Goal: Task Accomplishment & Management: Use online tool/utility

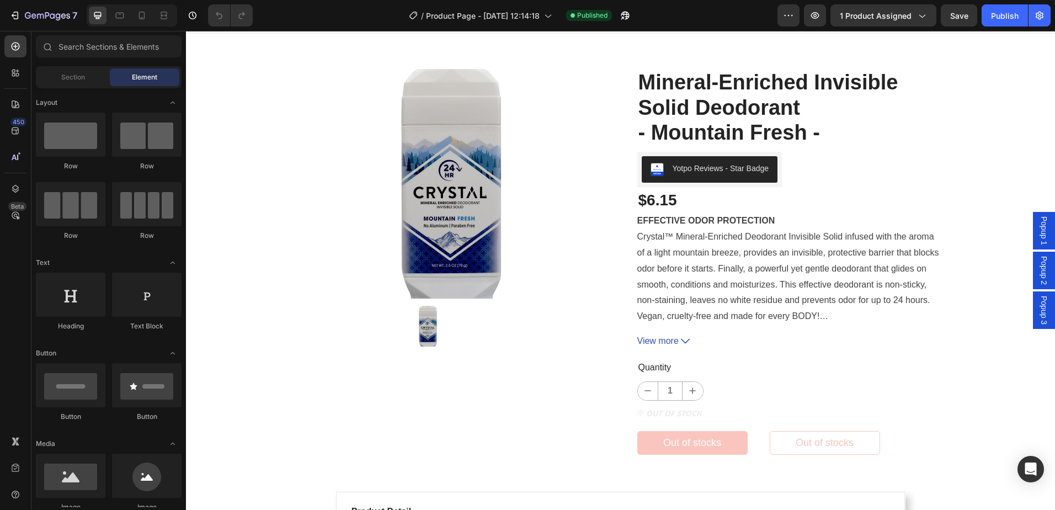
scroll to position [18, 0]
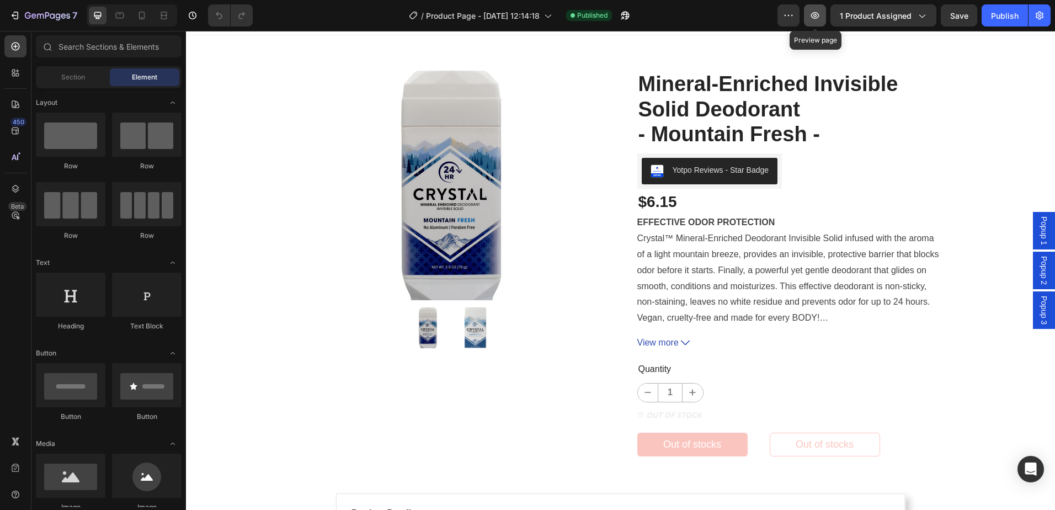
click at [818, 21] on button "button" at bounding box center [815, 15] width 22 height 22
click at [29, 15] on icon "button" at bounding box center [28, 15] width 6 height 7
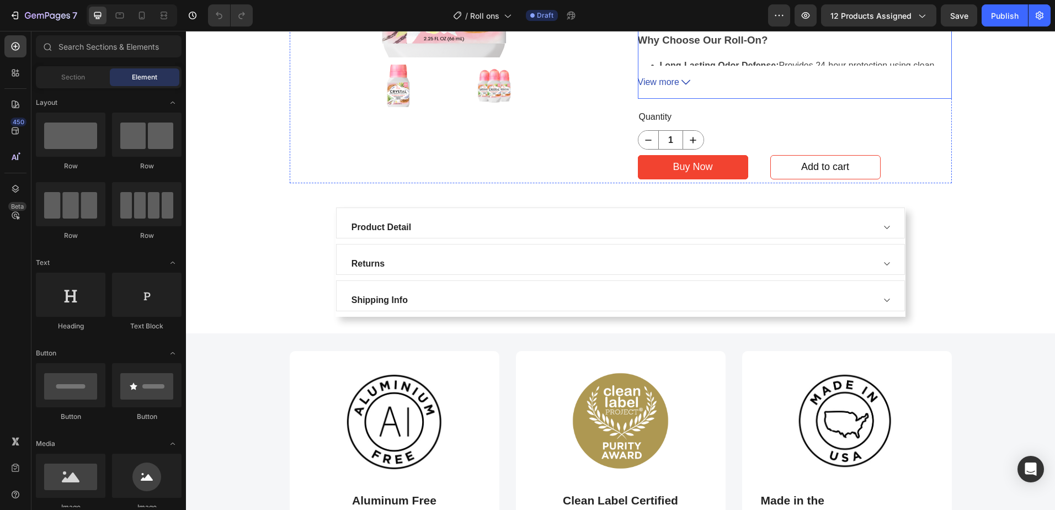
scroll to position [276, 0]
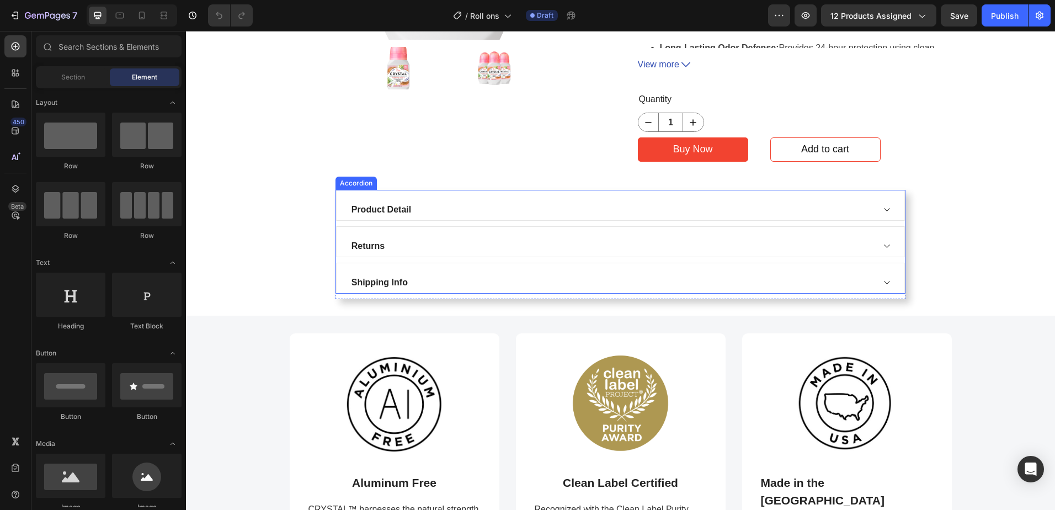
click at [823, 205] on div "Product Detail" at bounding box center [612, 209] width 524 height 17
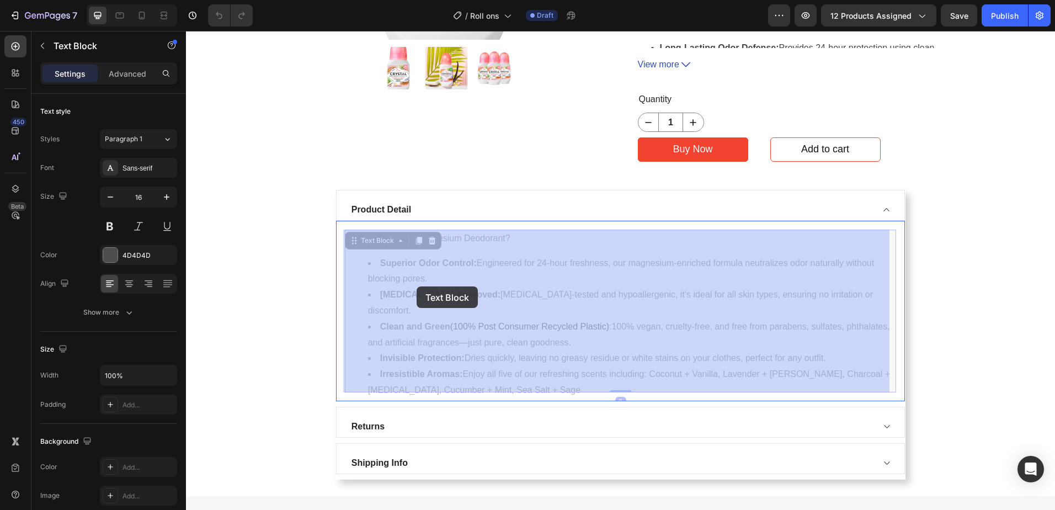
drag, startPoint x: 542, startPoint y: 376, endPoint x: 524, endPoint y: 366, distance: 20.3
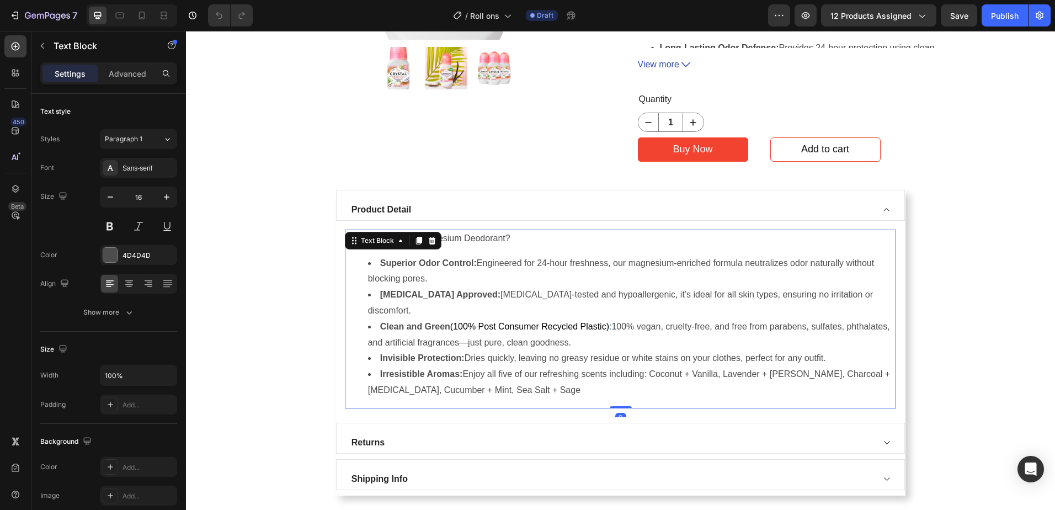
click at [473, 302] on li "Sensitive Skin Approved: Dermatologist-tested and hypoallergenic, it’s ideal fo…" at bounding box center [631, 303] width 527 height 32
click at [502, 350] on li "Invisible Protection: Dries quickly, leaving no greasy residue or white stains …" at bounding box center [631, 358] width 527 height 16
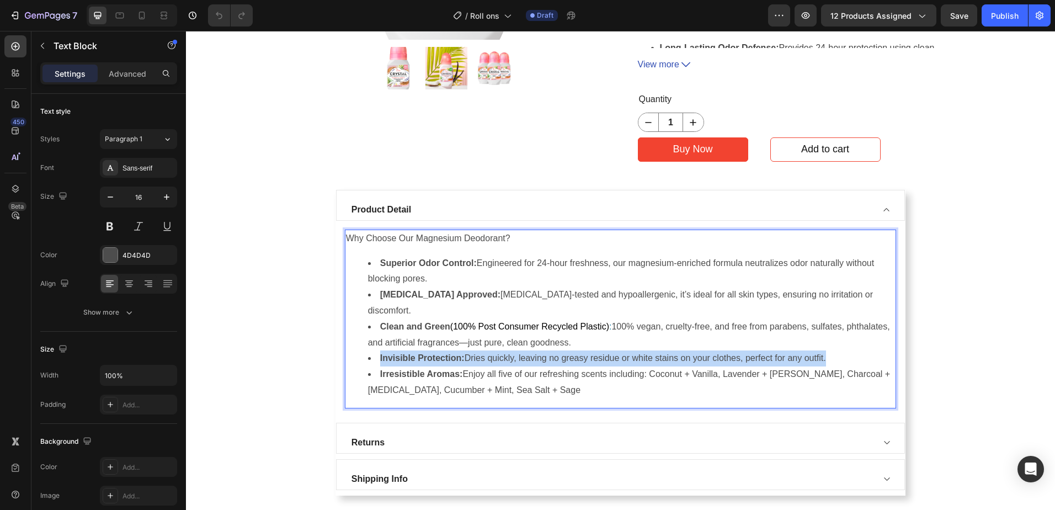
click at [502, 350] on li "Invisible Protection: Dries quickly, leaving no greasy residue or white stains …" at bounding box center [631, 358] width 527 height 16
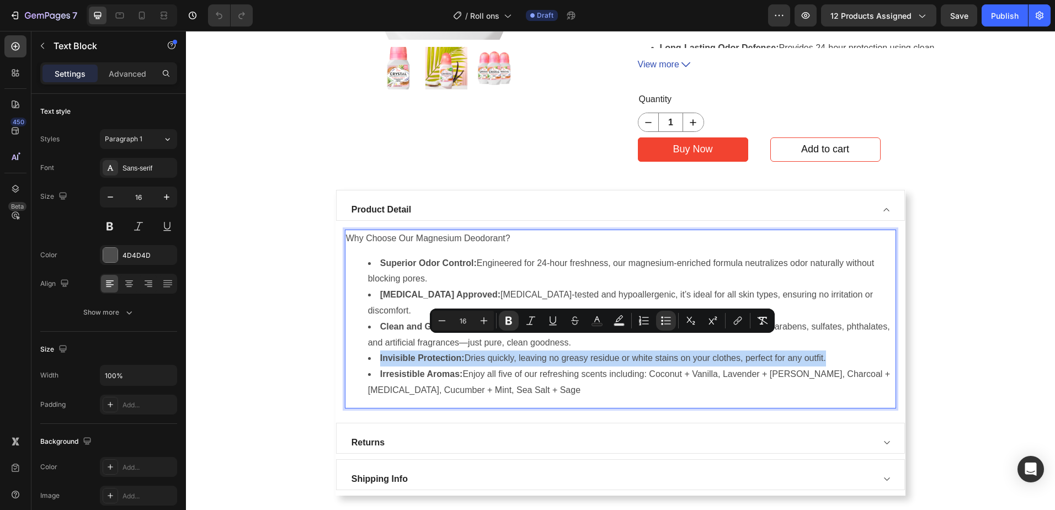
click at [502, 350] on li "Invisible Protection: Dries quickly, leaving no greasy residue or white stains …" at bounding box center [631, 358] width 527 height 16
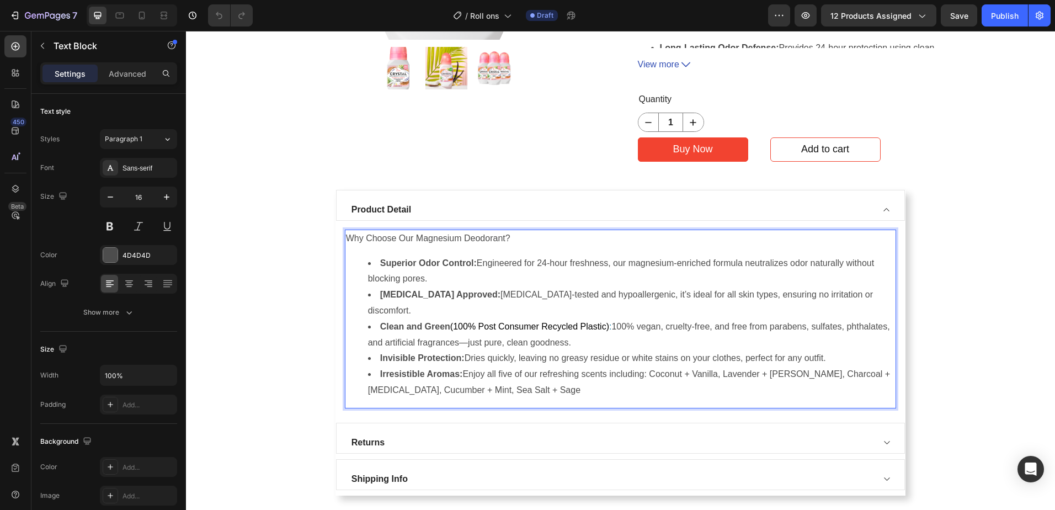
click at [540, 366] on li "Irresistible Aromas: Enjoy all five of our refreshing scents including: Coconut…" at bounding box center [631, 382] width 527 height 32
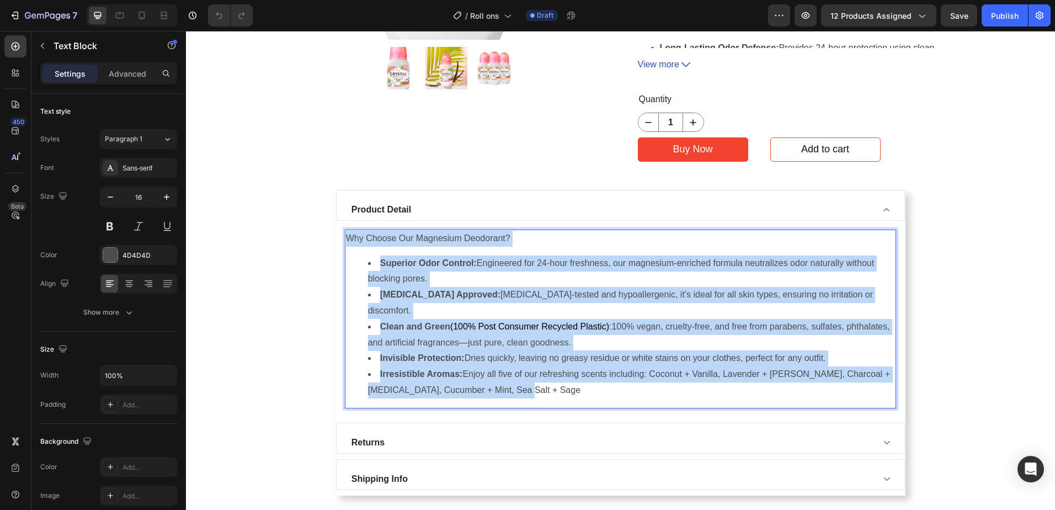
drag, startPoint x: 532, startPoint y: 374, endPoint x: 345, endPoint y: 237, distance: 232.1
click at [345, 237] on div "Why Choose Our Magnesium Deodorant? Superior Odor Control: Engineered for 24-ho…" at bounding box center [621, 319] width 552 height 179
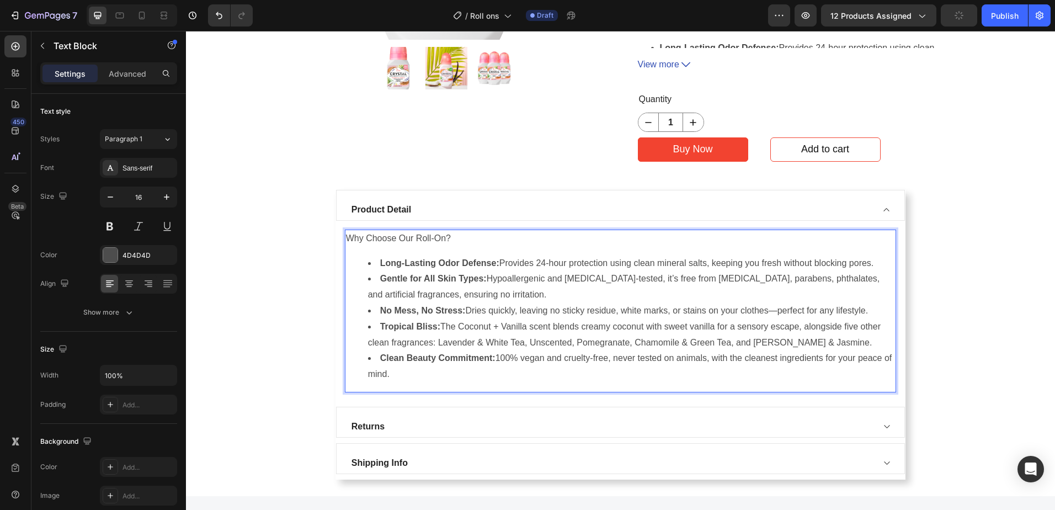
click at [422, 325] on strong "Tropical Bliss:" at bounding box center [410, 326] width 60 height 9
click at [733, 326] on li "Blissful Scents: The Coconut + Vanilla scent blends creamy coconut with sweet v…" at bounding box center [631, 335] width 527 height 32
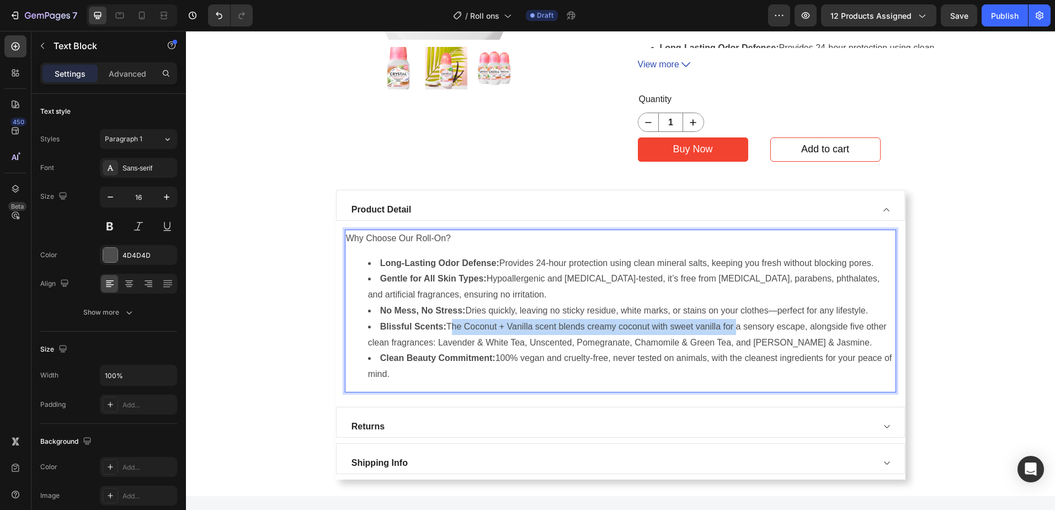
drag, startPoint x: 733, startPoint y: 326, endPoint x: 449, endPoint y: 324, distance: 284.1
click at [449, 324] on li "Blissful Scents: The Coconut + Vanilla scent blends creamy coconut with sweet v…" at bounding box center [631, 335] width 527 height 32
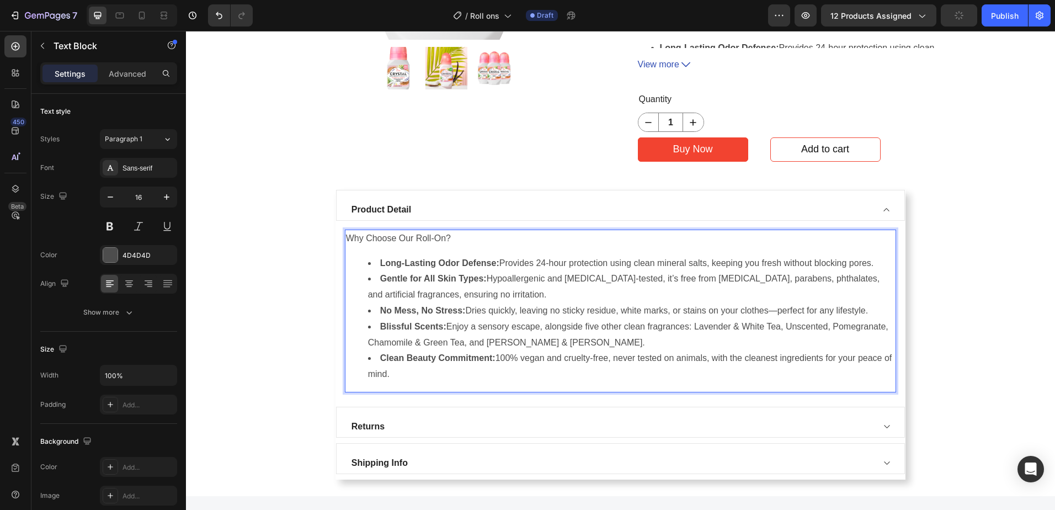
click at [591, 326] on li "Blissful Scents: Enjoy a sensory escape, alongside five other clean fragrances:…" at bounding box center [631, 335] width 527 height 32
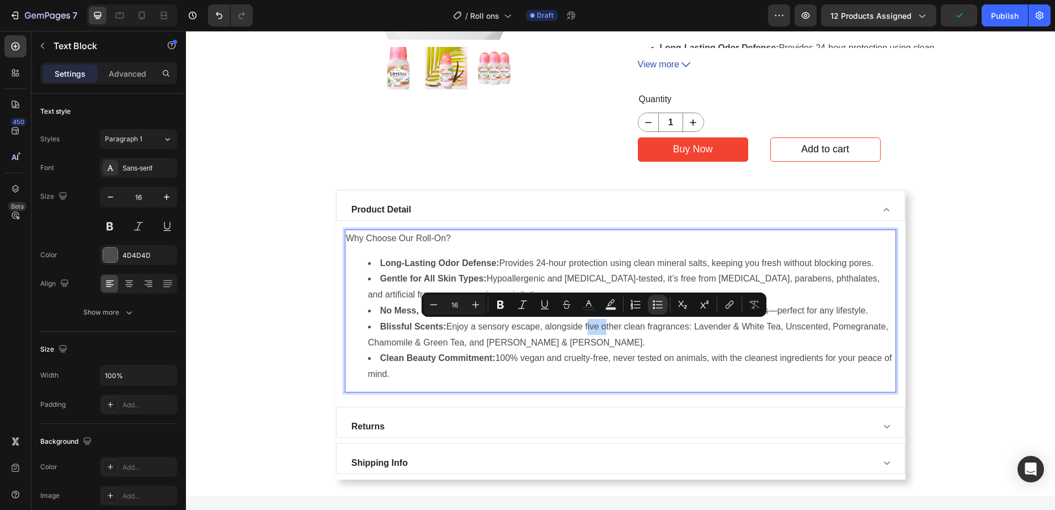
click at [591, 326] on li "Blissful Scents: Enjoy a sensory escape, alongside five other clean fragrances:…" at bounding box center [631, 335] width 527 height 32
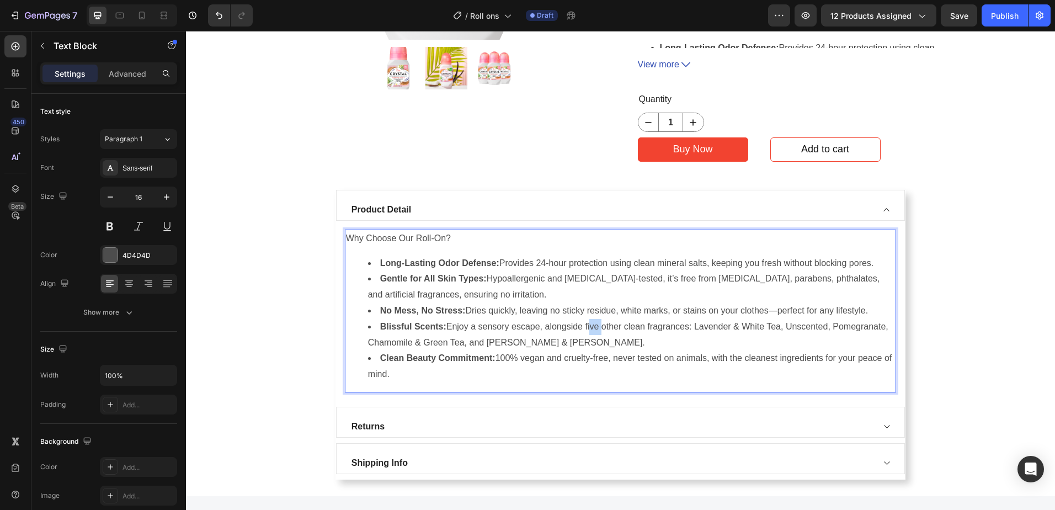
drag, startPoint x: 588, startPoint y: 328, endPoint x: 597, endPoint y: 328, distance: 9.4
click at [597, 328] on li "Blissful Scents: Enjoy a sensory escape, alongside five other clean fragrances:…" at bounding box center [631, 335] width 527 height 32
click at [556, 329] on li "Blissful Scents: Enjoy a sensory escape, alongside five other clean fragrances:…" at bounding box center [631, 335] width 527 height 32
click at [620, 328] on li "Blissful Scents: Enjoy a sensory escape, alongside five other clean fragrances:…" at bounding box center [631, 335] width 527 height 32
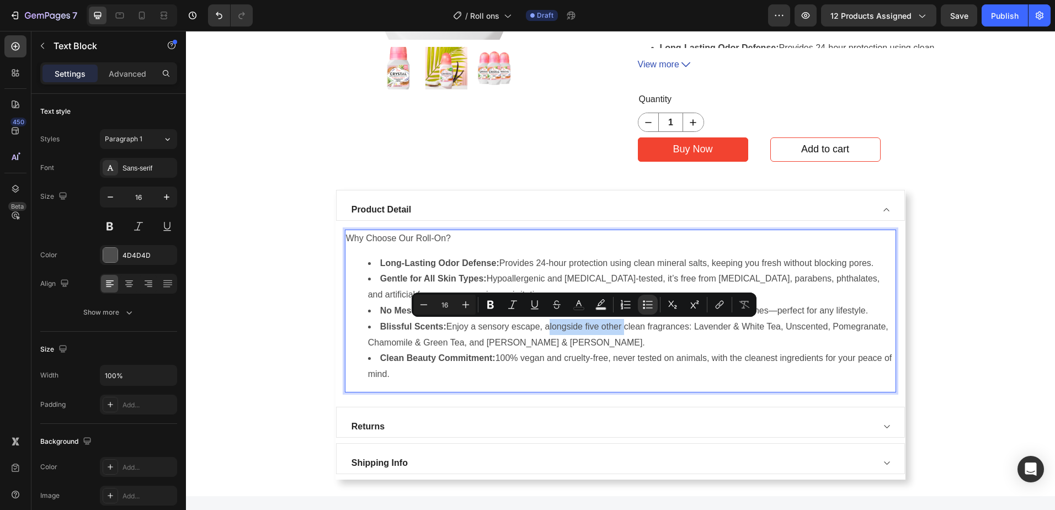
drag, startPoint x: 623, startPoint y: 327, endPoint x: 547, endPoint y: 328, distance: 76.2
click at [547, 328] on li "Blissful Scents: Enjoy a sensory escape, alongside five other clean fragrances:…" at bounding box center [631, 335] width 527 height 32
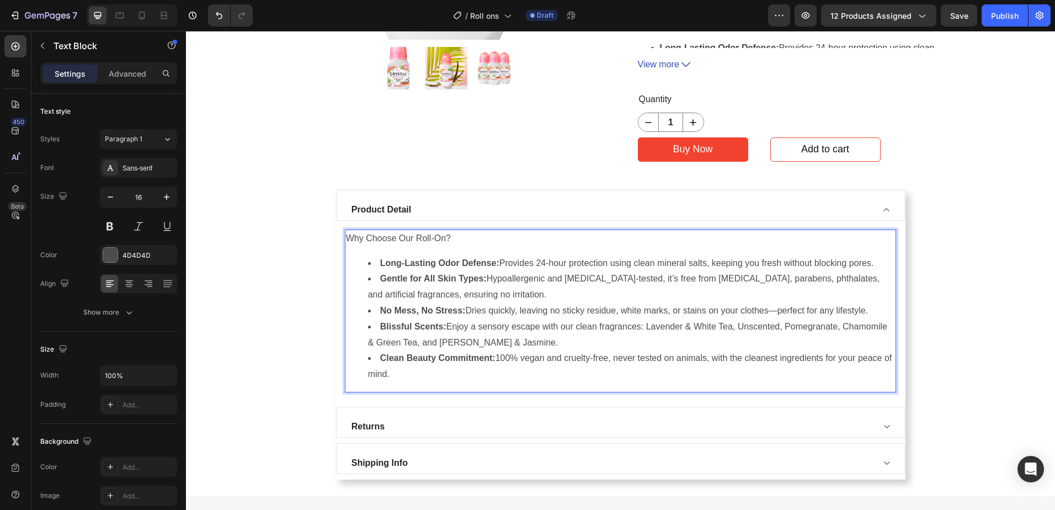
click at [599, 327] on li "Blissful Scents: Enjoy a sensory escape with our clean fragrances: Lavender & W…" at bounding box center [631, 335] width 527 height 32
click at [695, 327] on li "Blissful Scents: Enjoy a sensory escape with our clean essential oil fragrances…" at bounding box center [631, 335] width 527 height 32
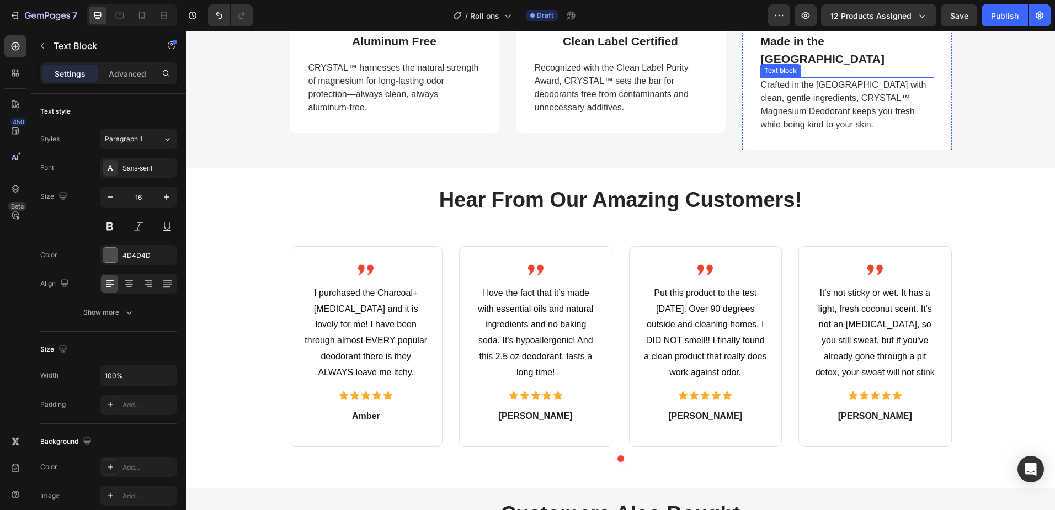
scroll to position [772, 0]
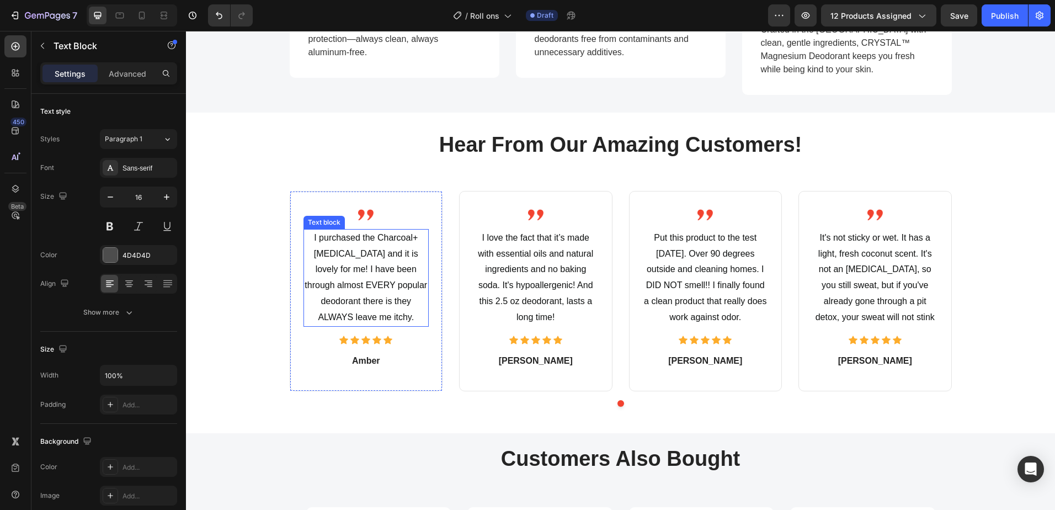
click at [361, 243] on p "I purchased the Charcoal+Tea Tree and it is lovely for me! I have been through …" at bounding box center [367, 277] width 124 height 95
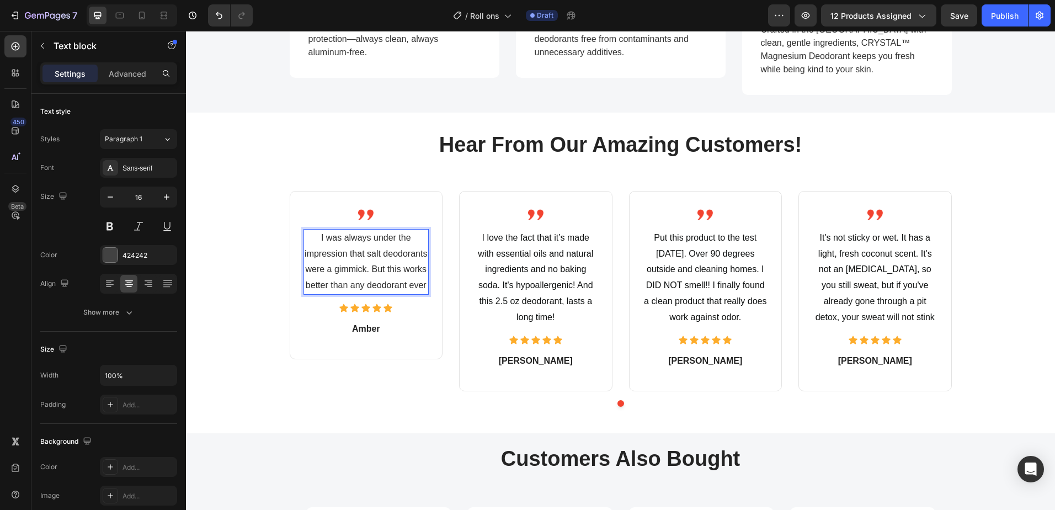
click at [350, 257] on p "I was always under the impression that salt deodorants were a gimmick. But this…" at bounding box center [367, 261] width 124 height 63
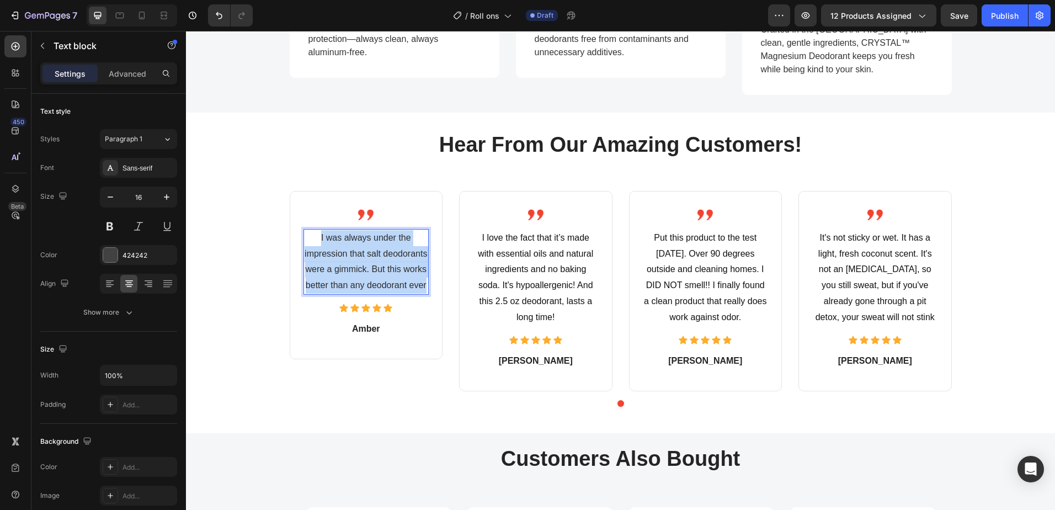
click at [350, 257] on p "I was always under the impression that salt deodorants were a gimmick. But this…" at bounding box center [367, 261] width 124 height 63
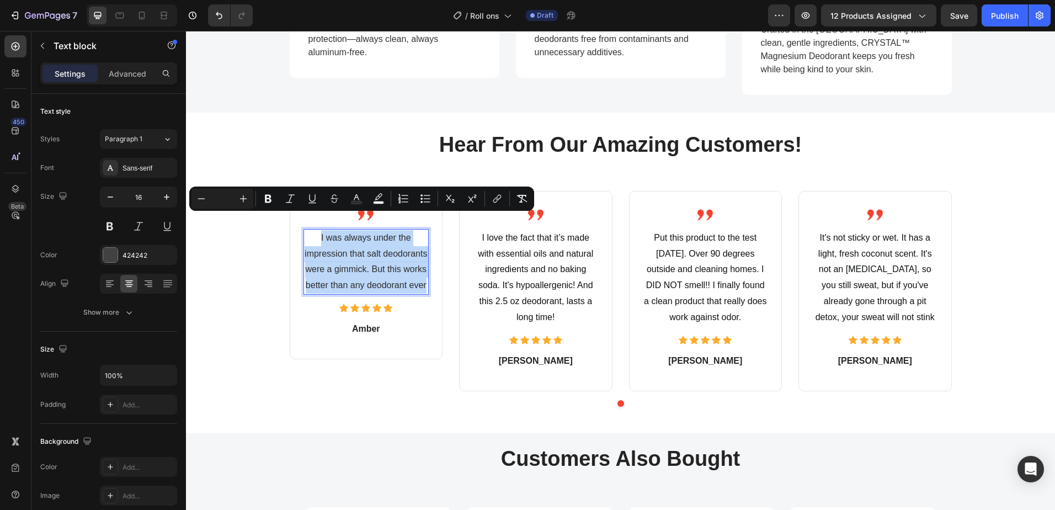
click at [350, 257] on p "I was always under the impression that salt deodorants were a gimmick. But this…" at bounding box center [367, 261] width 124 height 63
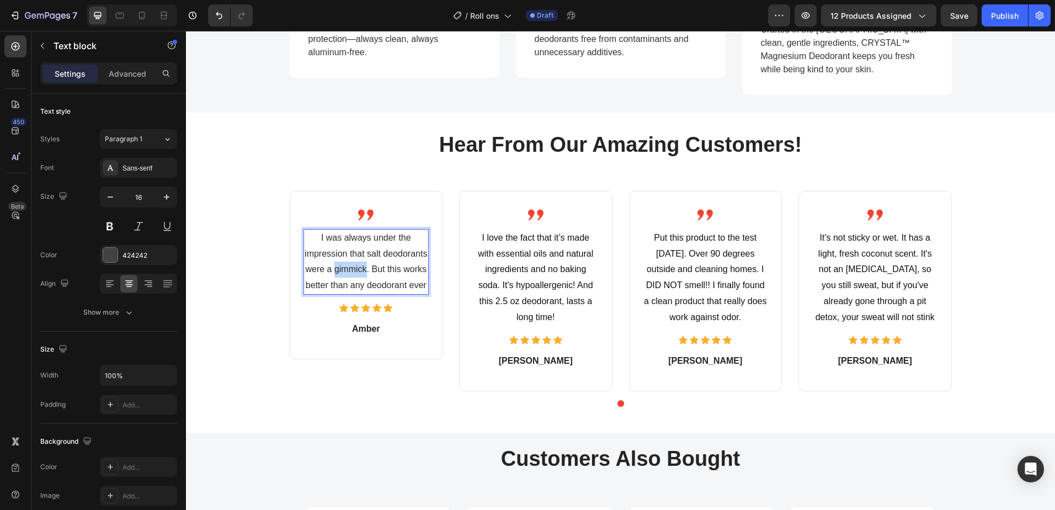
click at [350, 257] on p "I was always under the impression that salt deodorants were a gimmick. But this…" at bounding box center [367, 261] width 124 height 63
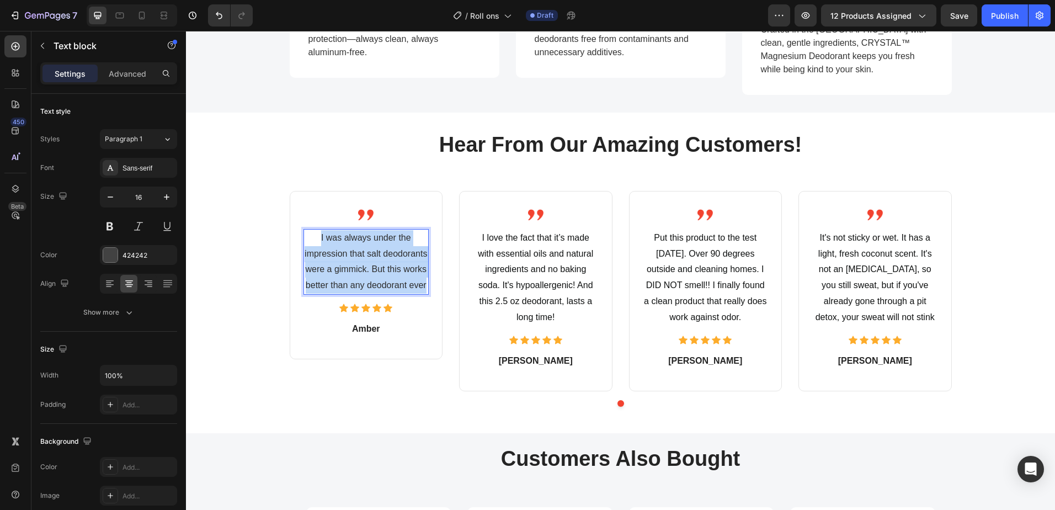
click at [350, 257] on p "I was always under the impression that salt deodorants were a gimmick. But this…" at bounding box center [367, 261] width 124 height 63
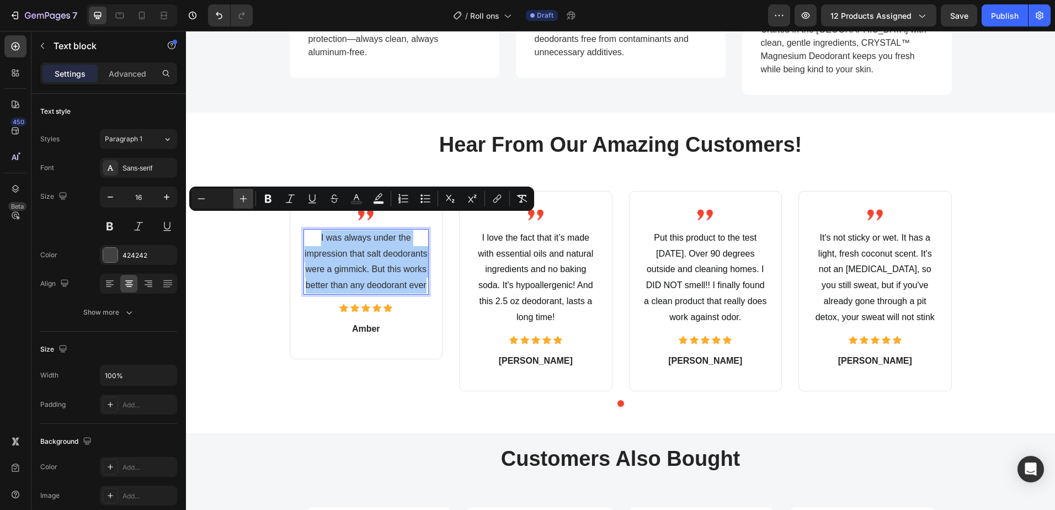
click at [246, 194] on icon "Editor contextual toolbar" at bounding box center [243, 198] width 11 height 11
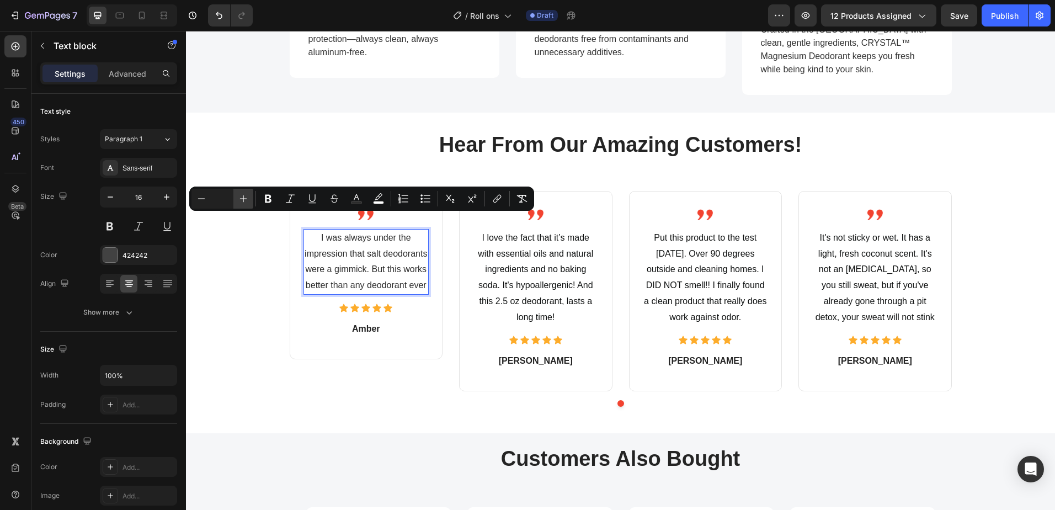
click at [244, 198] on icon "Editor contextual toolbar" at bounding box center [243, 198] width 11 height 11
click at [346, 234] on span "I was always under the impression that salt deodorants were a gimmick. But this…" at bounding box center [366, 261] width 122 height 57
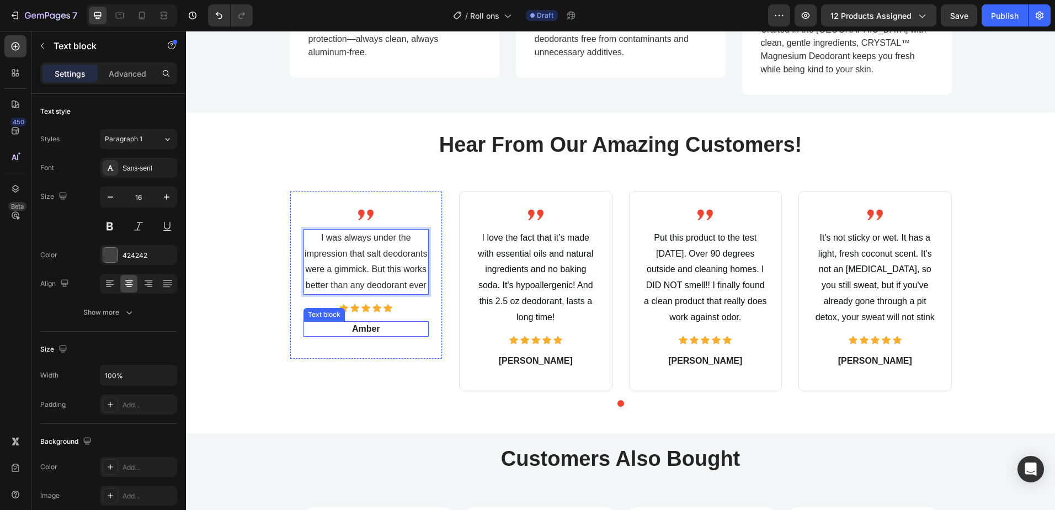
click at [362, 322] on p "Amber" at bounding box center [367, 328] width 124 height 13
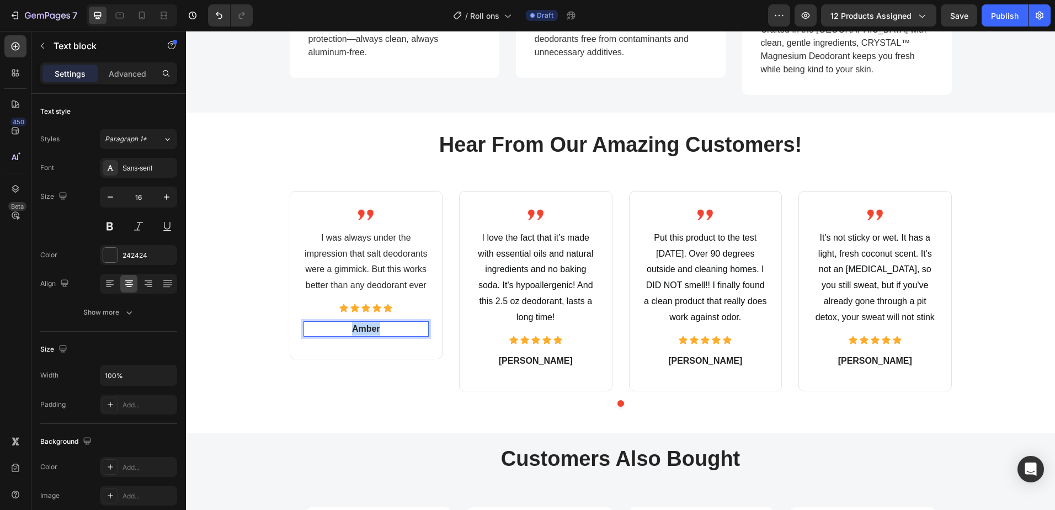
click at [362, 322] on p "Amber" at bounding box center [367, 328] width 124 height 13
click at [407, 265] on span "I was always under the impression that salt deodorants were a gimmick. But this…" at bounding box center [366, 261] width 122 height 57
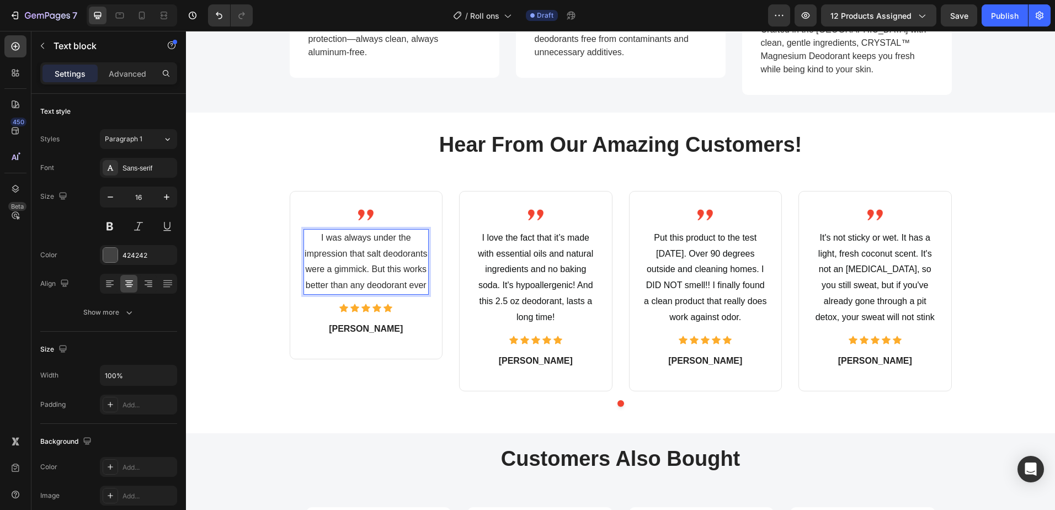
click at [405, 268] on span "I was always under the impression that salt deodorants were a gimmick. But this…" at bounding box center [366, 261] width 122 height 57
click at [377, 281] on p "I was always under the impression that salt deodorants were a gimmick. But this…" at bounding box center [367, 269] width 124 height 79
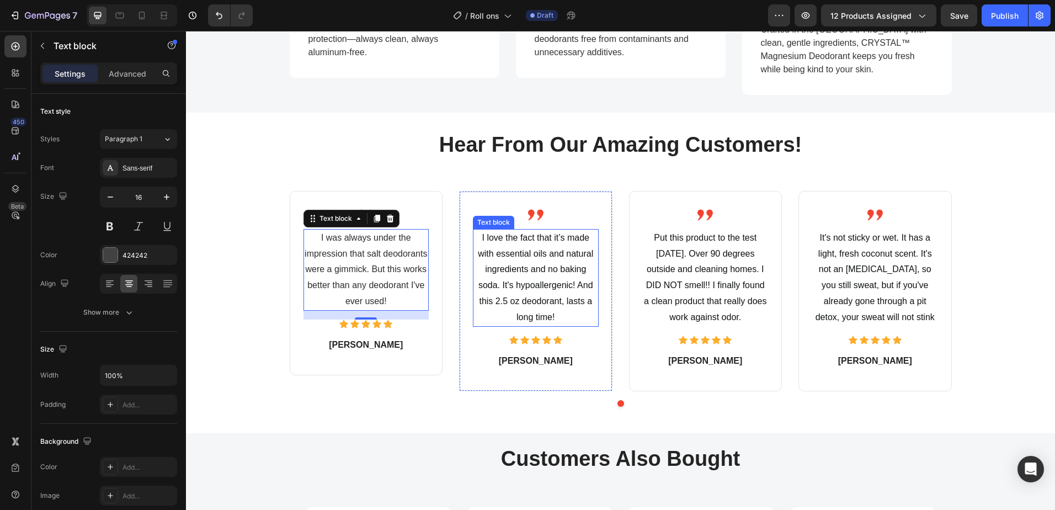
click at [550, 254] on span "I love the fact that it’s made with essential oils and natural ingredients and …" at bounding box center [535, 277] width 115 height 89
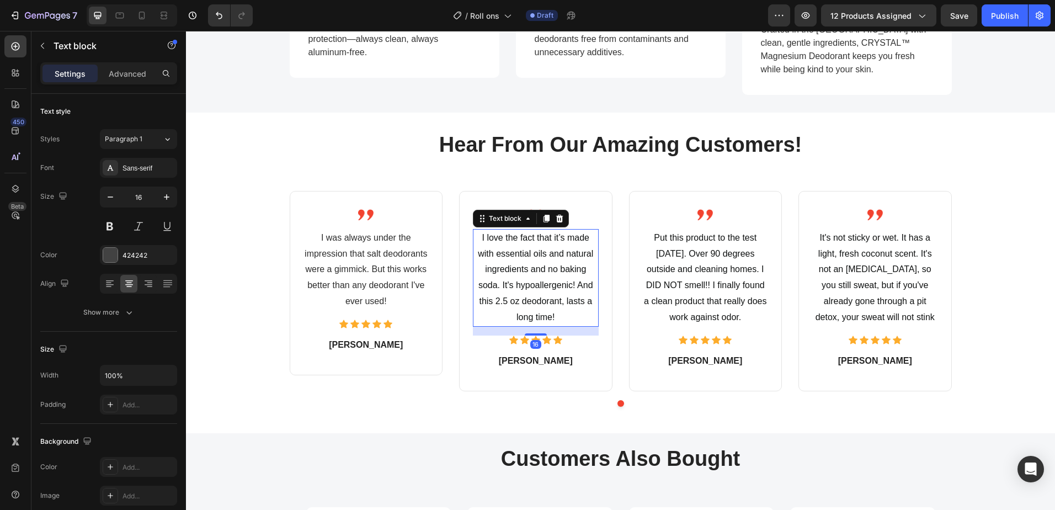
click at [550, 254] on span "I love the fact that it’s made with essential oils and natural ingredients and …" at bounding box center [535, 277] width 115 height 89
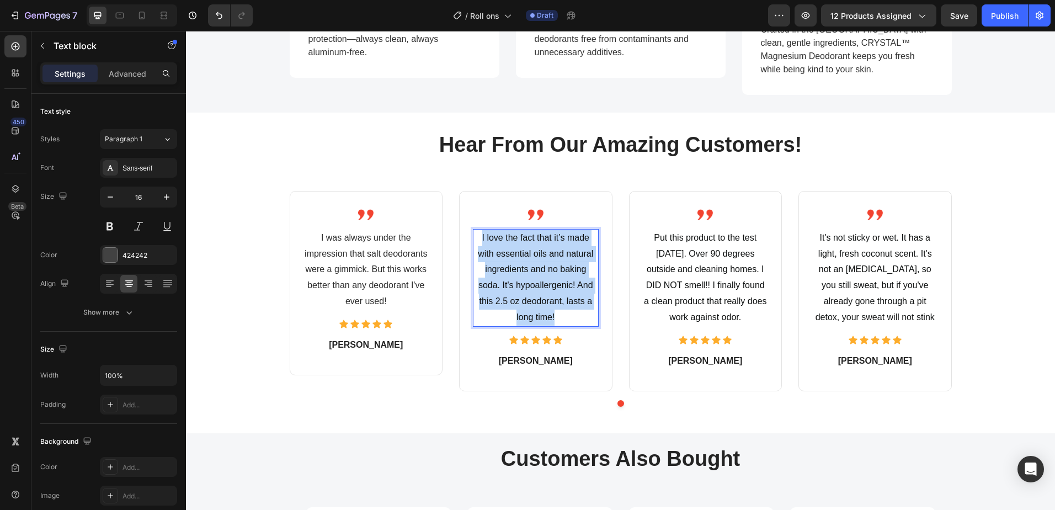
click at [550, 254] on span "I love the fact that it’s made with essential oils and natural ingredients and …" at bounding box center [535, 277] width 115 height 89
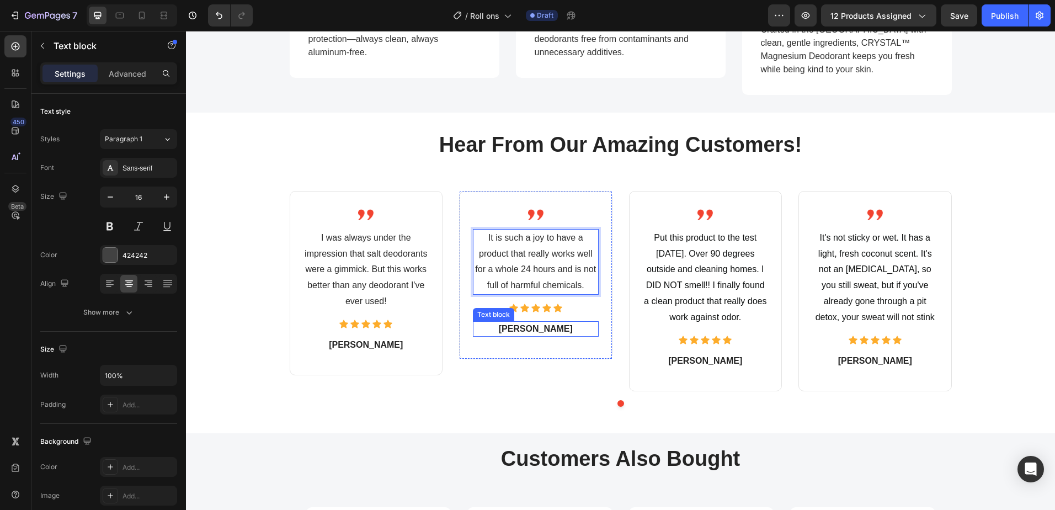
click at [538, 322] on p "Maxwell" at bounding box center [536, 328] width 124 height 13
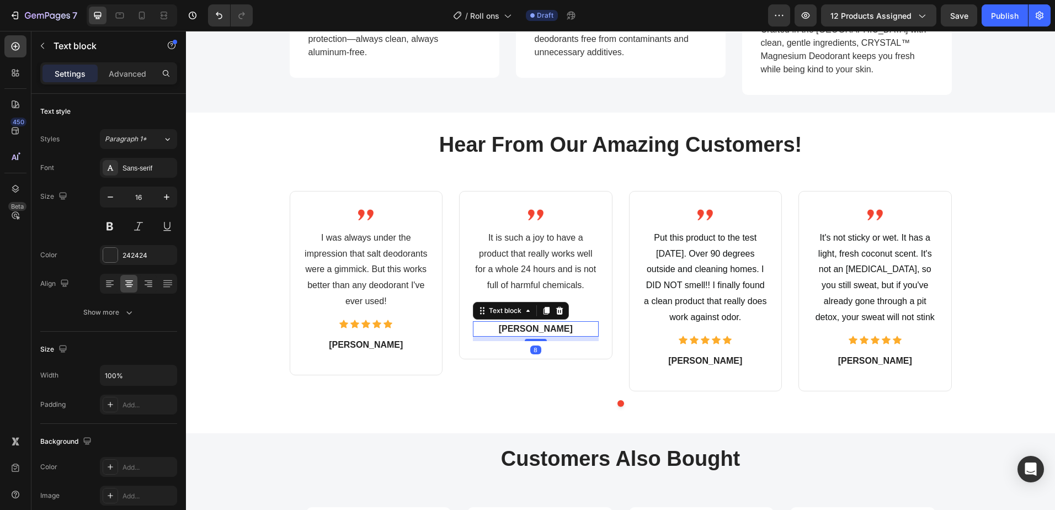
click at [538, 322] on p "Maxwell" at bounding box center [536, 328] width 124 height 13
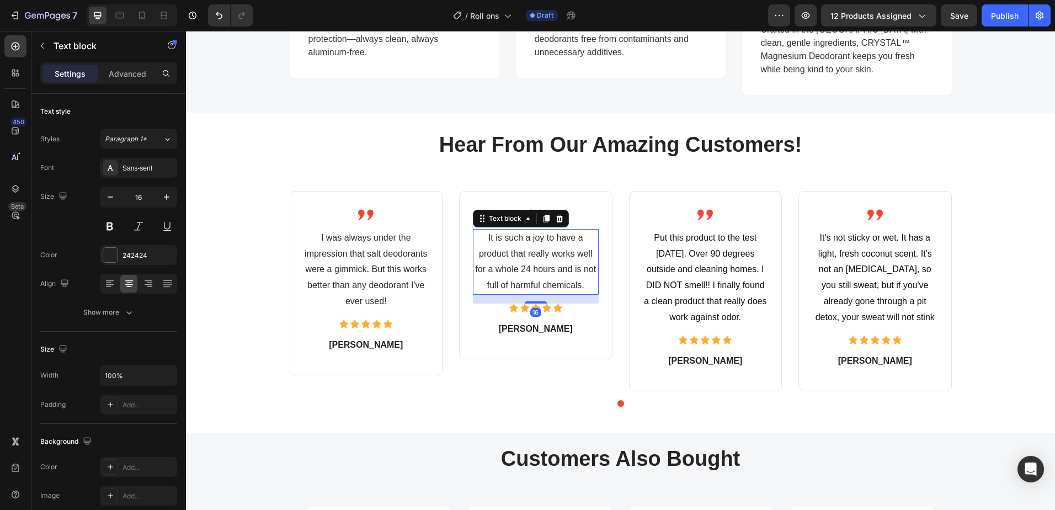
click at [581, 269] on p "It is such a joy to have a product that really works well for a whole 24 hours …" at bounding box center [536, 261] width 124 height 63
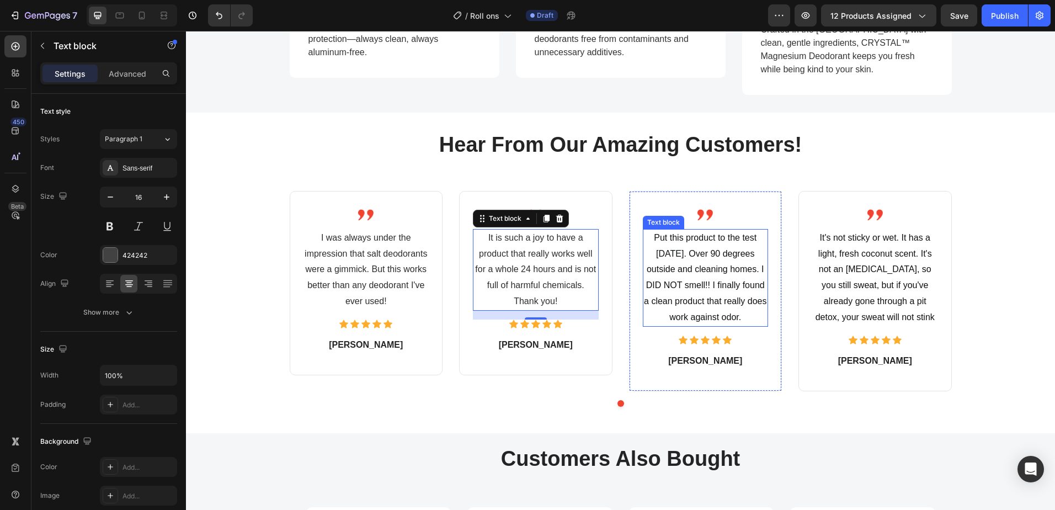
click at [698, 244] on p "Put this product to the test today. Over 90 degrees outside and cleaning homes.…" at bounding box center [706, 277] width 124 height 95
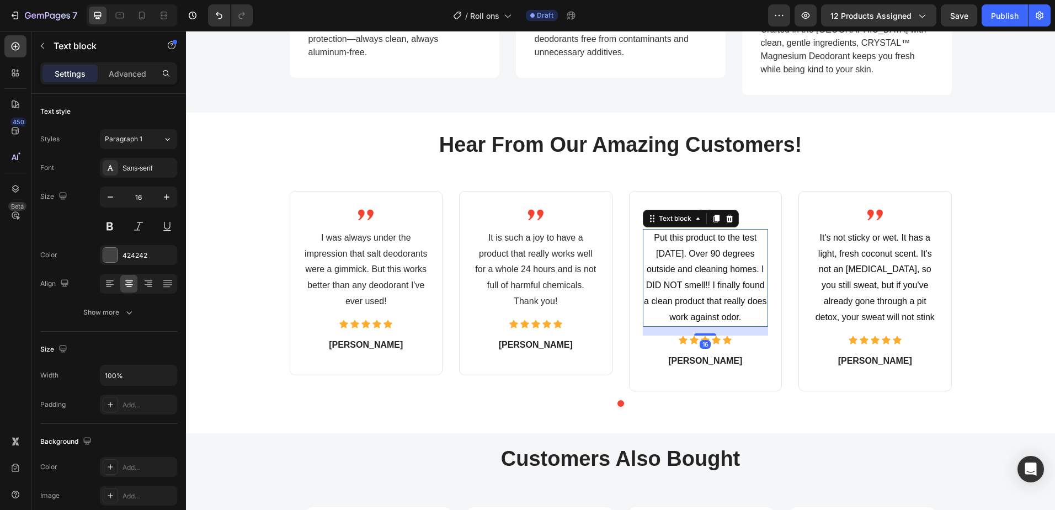
click at [698, 244] on p "Put this product to the test today. Over 90 degrees outside and cleaning homes.…" at bounding box center [706, 277] width 124 height 95
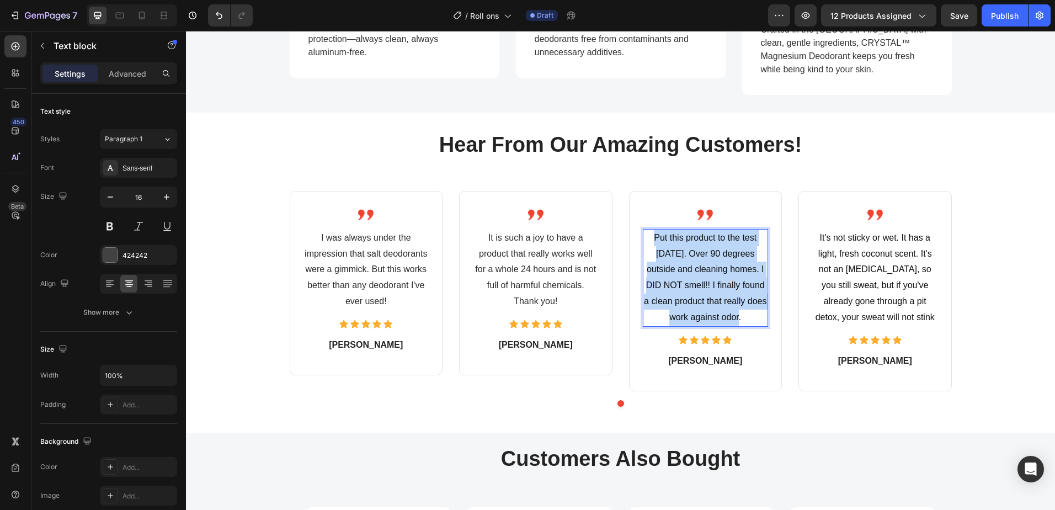
click at [698, 244] on p "Put this product to the test today. Over 90 degrees outside and cleaning homes.…" at bounding box center [706, 277] width 124 height 95
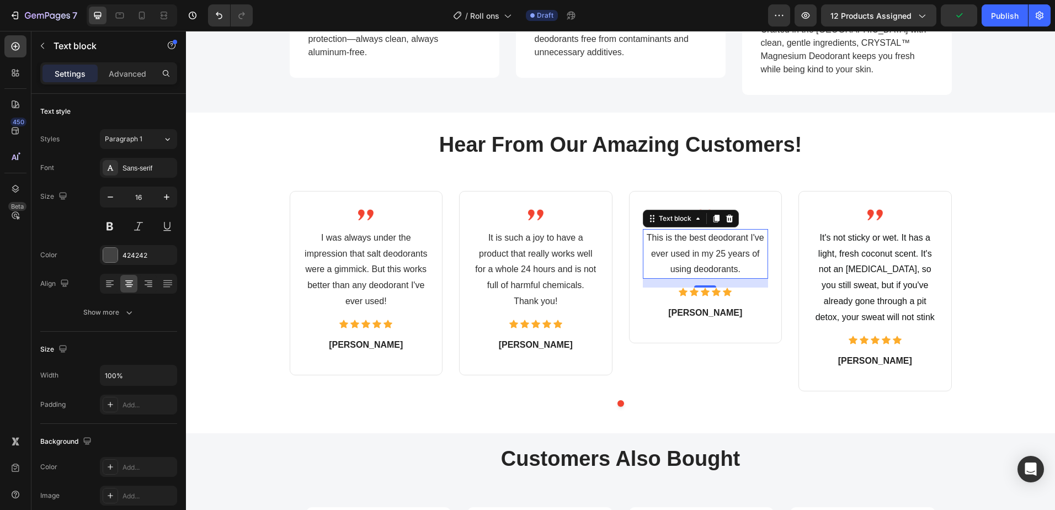
click at [744, 253] on p "This is the best deodorant I've ever used in my 25 years of using deodorants." at bounding box center [706, 253] width 124 height 47
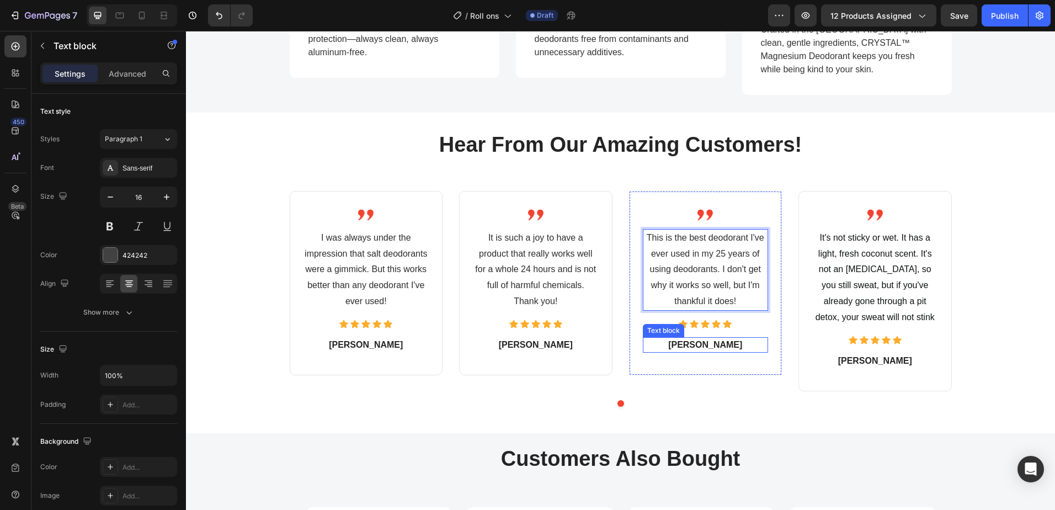
click at [706, 338] on p "Tracy" at bounding box center [706, 344] width 124 height 13
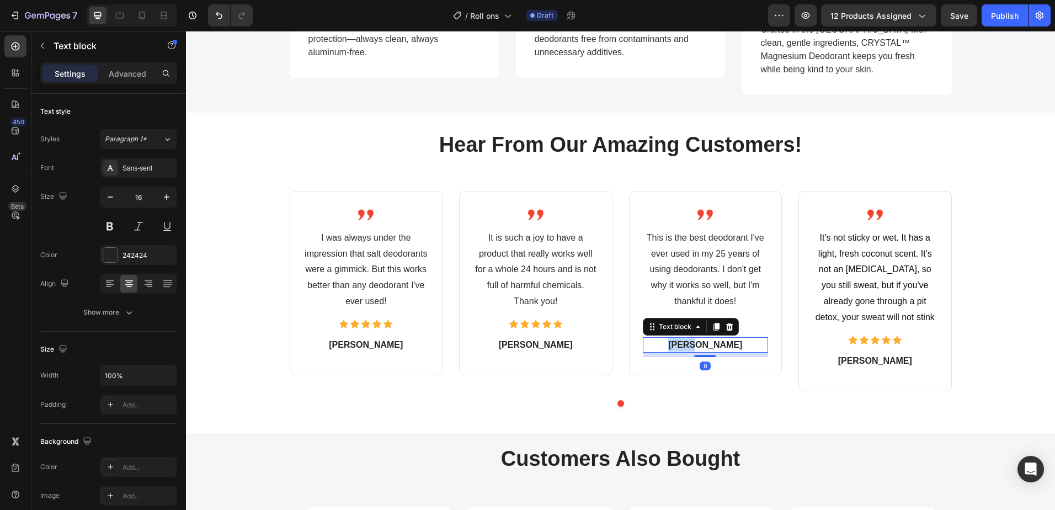
click at [706, 338] on p "Tracy" at bounding box center [706, 344] width 124 height 13
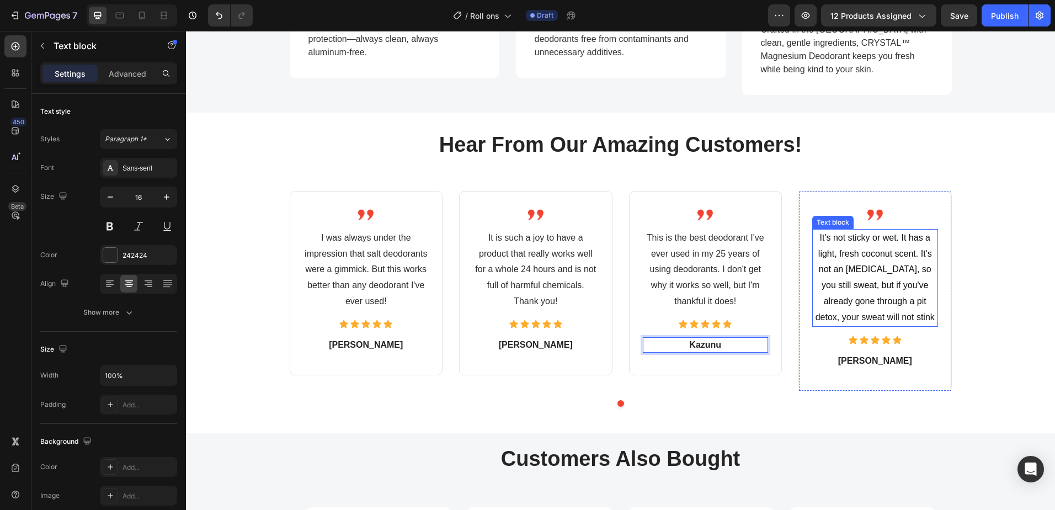
click at [851, 257] on span "It's not sticky or wet. It has a light, fresh coconut scent. It's not an antipe…" at bounding box center [874, 277] width 119 height 89
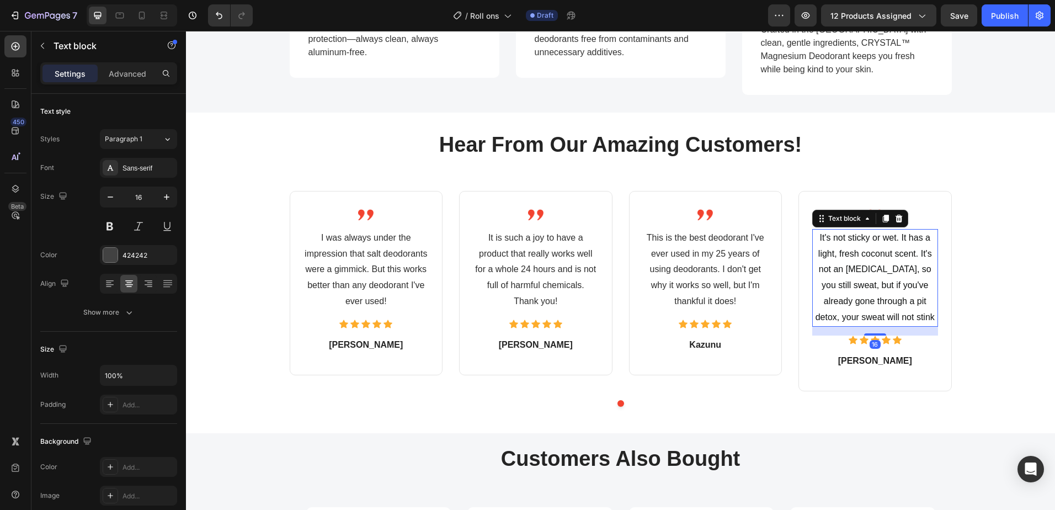
click at [851, 257] on span "It's not sticky or wet. It has a light, fresh coconut scent. It's not an antipe…" at bounding box center [874, 277] width 119 height 89
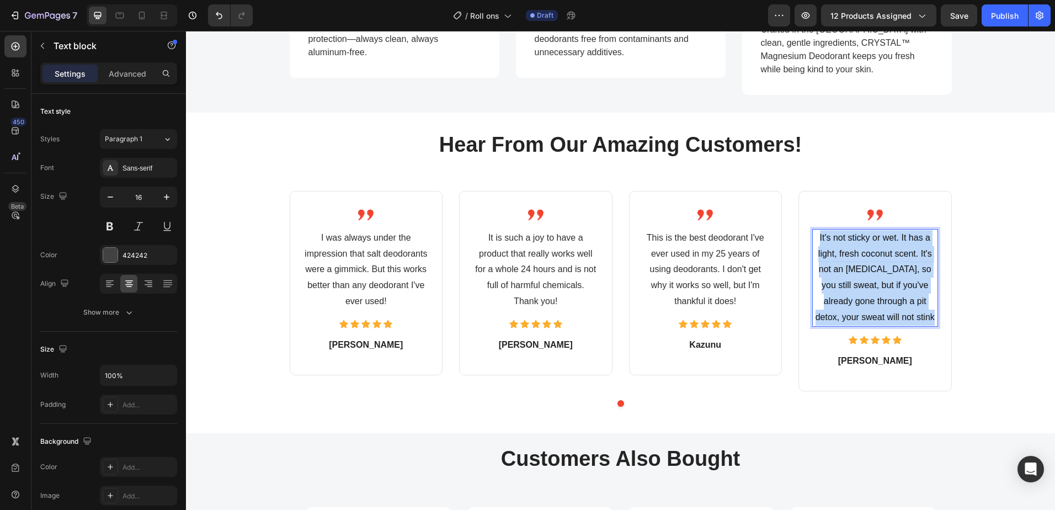
click at [851, 257] on span "It's not sticky or wet. It has a light, fresh coconut scent. It's not an antipe…" at bounding box center [874, 277] width 119 height 89
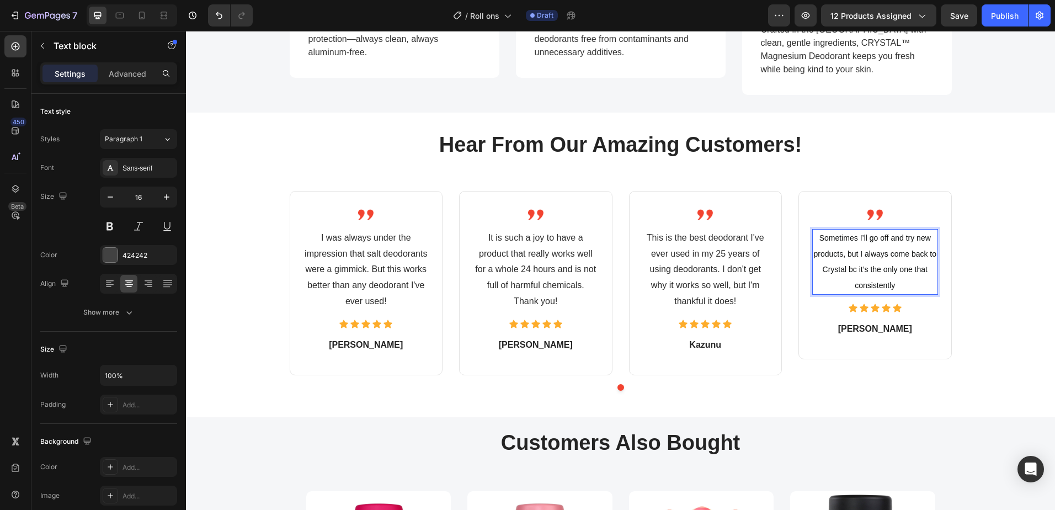
click at [874, 242] on p "Sometimes I’ll go off and try new products, but I always come back to Crystal b…" at bounding box center [875, 261] width 124 height 63
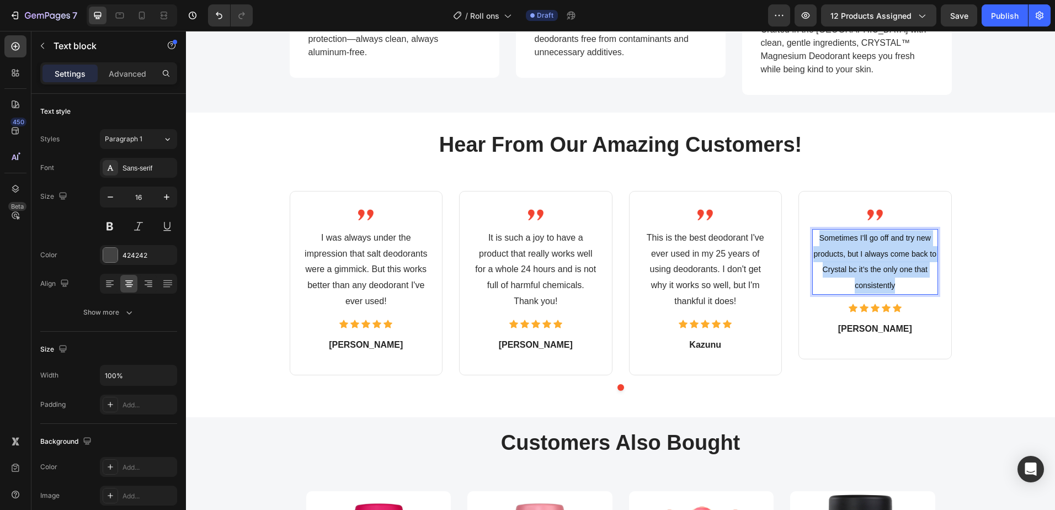
click at [874, 242] on p "Sometimes I’ll go off and try new products, but I always come back to Crystal b…" at bounding box center [875, 261] width 124 height 63
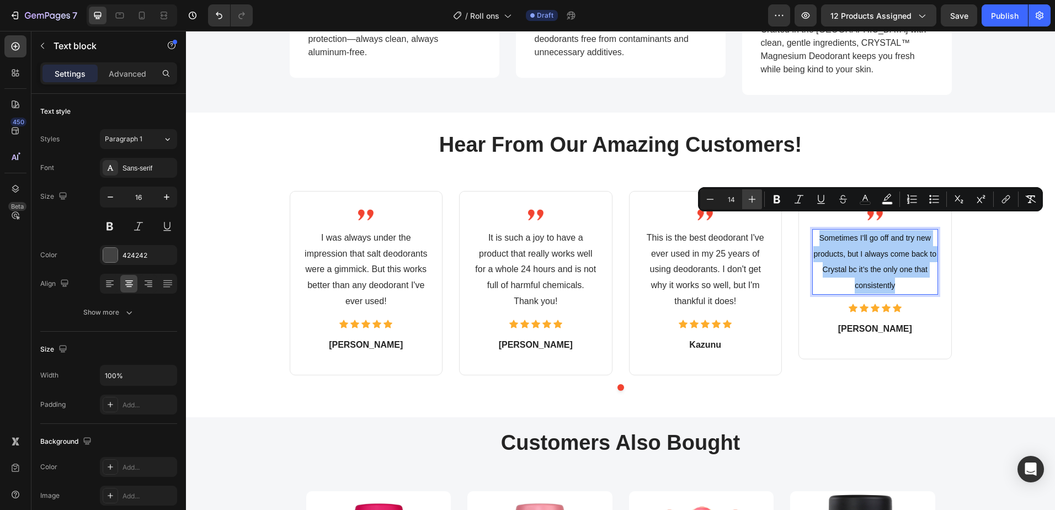
click at [752, 201] on icon "Editor contextual toolbar" at bounding box center [752, 199] width 7 height 7
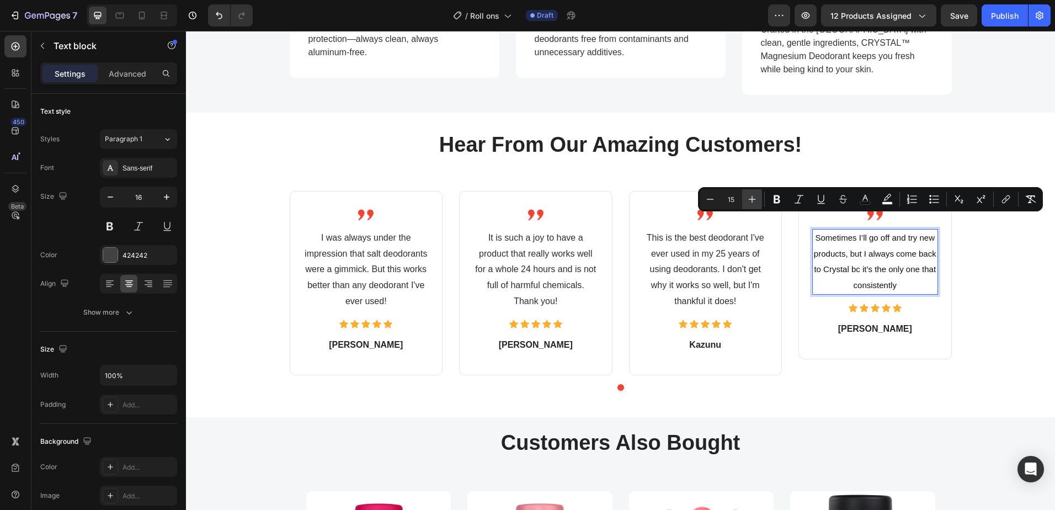
click at [752, 201] on icon "Editor contextual toolbar" at bounding box center [752, 199] width 7 height 7
type input "16"
click at [864, 249] on span "Sometimes I’ll go off and try new products, but I always come back to Crystal b…" at bounding box center [875, 261] width 122 height 57
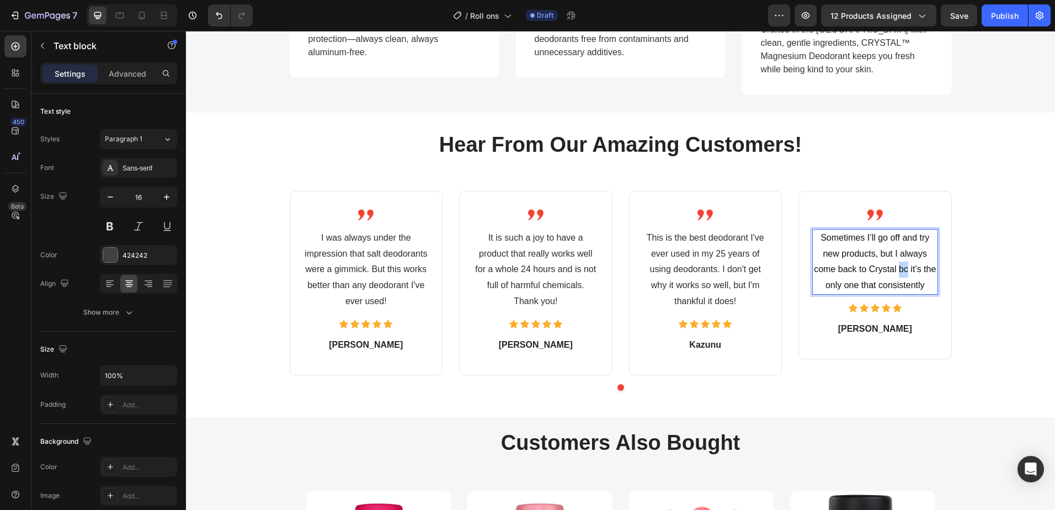
click at [899, 254] on span "Sometimes I’ll go off and try new products, but I always come back to Crystal b…" at bounding box center [875, 261] width 122 height 57
click at [896, 283] on p "Sometimes I’ll go off and try new products, but I always come back to Crystal b…" at bounding box center [875, 269] width 124 height 79
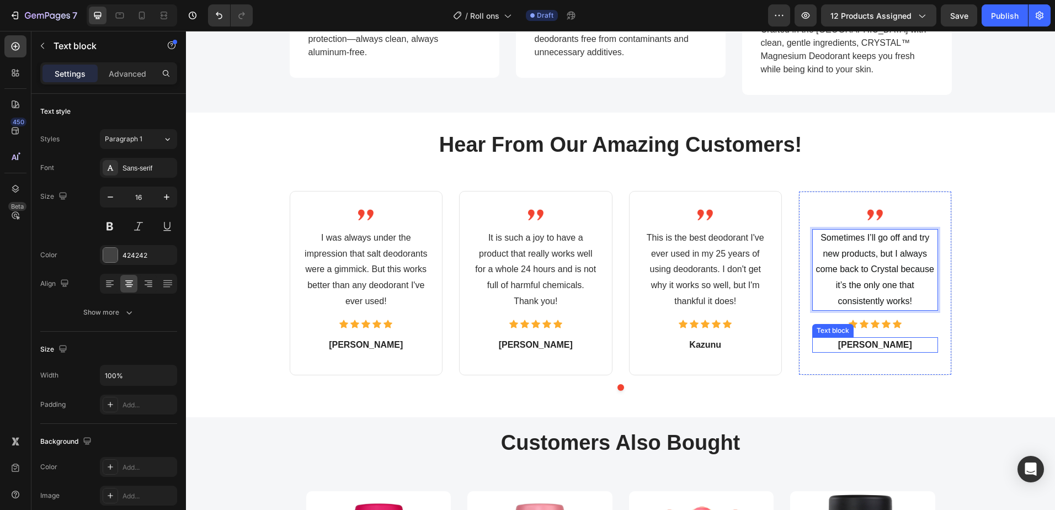
click at [883, 338] on p "Rebekah" at bounding box center [875, 344] width 124 height 13
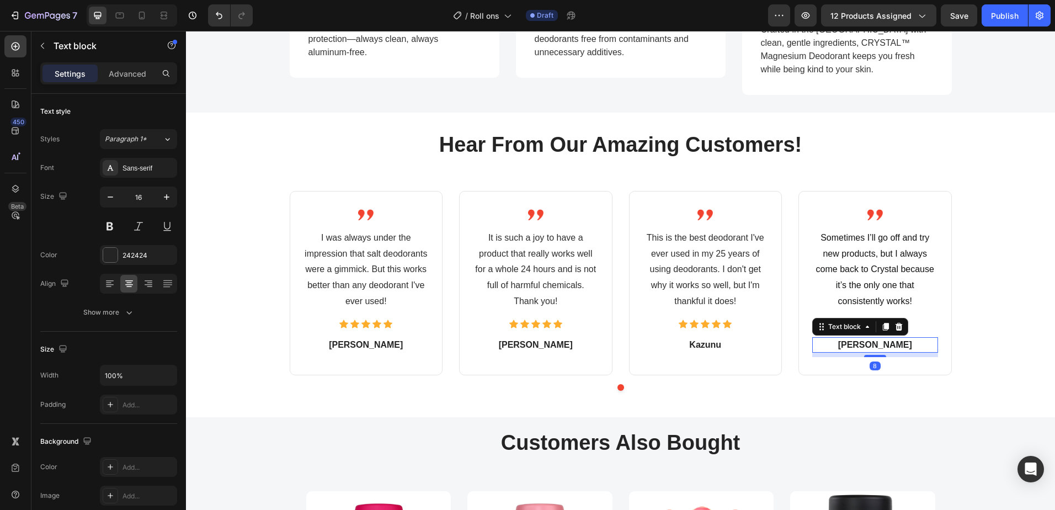
click at [883, 338] on p "Rebekah" at bounding box center [875, 344] width 124 height 13
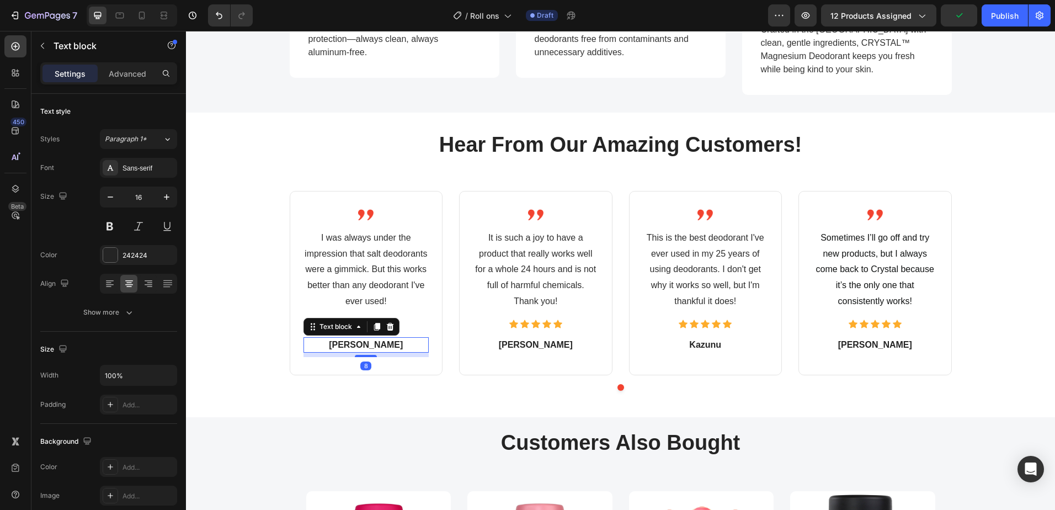
click at [362, 338] on p "Emma" at bounding box center [367, 344] width 124 height 13
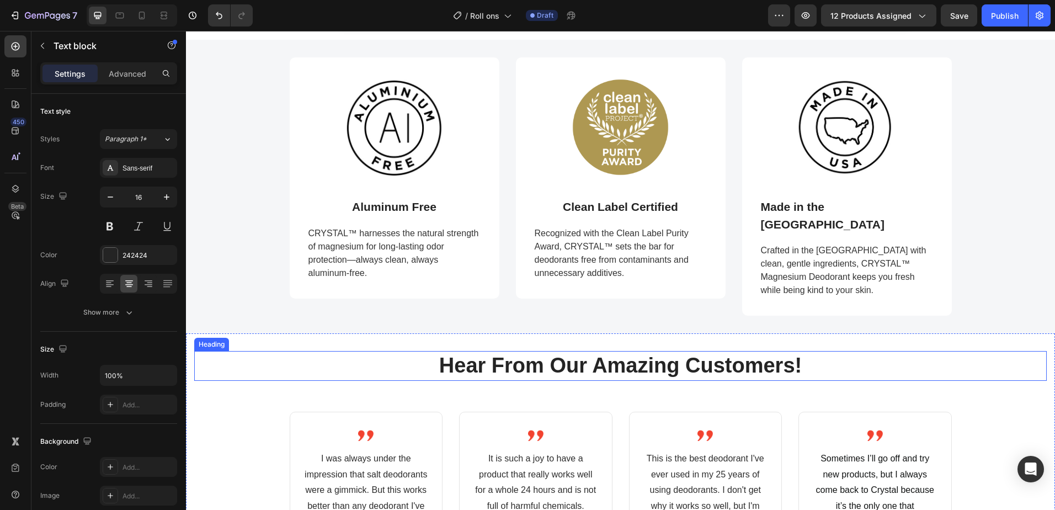
scroll to position [497, 0]
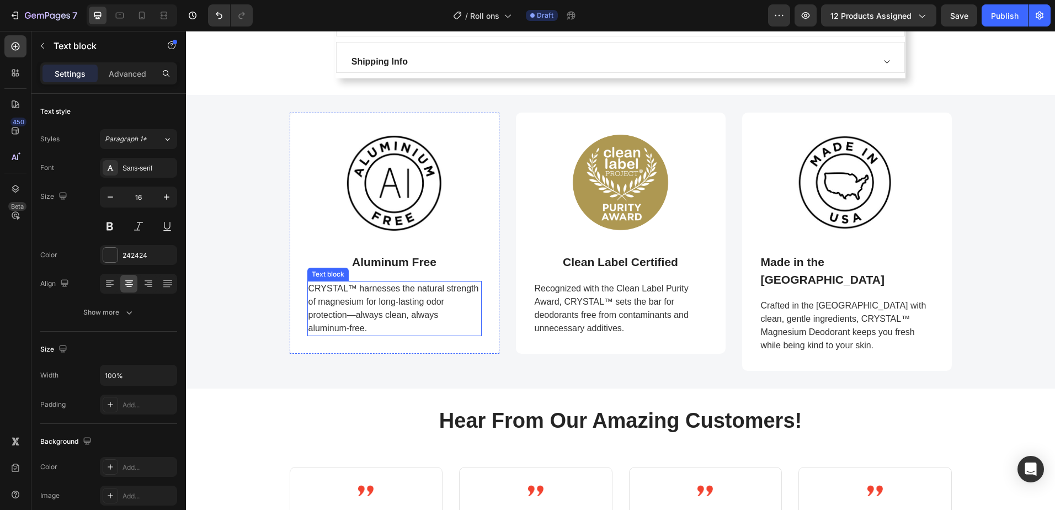
click at [370, 301] on span "CRYSTAL™ harnesses the natural strength of magnesium for long-lasting odor prot…" at bounding box center [393, 308] width 170 height 49
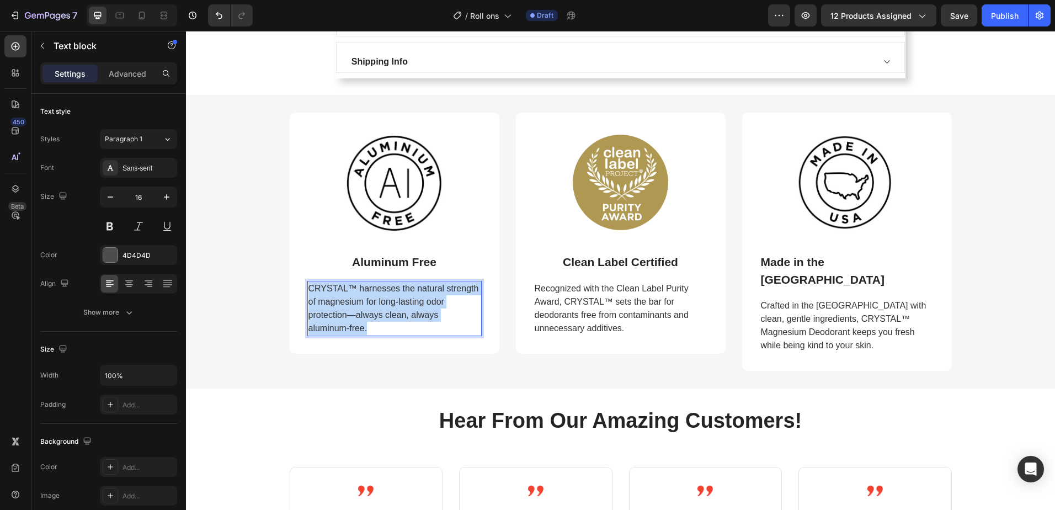
click at [370, 301] on span "CRYSTAL™ harnesses the natural strength of magnesium for long-lasting odor prot…" at bounding box center [393, 308] width 170 height 49
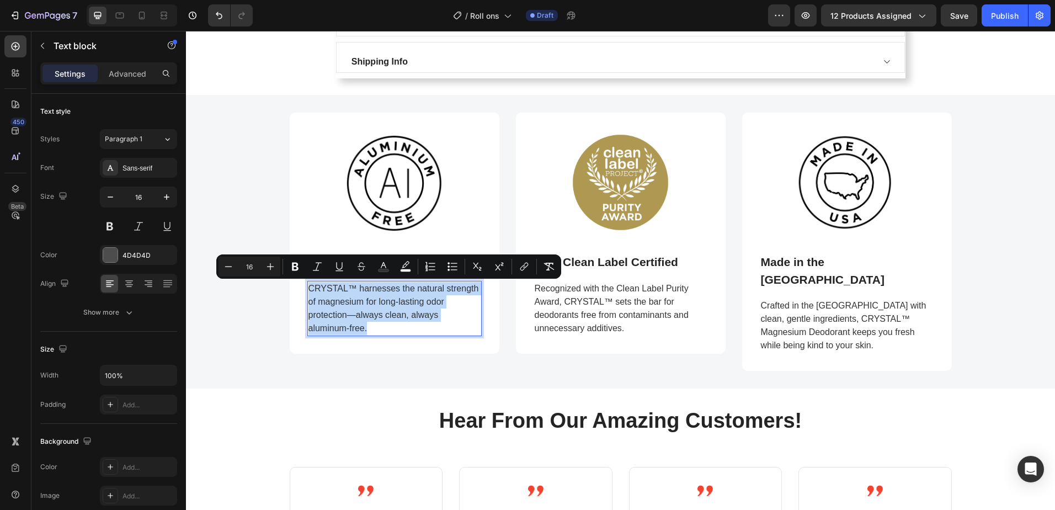
copy span "CRYSTAL™ harnesses the natural strength of magnesium for long-lasting odor prot…"
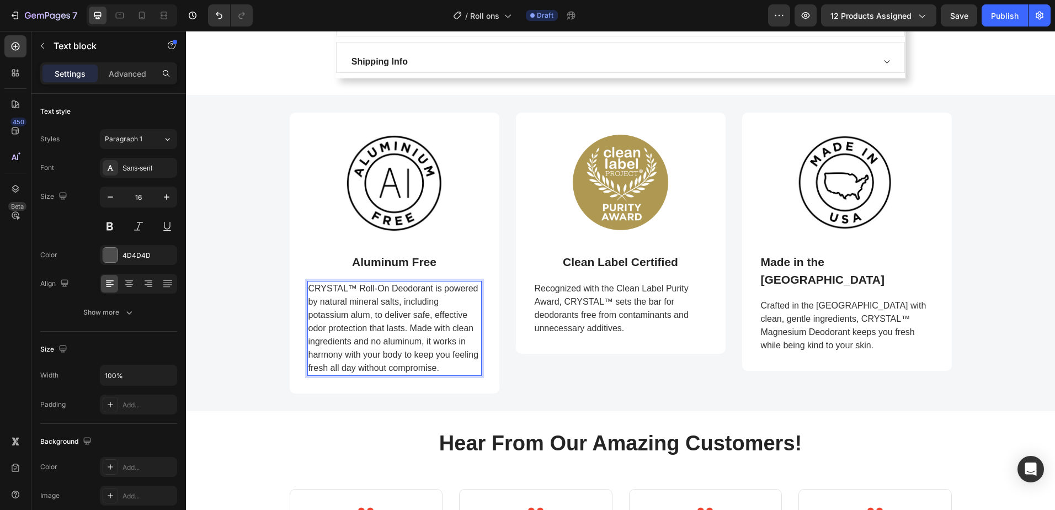
click at [370, 316] on span "CRYSTAL™ Roll-On Deodorant is powered by natural mineral salts, including potas…" at bounding box center [393, 328] width 170 height 89
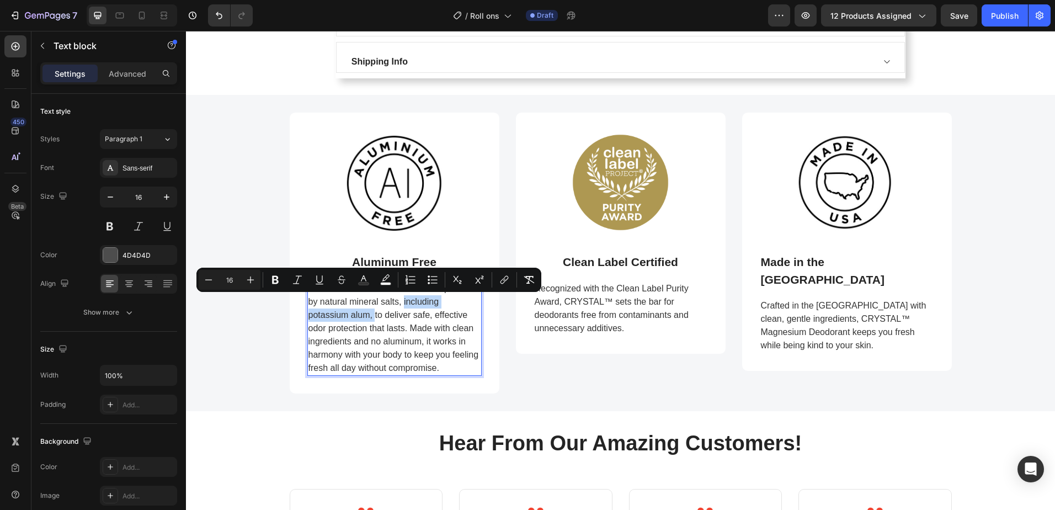
drag, startPoint x: 371, startPoint y: 316, endPoint x: 399, endPoint y: 303, distance: 31.1
click at [399, 303] on span "CRYSTAL™ Roll-On Deodorant is powered by natural mineral salts, including potas…" at bounding box center [393, 328] width 170 height 89
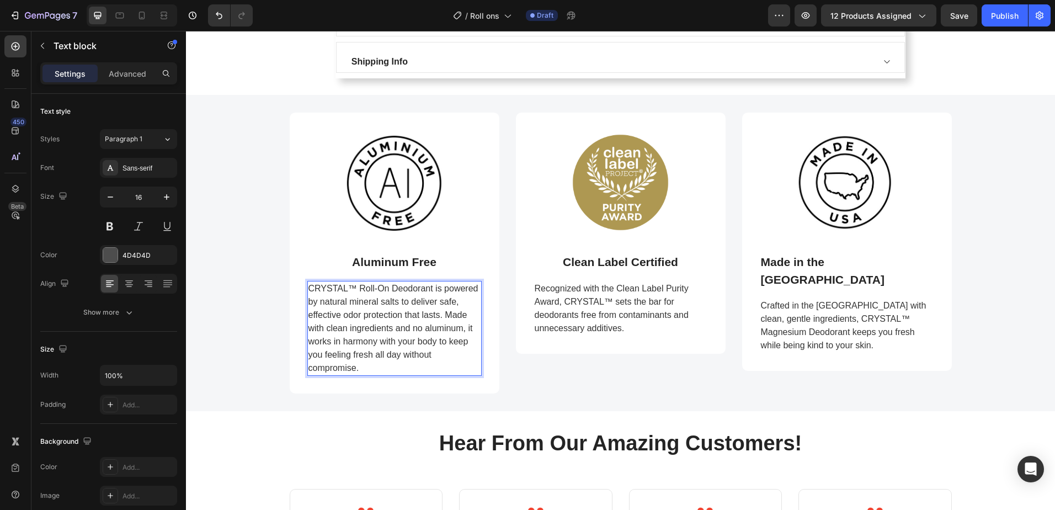
click at [379, 331] on span "CRYSTAL™ Roll-On Deodorant is powered by natural mineral salts to deliver safe,…" at bounding box center [393, 328] width 170 height 89
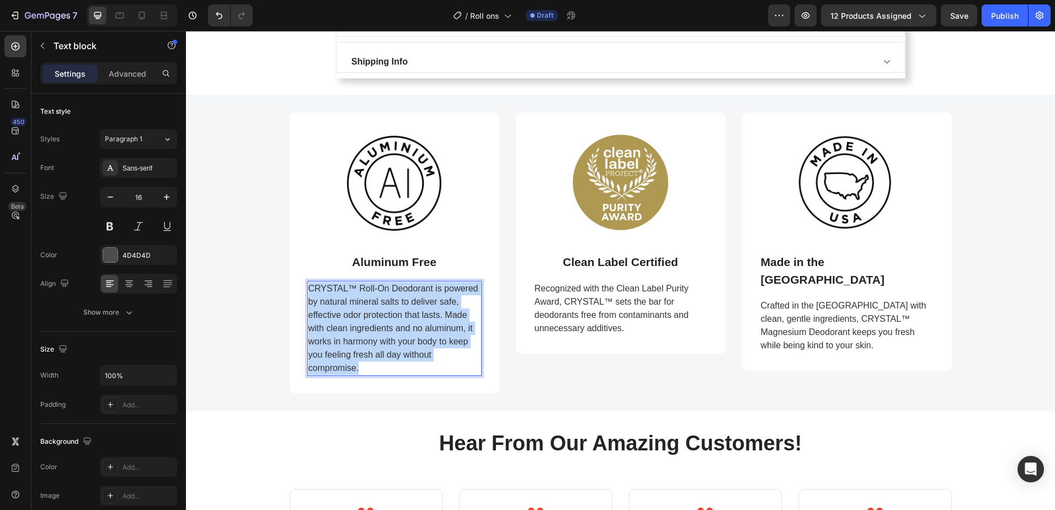
click at [379, 331] on span "CRYSTAL™ Roll-On Deodorant is powered by natural mineral salts to deliver safe,…" at bounding box center [393, 328] width 170 height 89
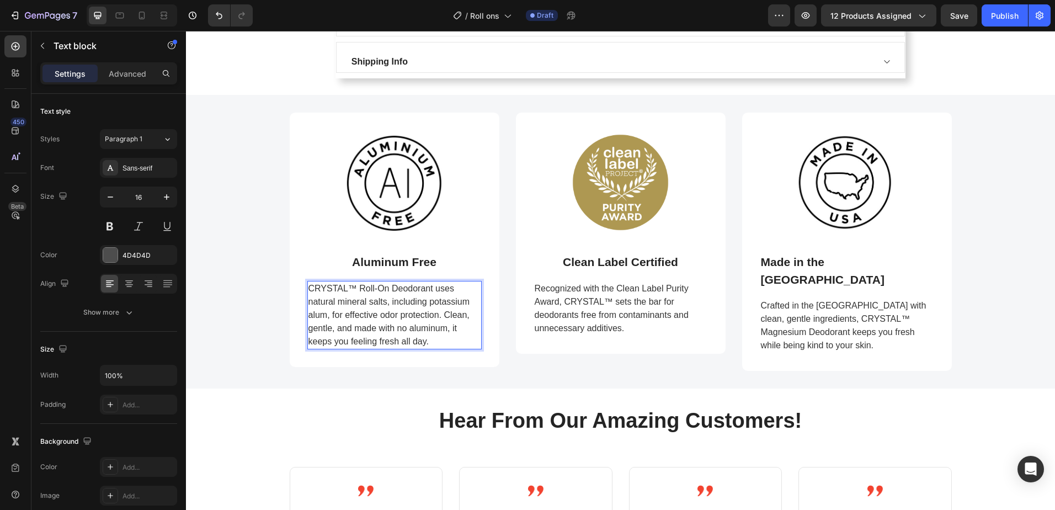
click at [328, 314] on span "CRYSTAL™ Roll-On Deodorant uses natural mineral salts, including potassium alum…" at bounding box center [389, 315] width 162 height 62
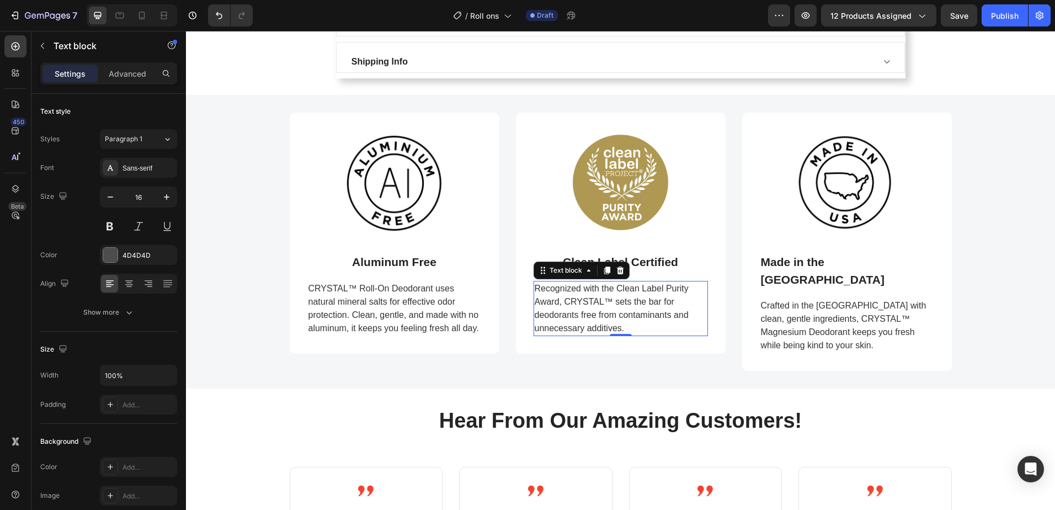
click at [583, 301] on span "Recognized with the Clean Label Purity Award, CRYSTAL™ sets the bar for deodora…" at bounding box center [612, 308] width 154 height 49
click at [979, 256] on div "Image Aluminum Free Text block CRYSTAL™ Roll-On Deodorant uses natural mineral …" at bounding box center [620, 242] width 852 height 259
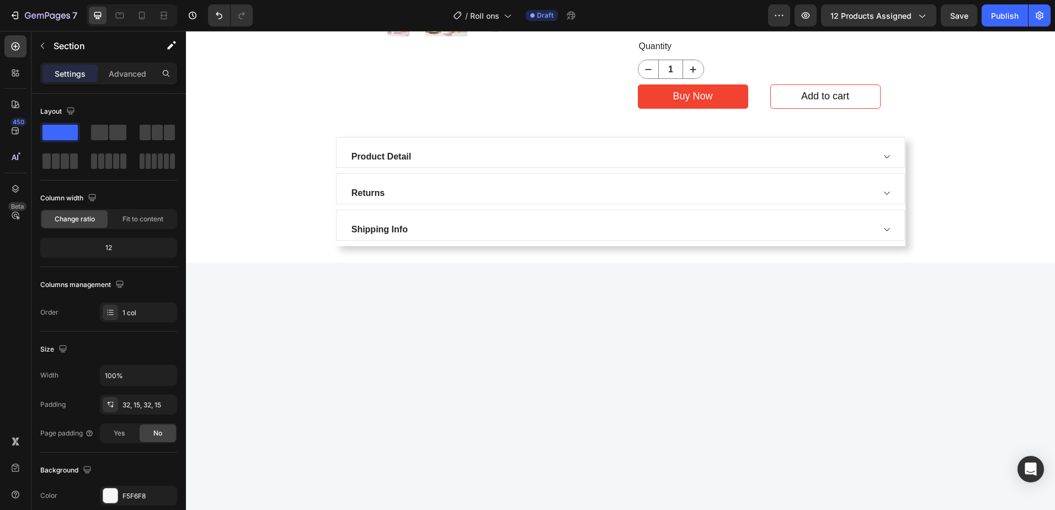
scroll to position [0, 0]
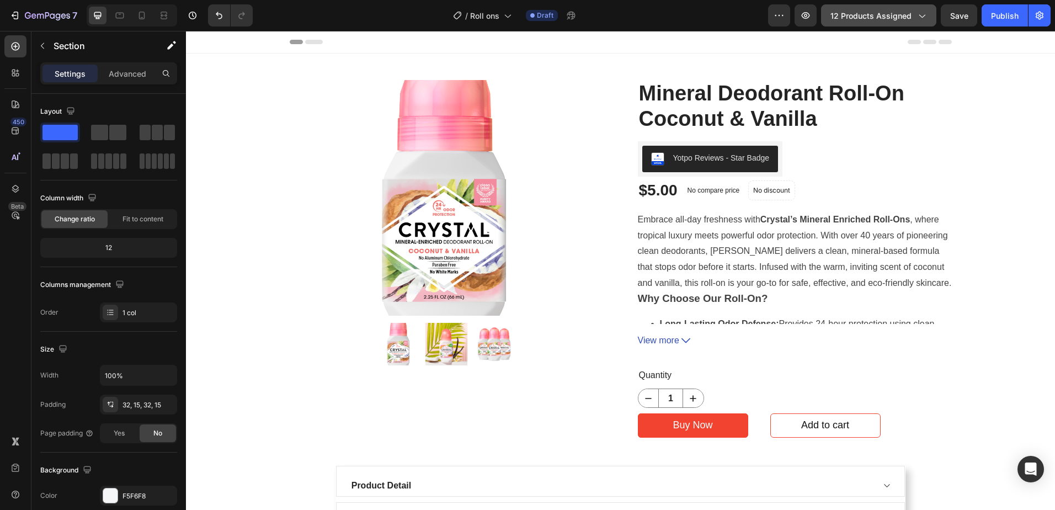
click at [895, 20] on span "12 products assigned" at bounding box center [870, 16] width 81 height 12
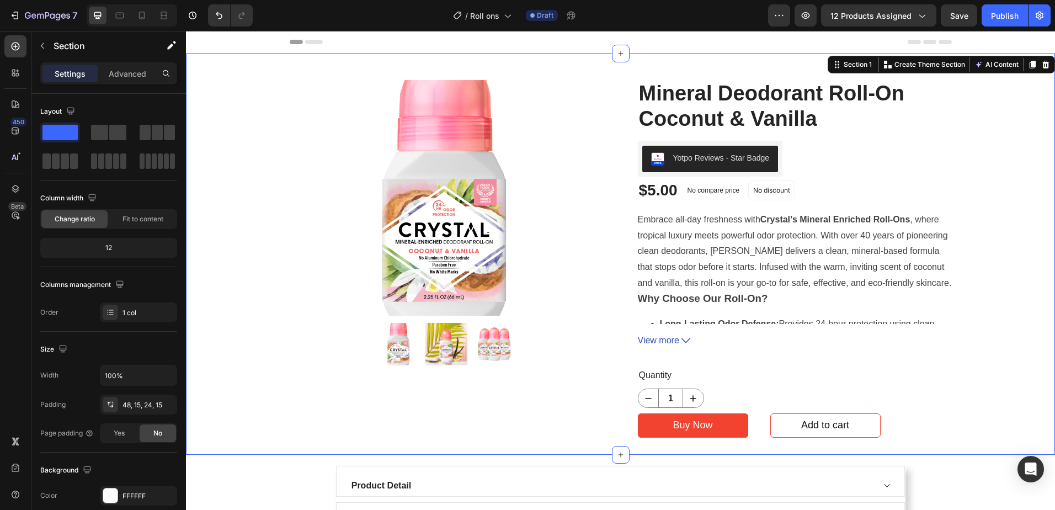
click at [1026, 186] on div "Product Images Mineral Deodorant Roll-On Coconut & Vanilla (P) Title Yotpo Revi…" at bounding box center [620, 260] width 852 height 361
click at [456, 206] on img at bounding box center [447, 198] width 236 height 236
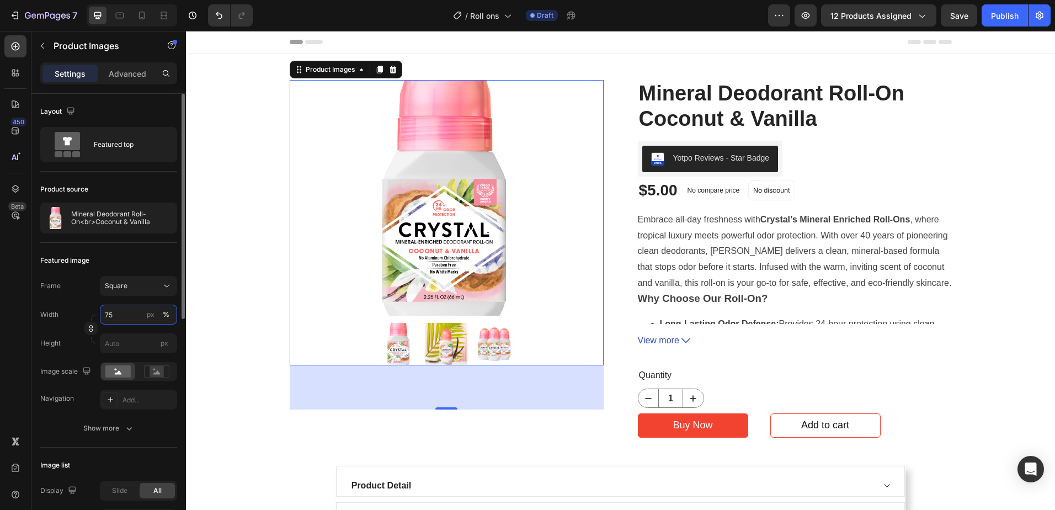
click at [109, 317] on input "75" at bounding box center [138, 315] width 77 height 20
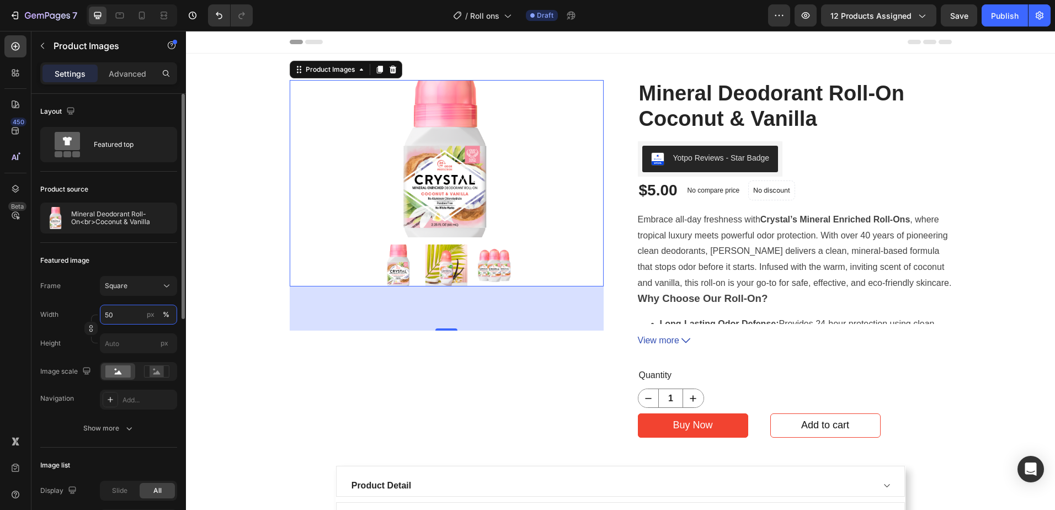
click at [109, 312] on input "50" at bounding box center [138, 315] width 77 height 20
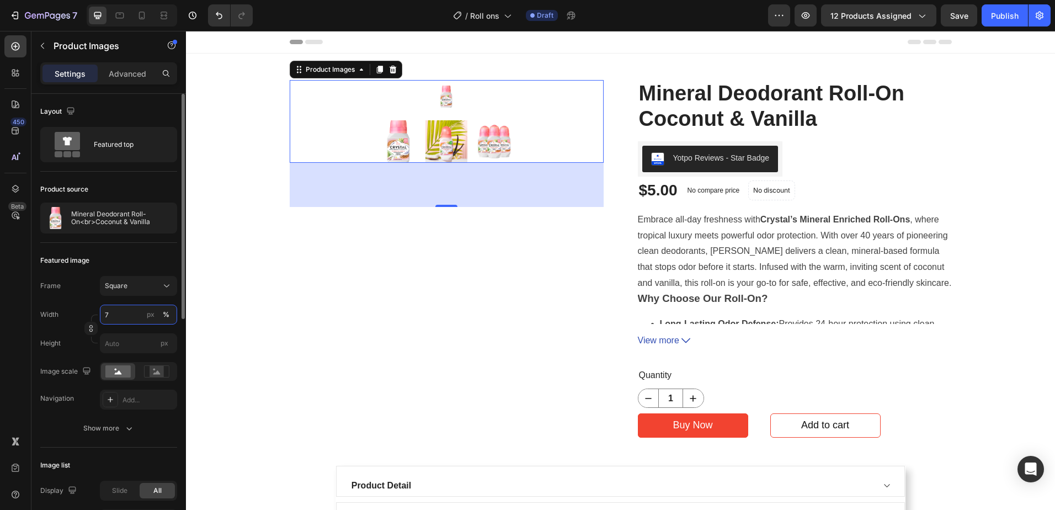
type input "75"
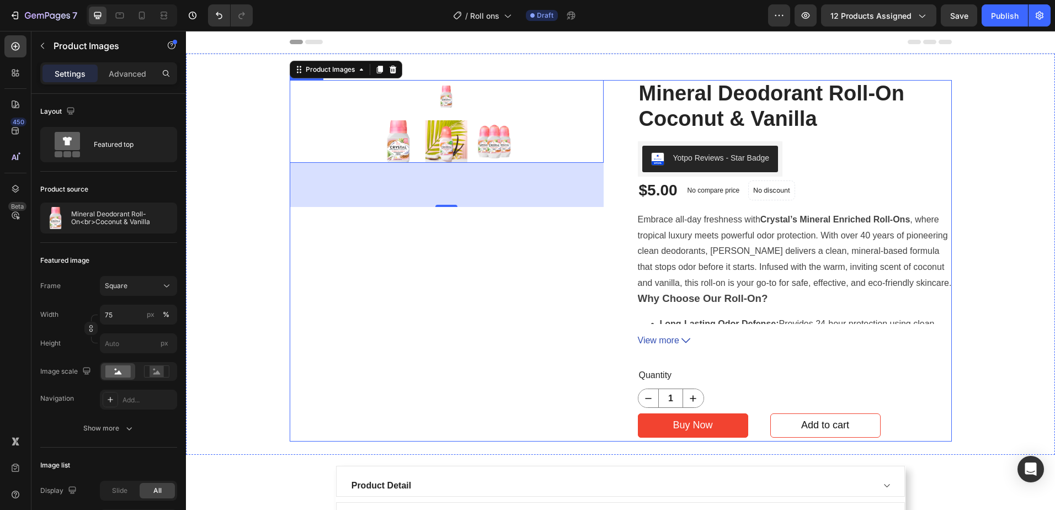
click at [394, 260] on div "Product Images 80" at bounding box center [447, 260] width 314 height 361
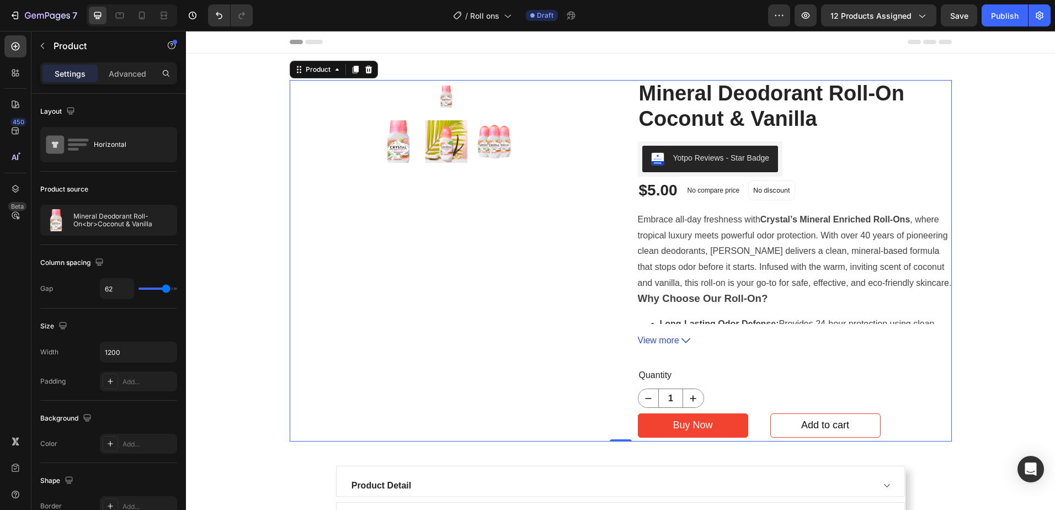
click at [447, 158] on img at bounding box center [446, 141] width 42 height 42
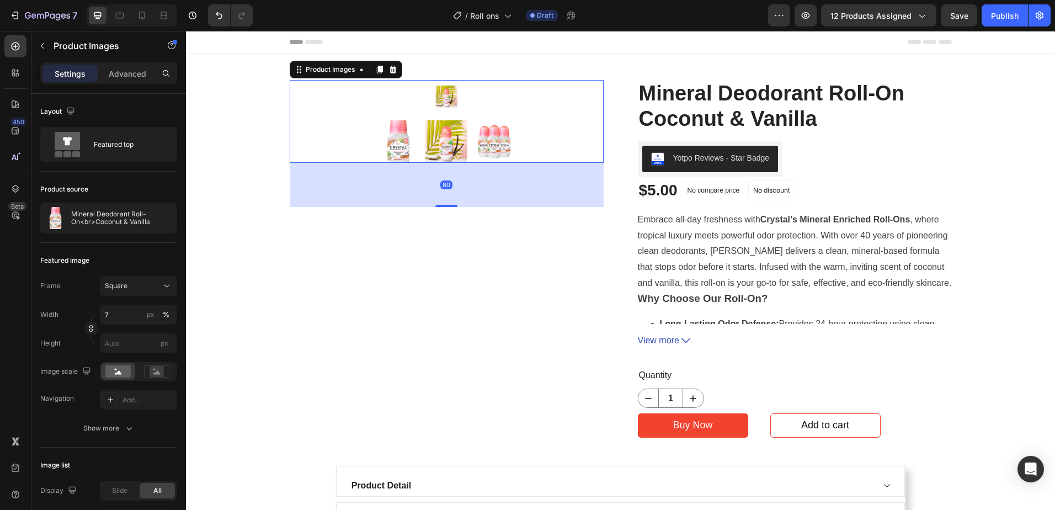
click at [446, 100] on img at bounding box center [446, 97] width 22 height 22
click at [111, 311] on input "7" at bounding box center [138, 315] width 77 height 20
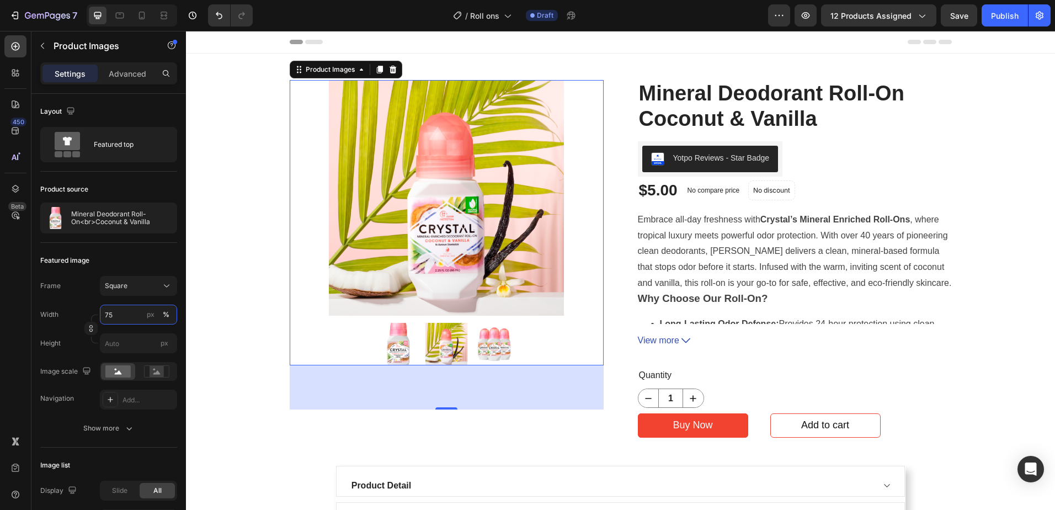
type input "75"
click at [389, 336] on img at bounding box center [398, 344] width 42 height 42
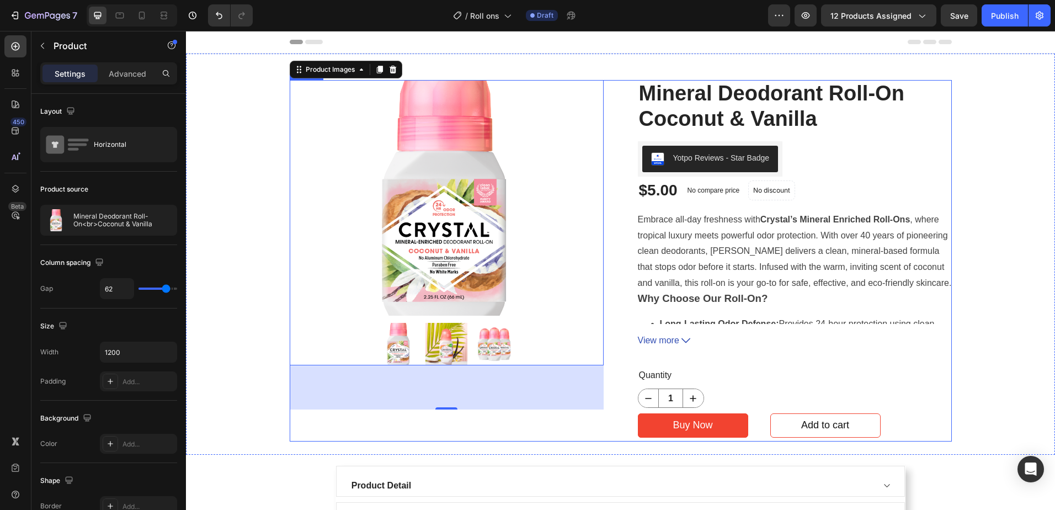
click at [442, 409] on div "Product Images 80" at bounding box center [447, 260] width 314 height 361
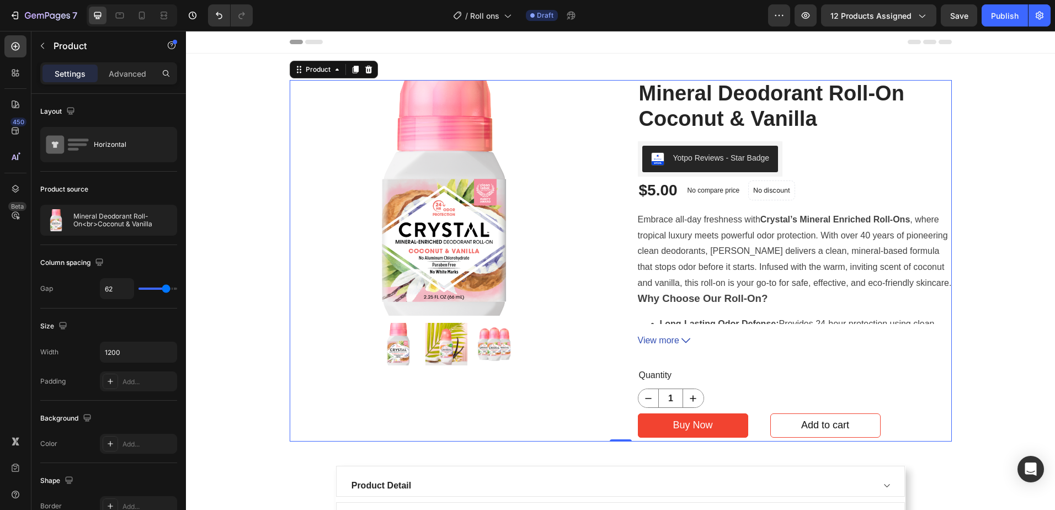
click at [442, 387] on div "Product Images" at bounding box center [447, 260] width 314 height 361
click at [446, 308] on img at bounding box center [447, 198] width 236 height 236
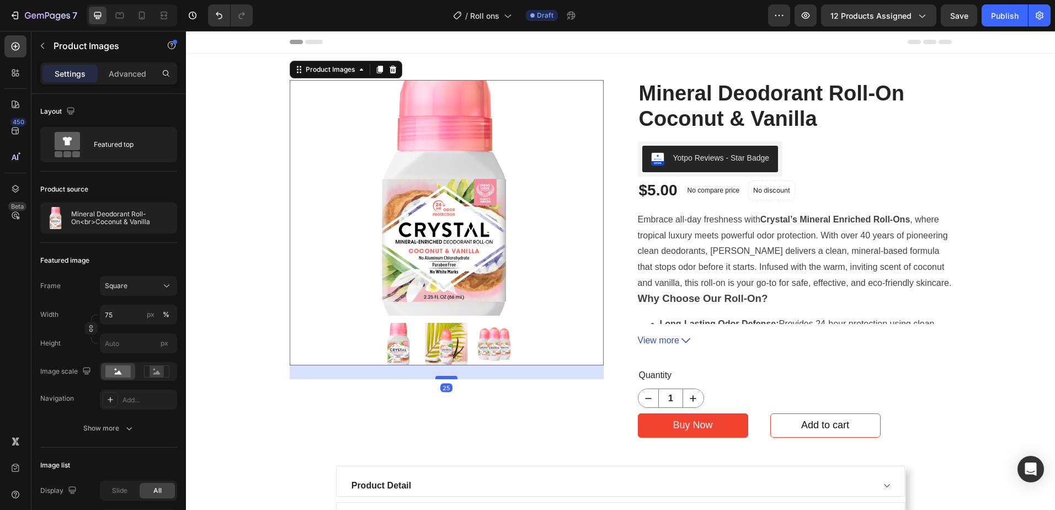
drag, startPoint x: 439, startPoint y: 408, endPoint x: 445, endPoint y: 377, distance: 30.9
click at [445, 377] on div at bounding box center [446, 377] width 22 height 3
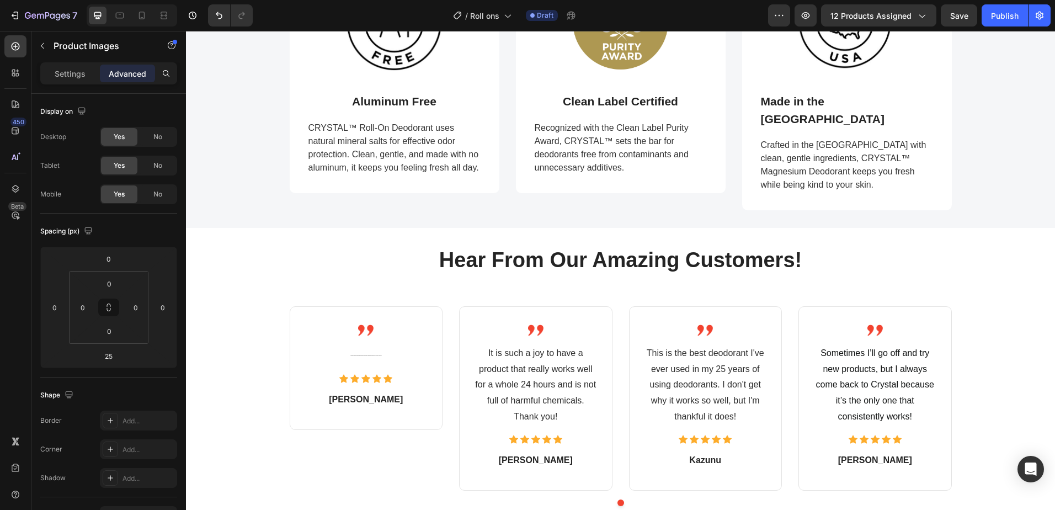
scroll to position [828, 0]
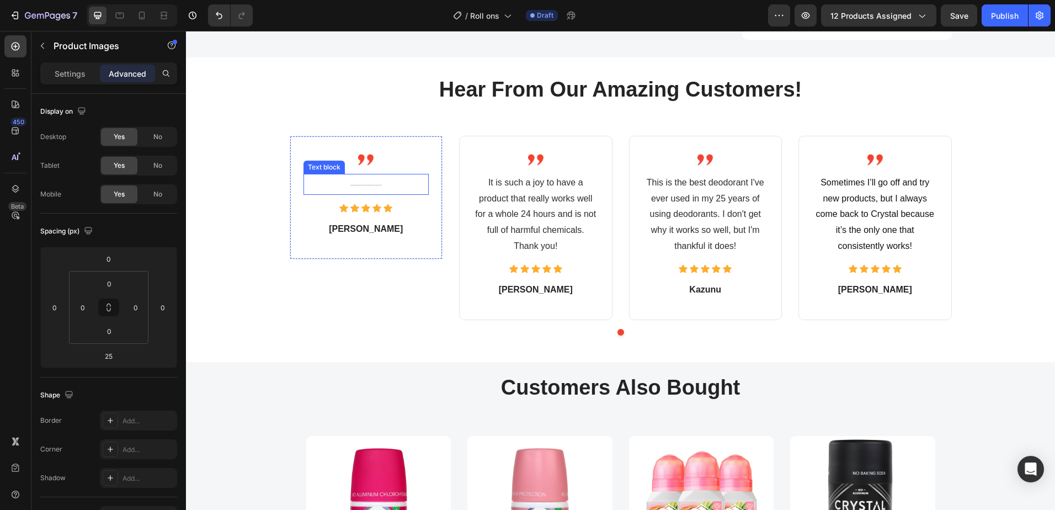
click at [364, 175] on p "I was always under the impression that salt deodorants were a gimmick. But this…" at bounding box center [367, 184] width 124 height 19
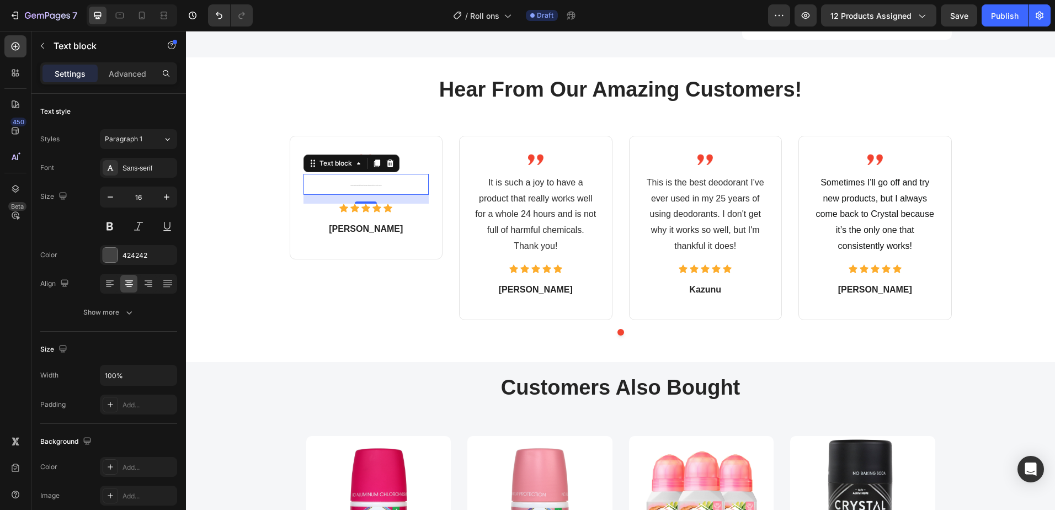
click at [373, 175] on p "I was always under the impression that salt deodorants were a gimmick. But this…" at bounding box center [367, 184] width 124 height 19
click at [363, 185] on span "I was always under the impression that salt deodorants were a gimmick. But this…" at bounding box center [365, 185] width 31 height 1
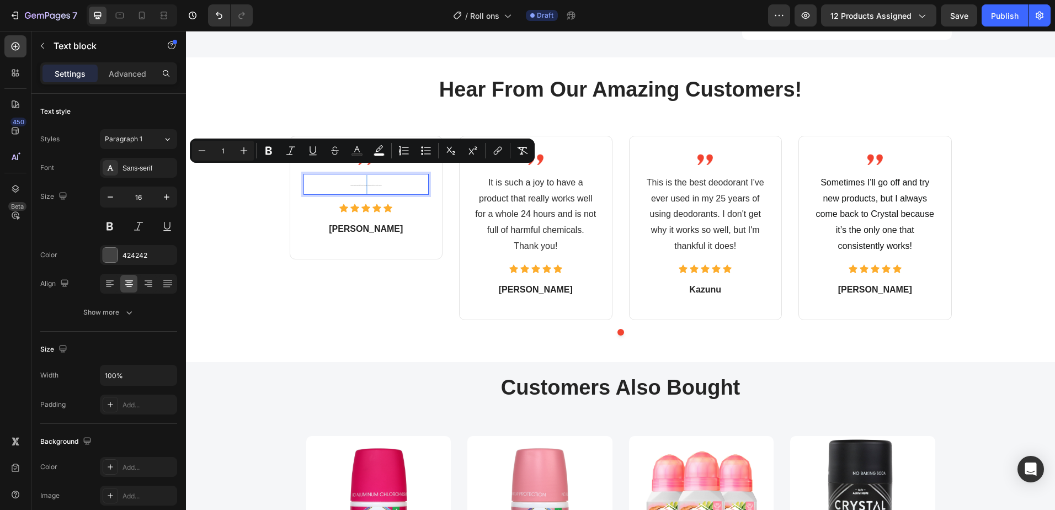
click at [363, 185] on span "I was always under the impression that salt deodorants were a gimmick. But this…" at bounding box center [365, 185] width 31 height 1
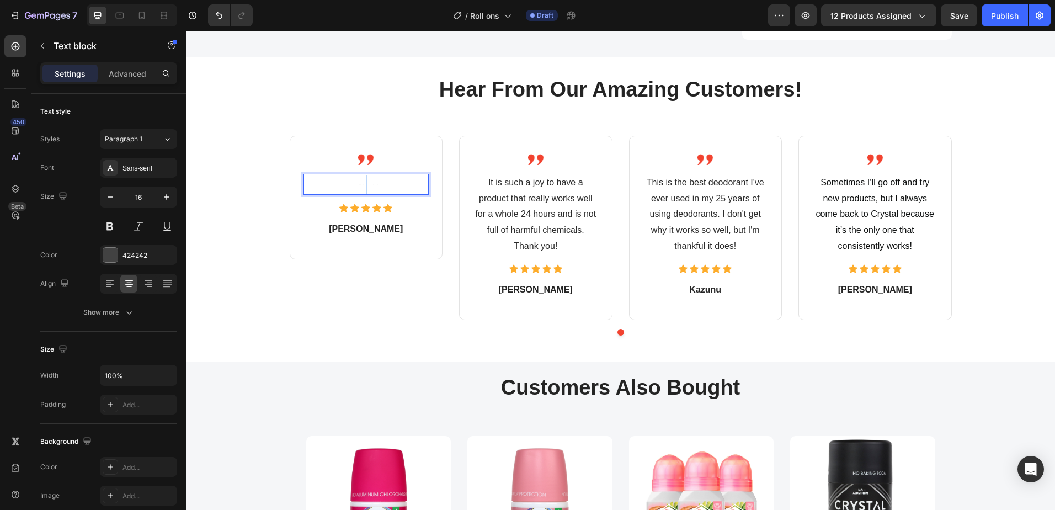
click at [363, 185] on span "I was always under the impression that salt deodorants were a gimmick. But this…" at bounding box center [365, 185] width 31 height 1
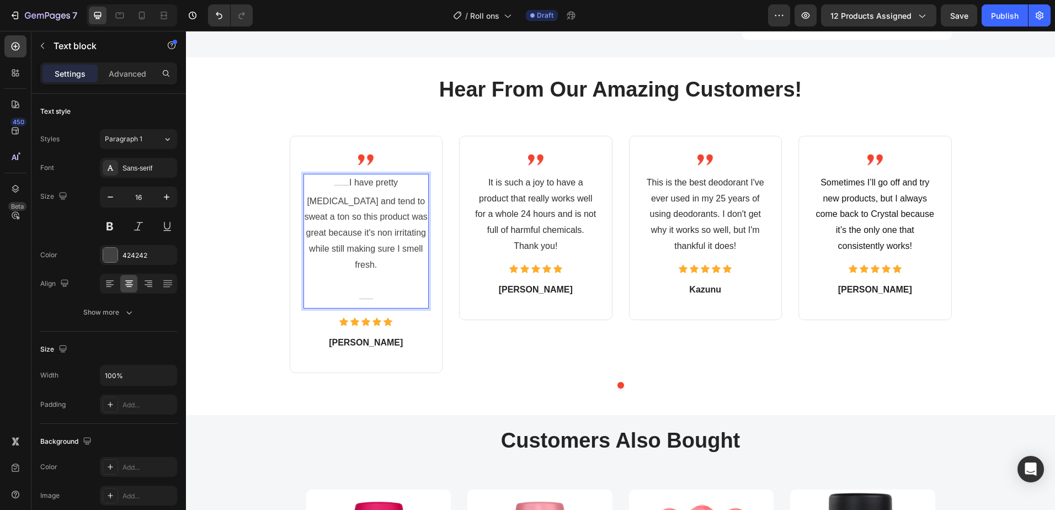
click at [317, 175] on p "I was always under the impression that salt deodorants were a I have pretty sen…" at bounding box center [367, 224] width 124 height 98
click at [321, 175] on p "I was always under the impression that salt deodorants were a I have pretty sen…" at bounding box center [367, 224] width 124 height 98
click at [368, 200] on p "I was always under the impression that salt deodorants were have pretty sensiti…" at bounding box center [367, 224] width 124 height 98
click at [365, 237] on p "I was always under the impression that salt deodorants were have pretty sensiti…" at bounding box center [367, 224] width 124 height 98
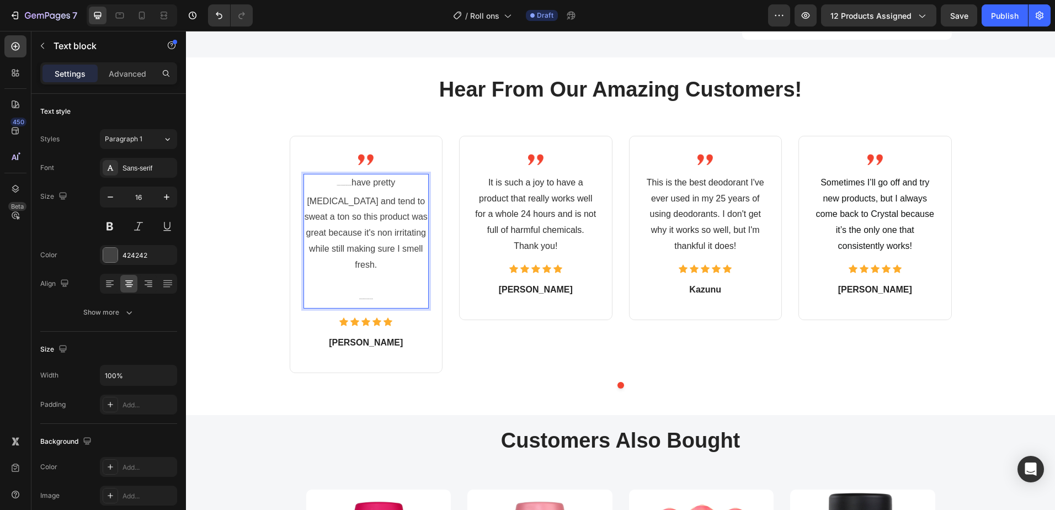
click at [371, 198] on p "I was always under the impression that salt deodorants were have pretty sensiti…" at bounding box center [367, 224] width 124 height 98
click at [512, 191] on p "It is such a joy to have a product that really works well for a whole 24 hours …" at bounding box center [536, 214] width 124 height 79
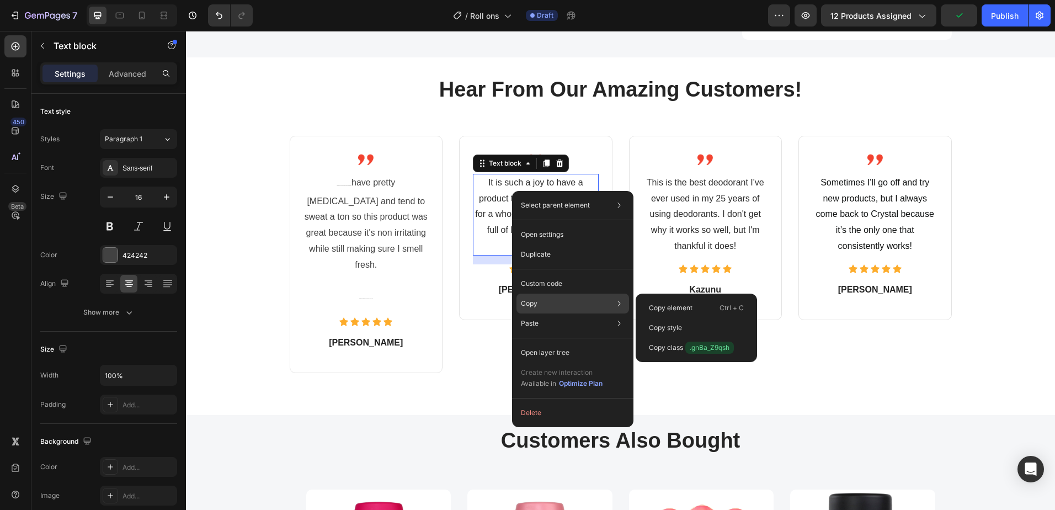
click at [530, 298] on div "Copy Copy element Ctrl + C Copy style Copy class .gnBa_Z9qsh" at bounding box center [572, 304] width 113 height 20
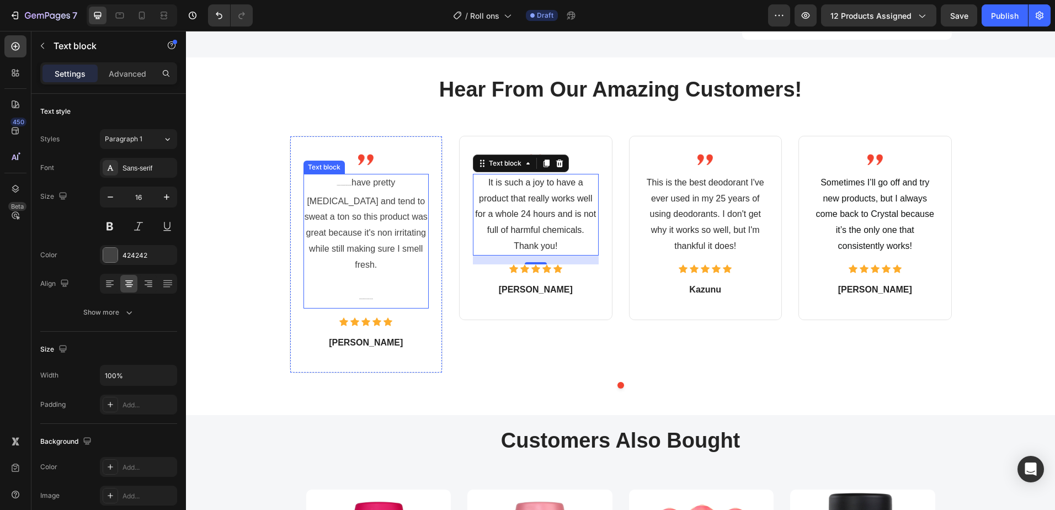
click at [353, 189] on p "I was always under the impression that salt deodorants were have pretty sensiti…" at bounding box center [367, 224] width 124 height 98
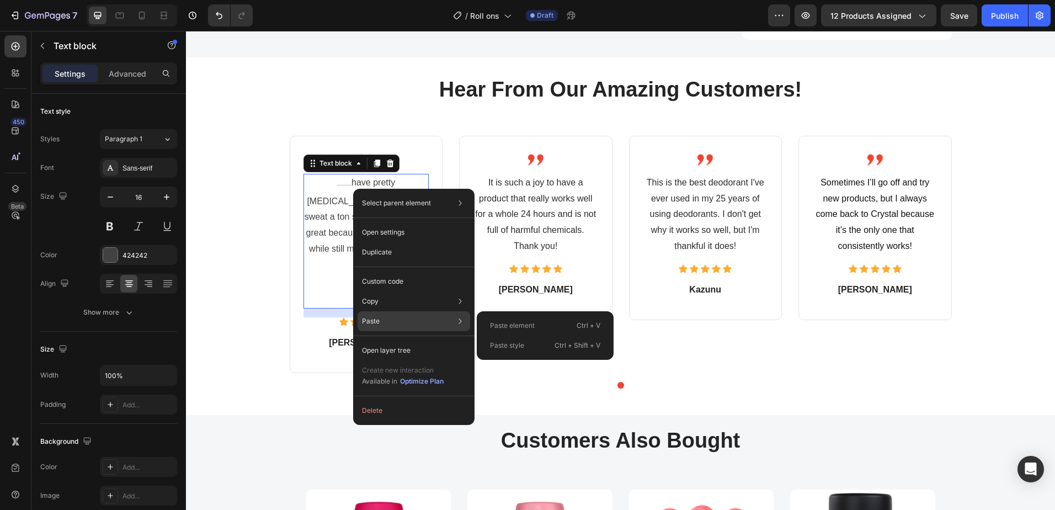
click at [428, 340] on div "Paste Paste element Ctrl + V Paste style Ctrl + Shift + V" at bounding box center [414, 350] width 113 height 20
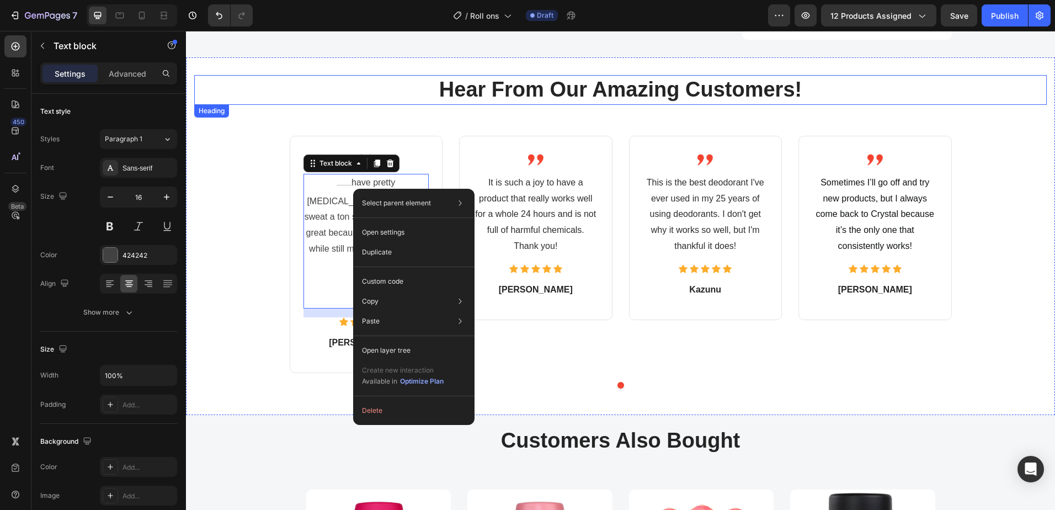
click at [325, 75] on h2 "Hear From Our Amazing Customers!" at bounding box center [620, 89] width 852 height 29
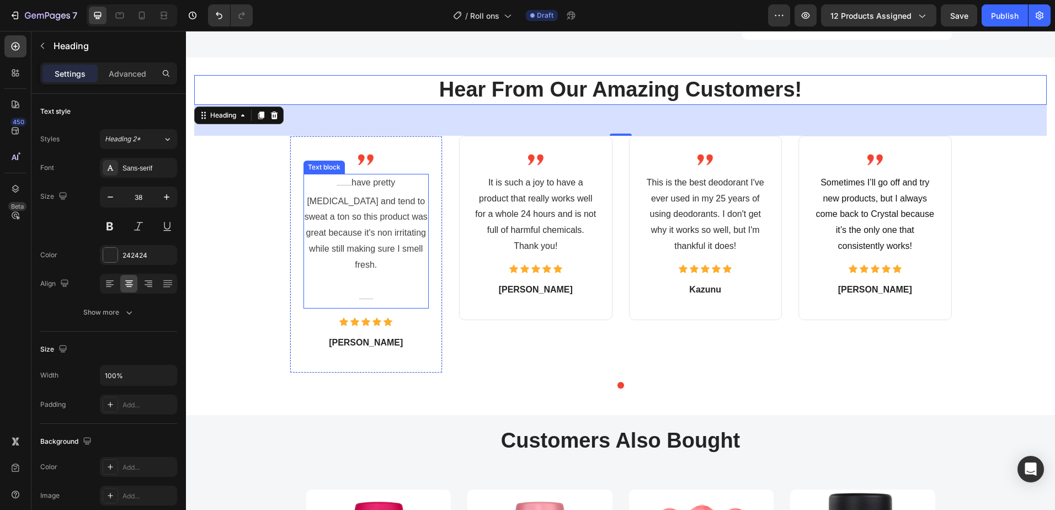
click at [321, 175] on p "I was always under the impression that salt deodorants were have pretty sensiti…" at bounding box center [367, 224] width 124 height 98
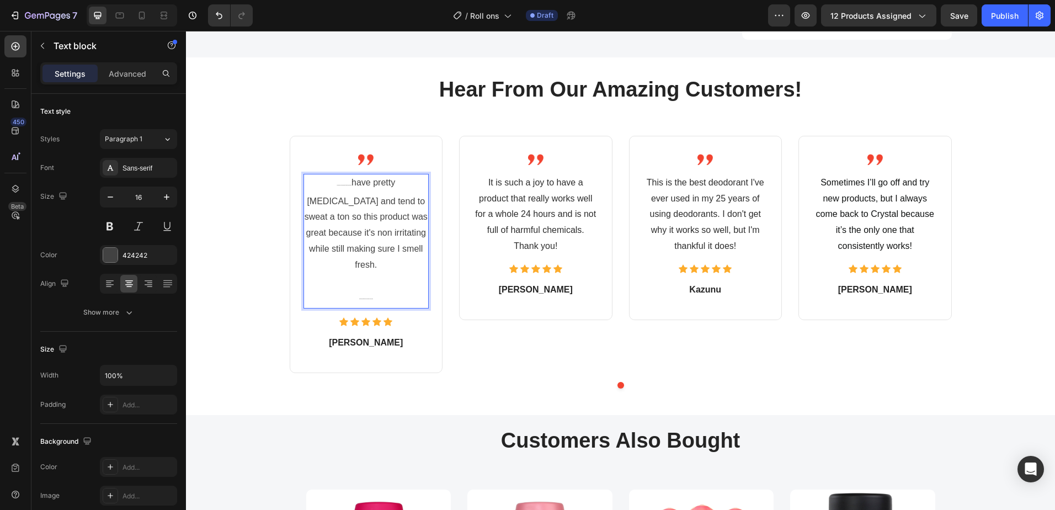
click at [329, 175] on p "I was always under the impression that salt deodorants were have pretty sensiti…" at bounding box center [367, 224] width 124 height 98
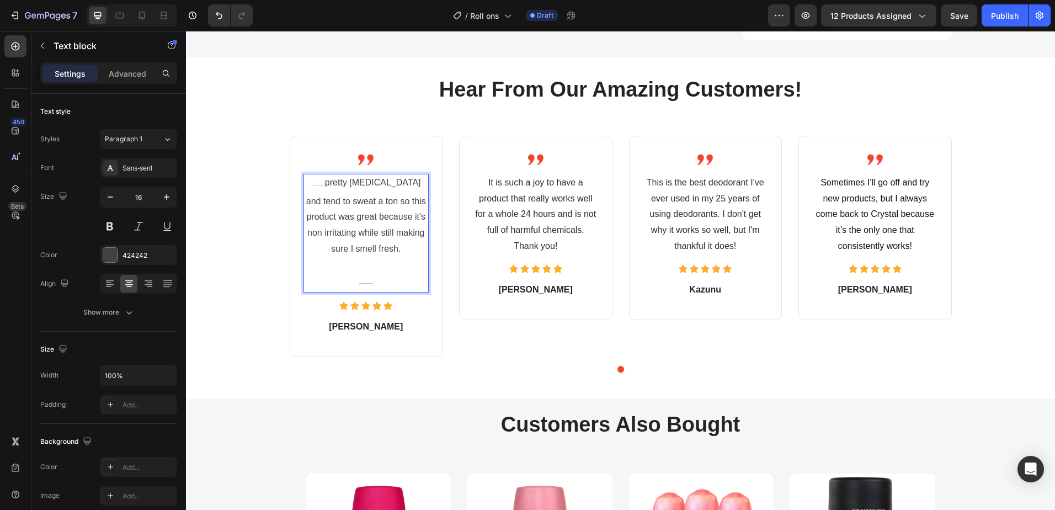
click at [361, 192] on p "I was always under the impression that salt deodorants I pretty sensitive skin …" at bounding box center [367, 216] width 124 height 82
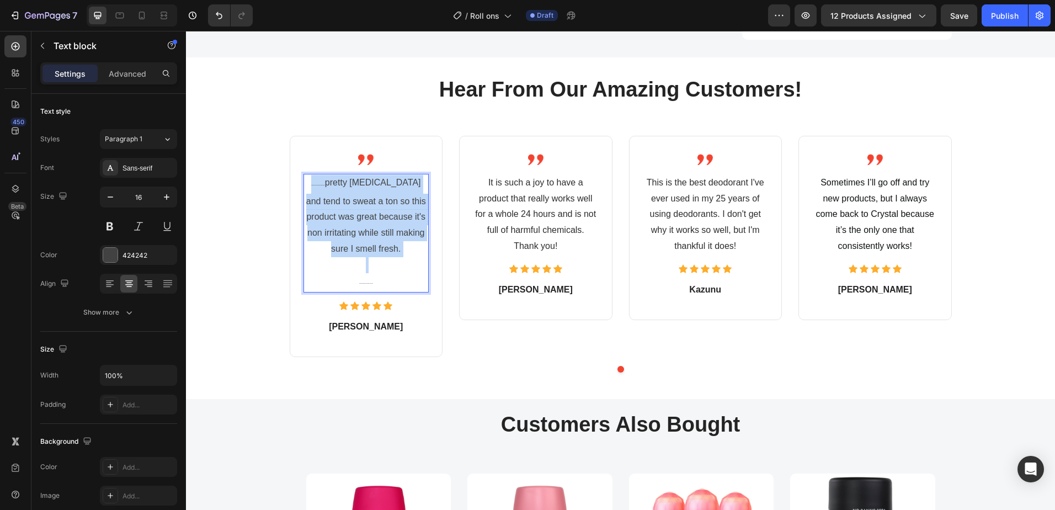
click at [361, 192] on p "I was always under the impression that salt deodorants I pretty sensitive skin …" at bounding box center [367, 216] width 124 height 82
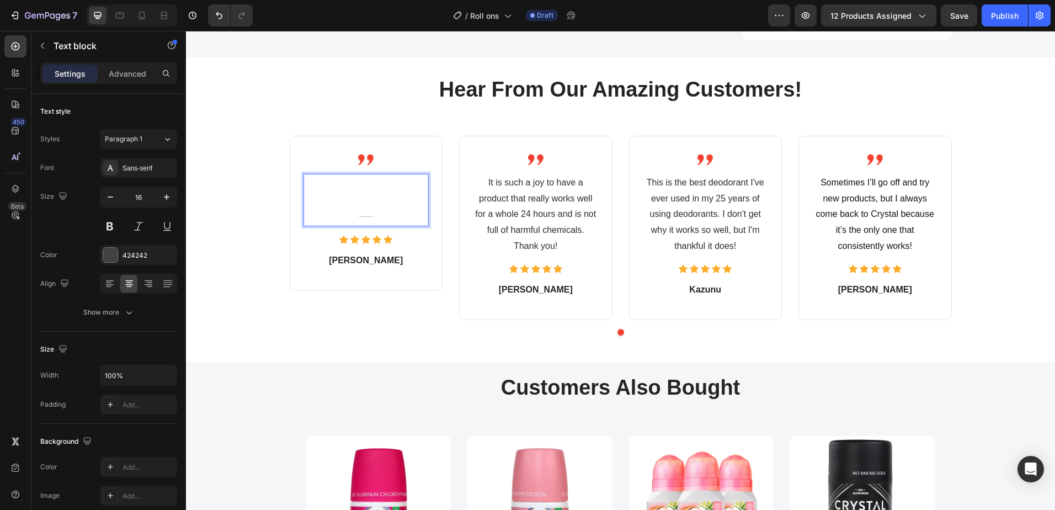
click at [364, 198] on p ". But this works better than any deodorant I've ever used!" at bounding box center [367, 208] width 124 height 35
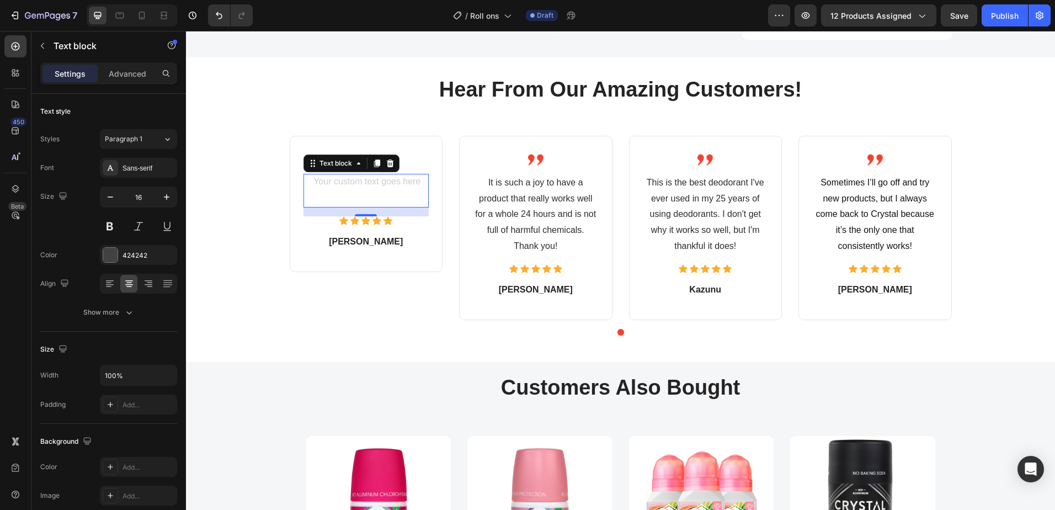
click at [331, 174] on div "Rich Text Editor. Editing area: main" at bounding box center [366, 191] width 126 height 34
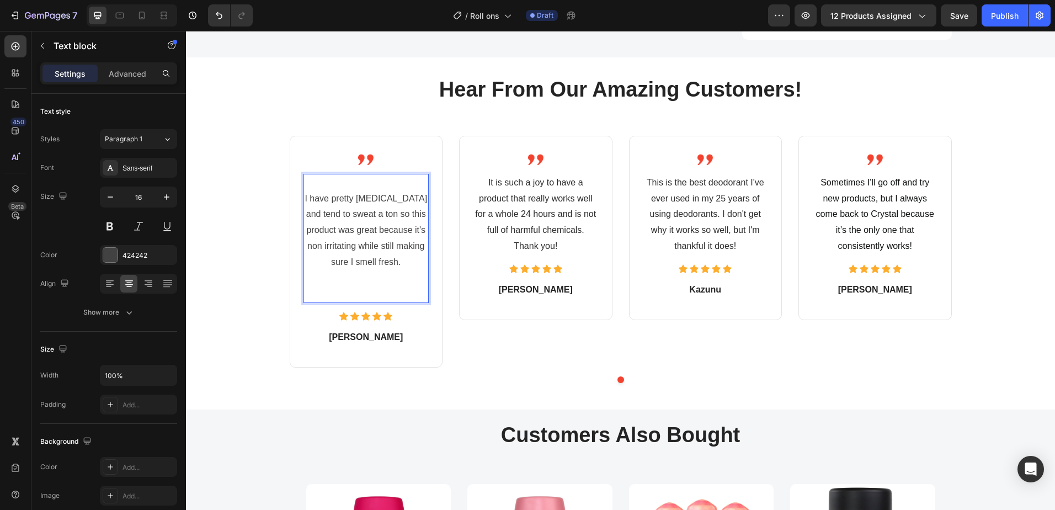
click at [305, 191] on p "I have pretty sensitive skin and tend to sweat a ton so this product was great …" at bounding box center [367, 230] width 124 height 79
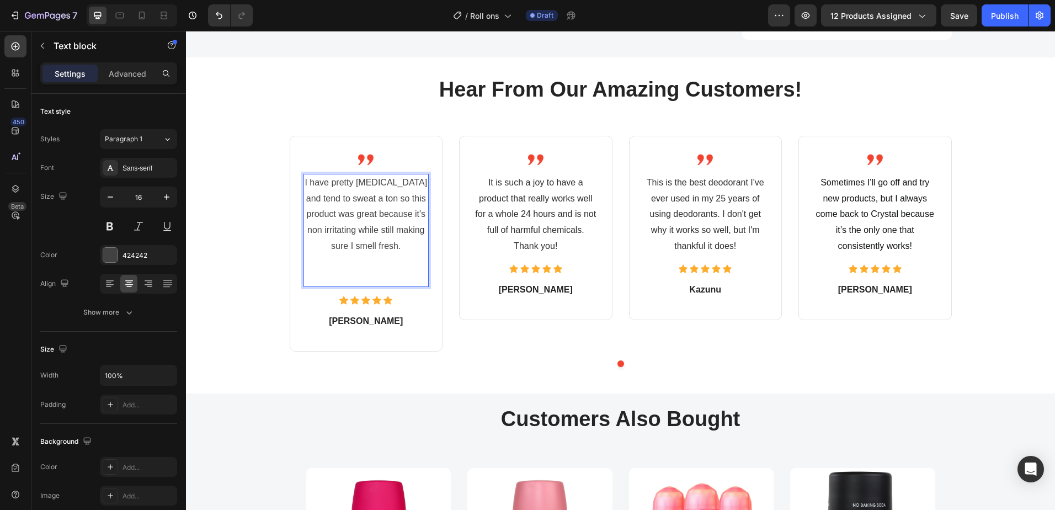
click at [335, 257] on p "Rich Text Editor. Editing area: main" at bounding box center [367, 270] width 124 height 32
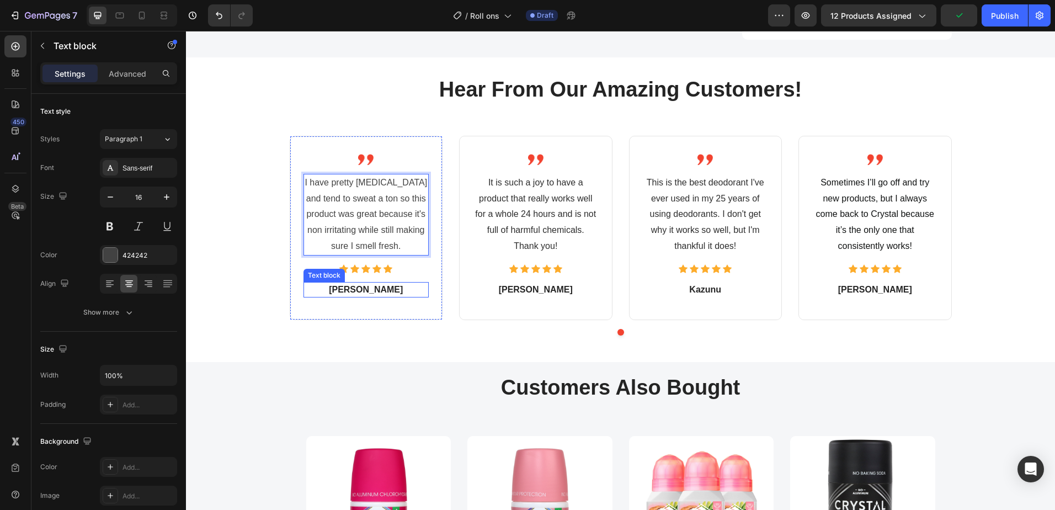
click at [372, 283] on p "Edward" at bounding box center [367, 289] width 124 height 13
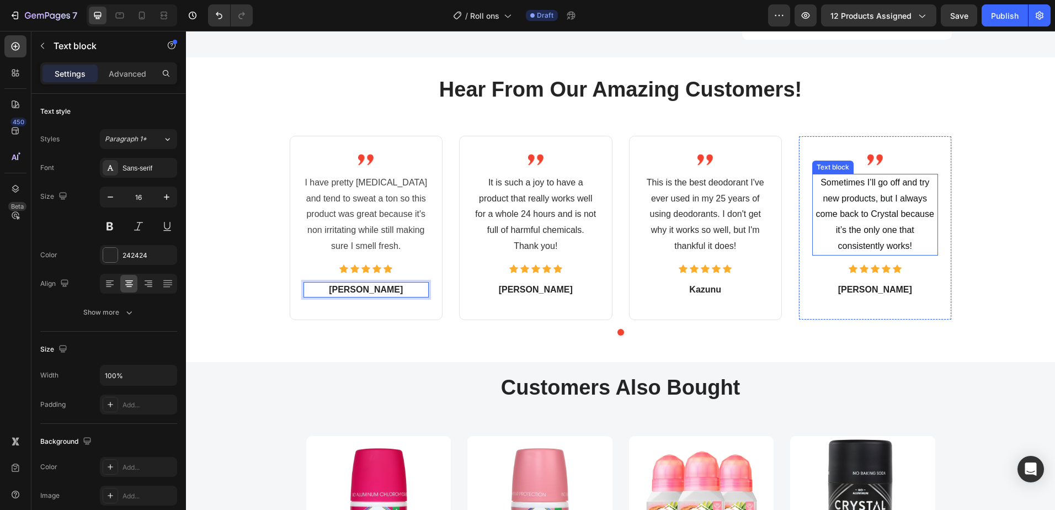
click at [885, 221] on p "Sometimes I’ll go off and try new products, but I always come back to Crystal b…" at bounding box center [875, 214] width 124 height 79
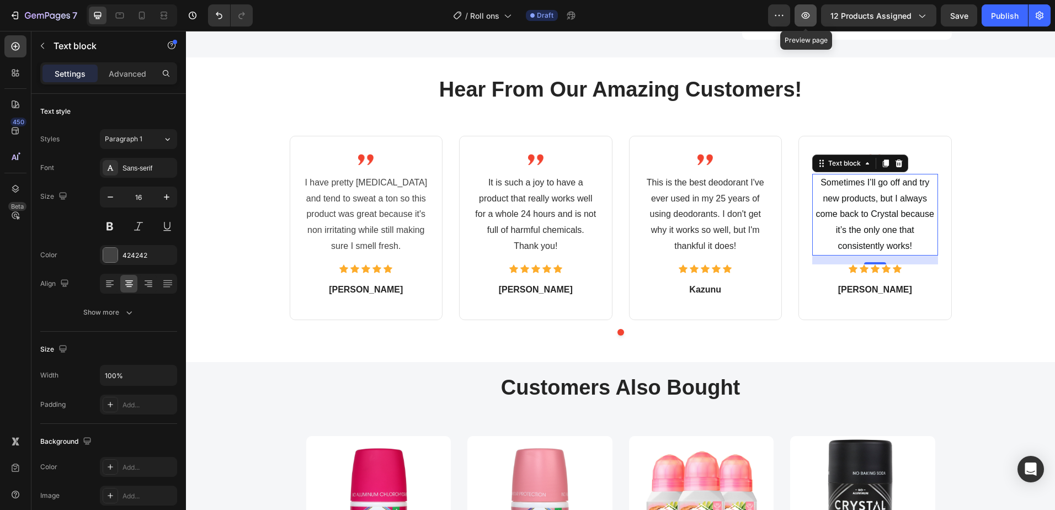
click at [809, 18] on icon "button" at bounding box center [806, 15] width 8 height 7
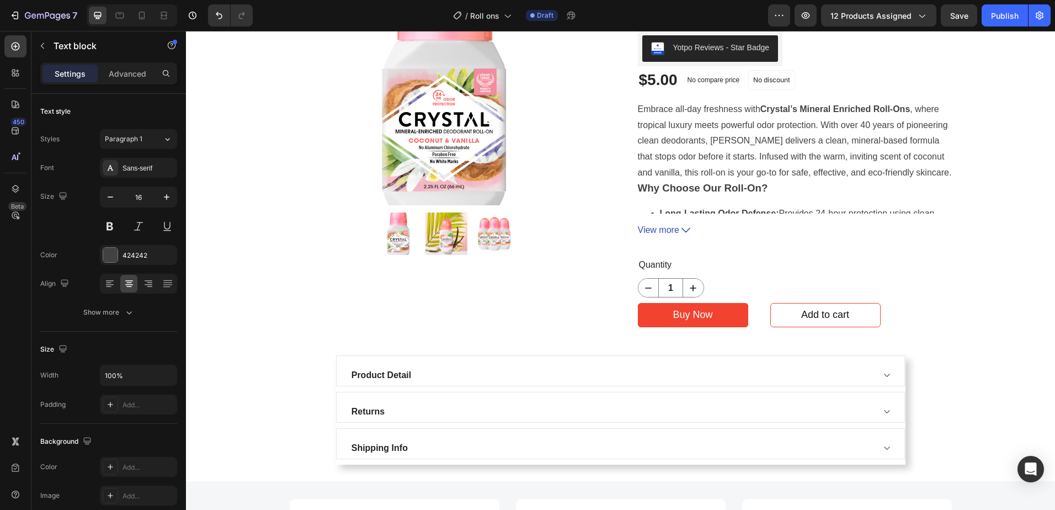
scroll to position [0, 0]
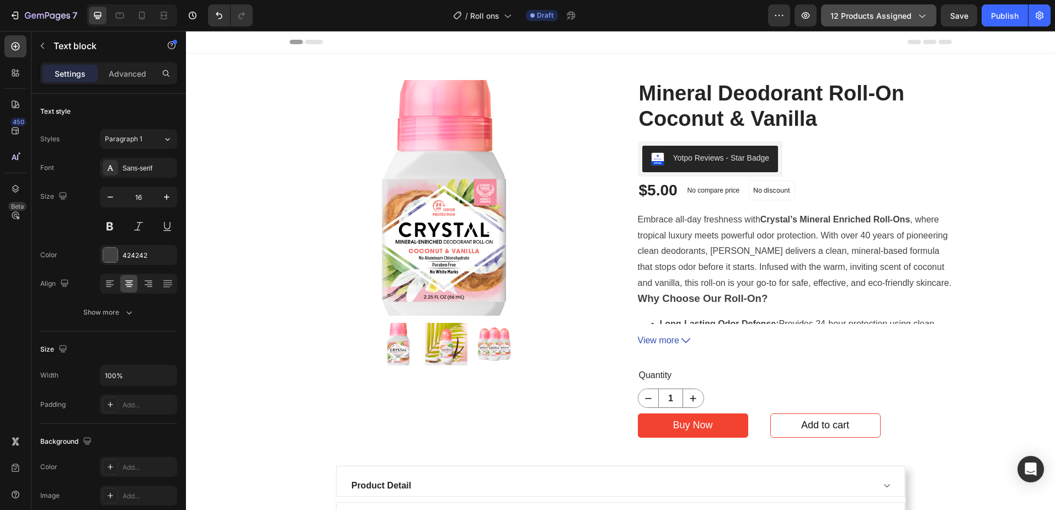
click at [913, 17] on div "12 products assigned" at bounding box center [878, 16] width 97 height 12
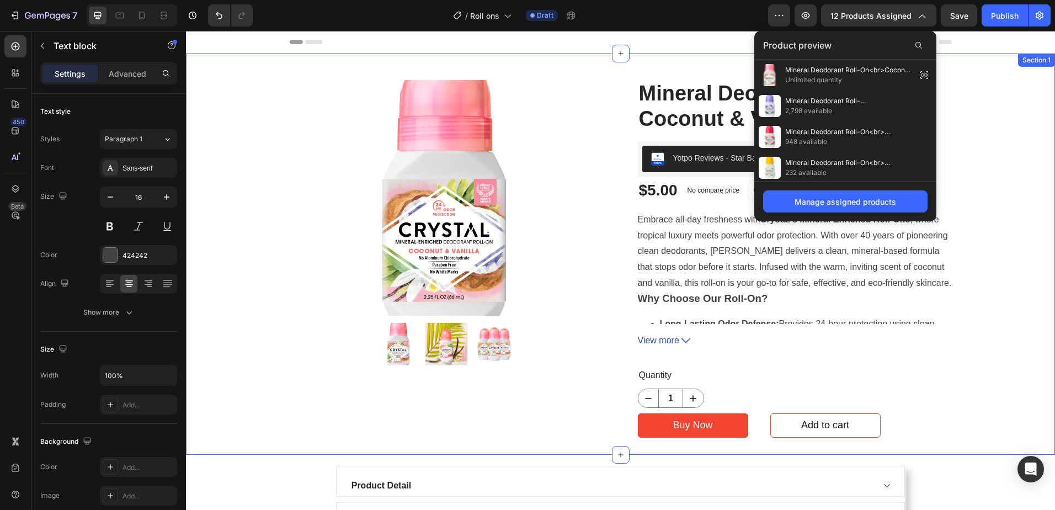
click at [243, 100] on div "Product Images Mineral Deodorant Roll-On Coconut & Vanilla (P) Title Yotpo Revi…" at bounding box center [620, 260] width 852 height 361
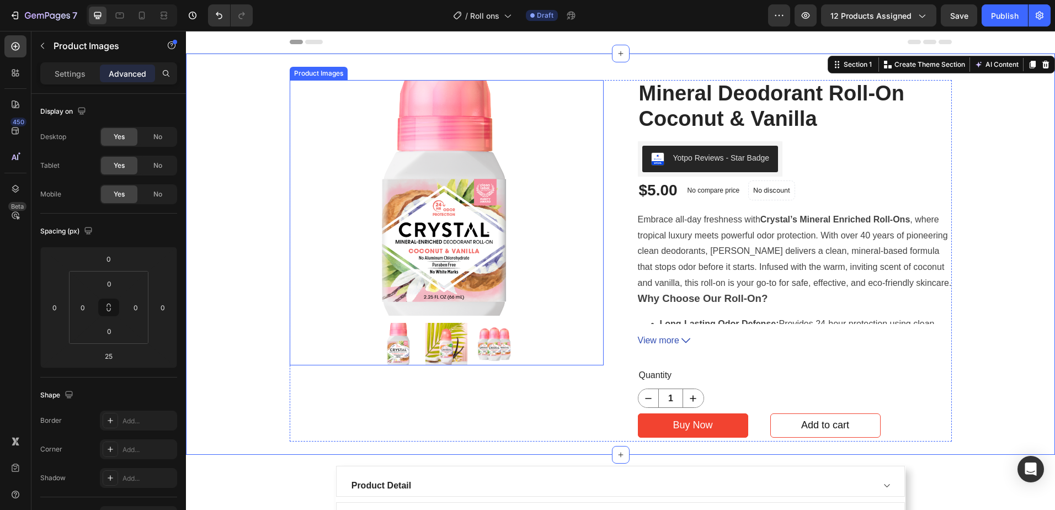
click at [436, 202] on img at bounding box center [447, 198] width 236 height 236
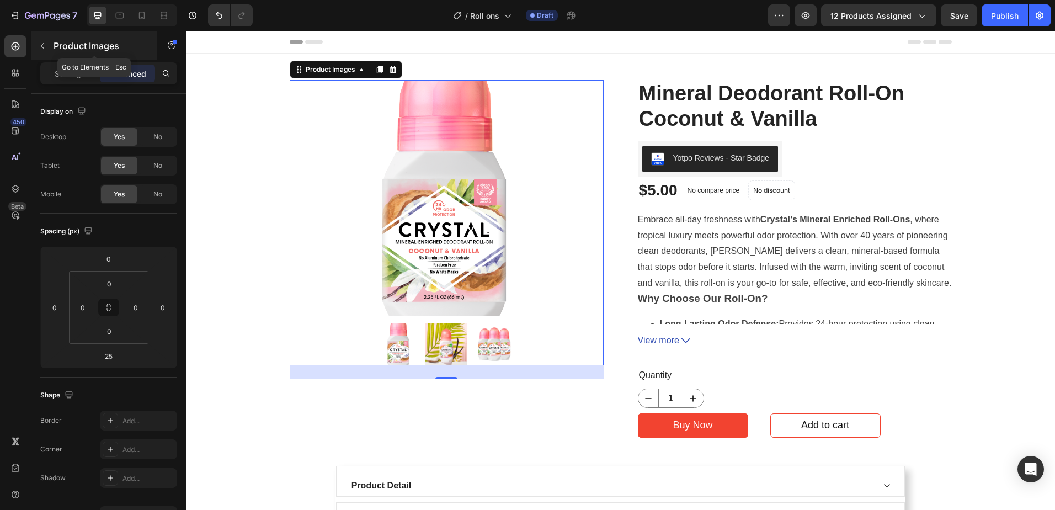
click at [41, 48] on icon "button" at bounding box center [42, 45] width 9 height 9
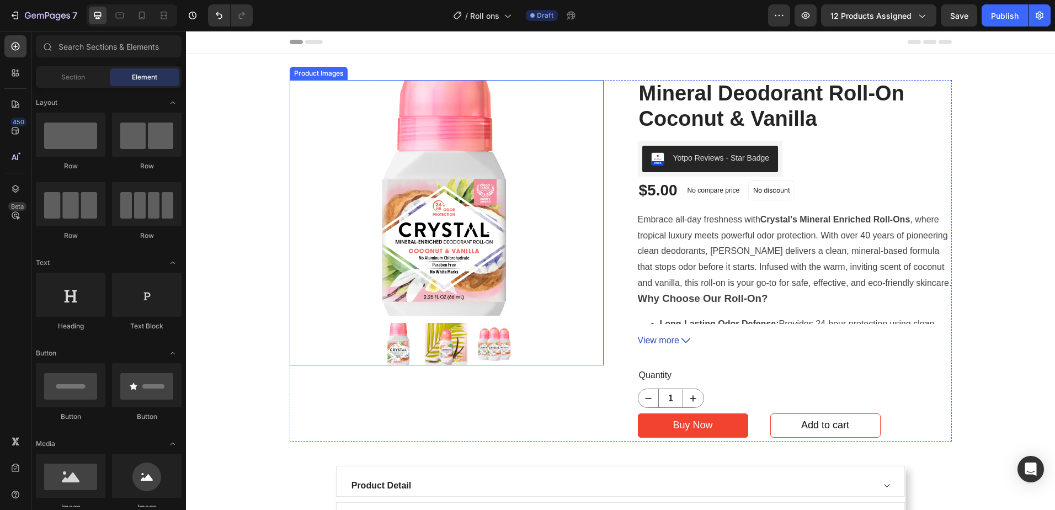
click at [428, 184] on img at bounding box center [447, 198] width 236 height 236
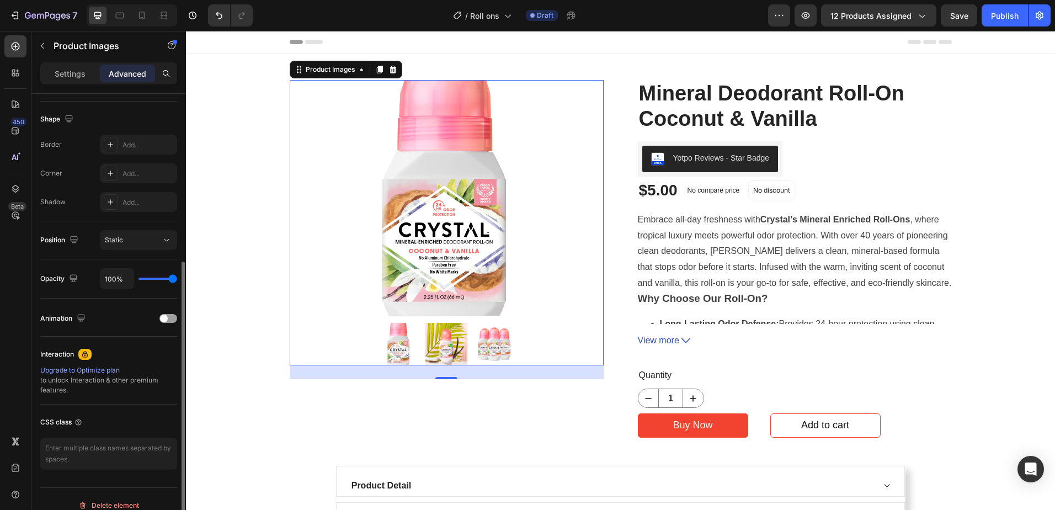
scroll to position [55, 0]
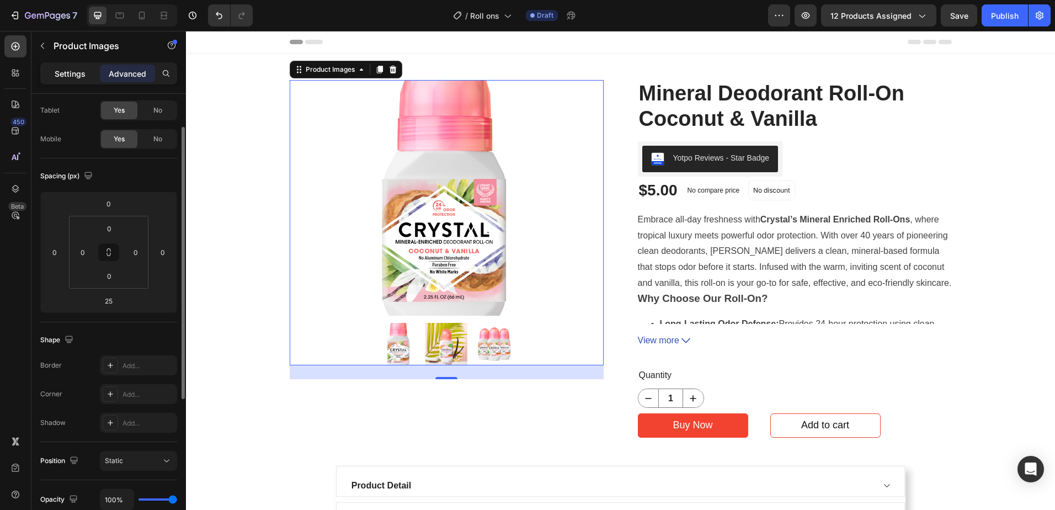
click at [70, 77] on p "Settings" at bounding box center [70, 74] width 31 height 12
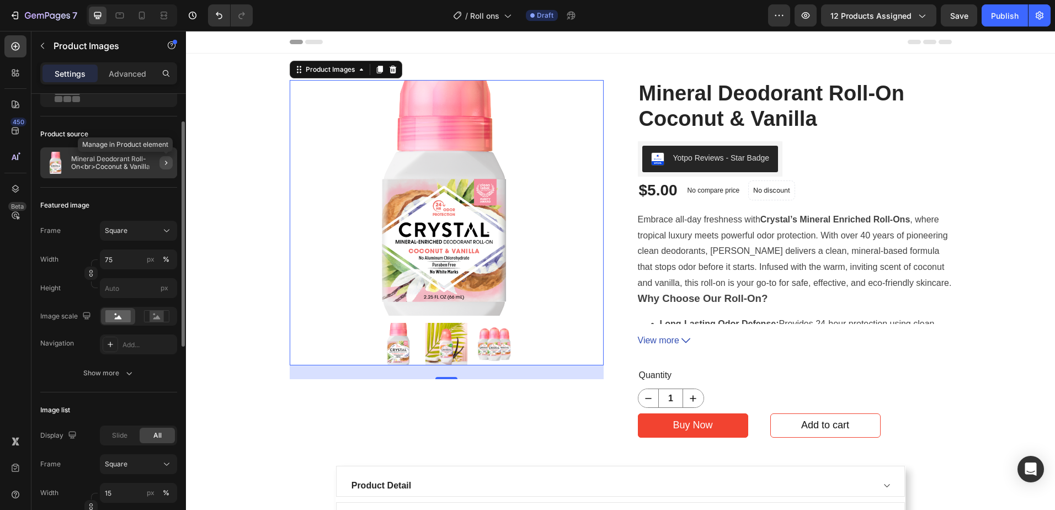
click at [161, 163] on button "button" at bounding box center [165, 162] width 13 height 13
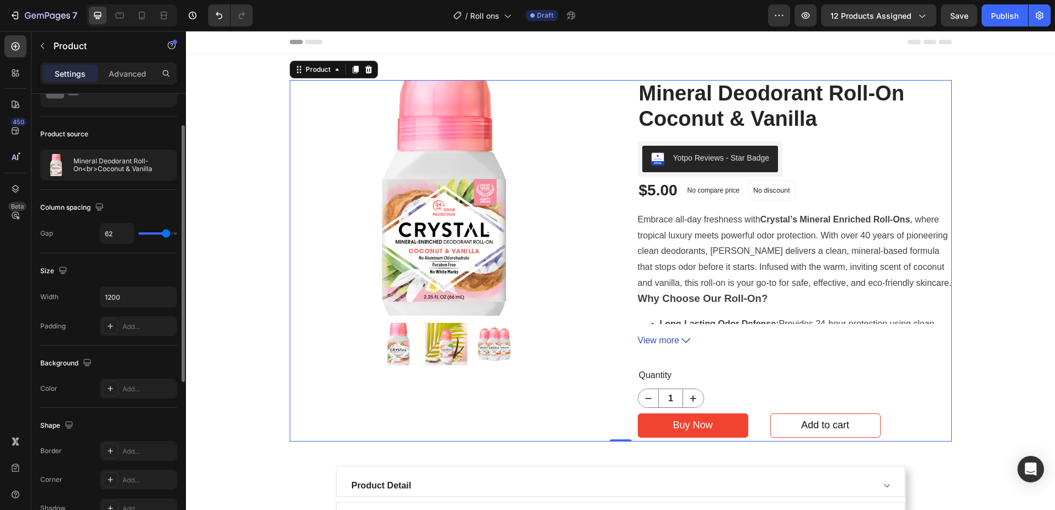
scroll to position [0, 0]
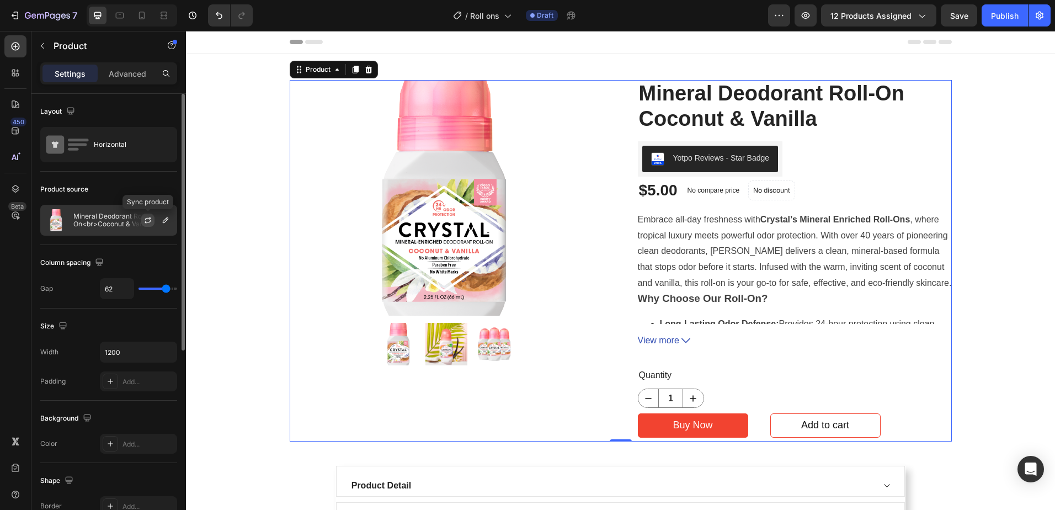
click at [147, 220] on icon "button" at bounding box center [147, 220] width 9 height 9
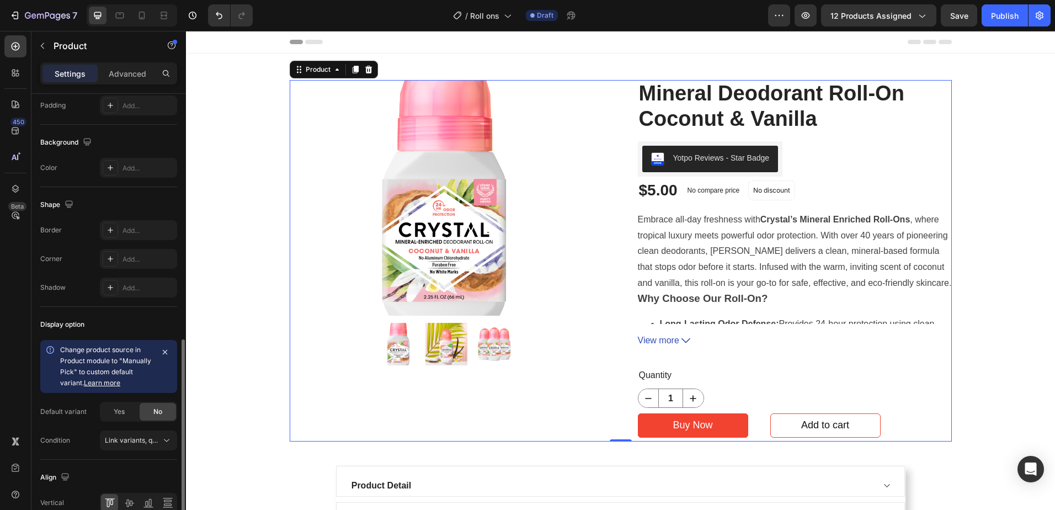
scroll to position [332, 0]
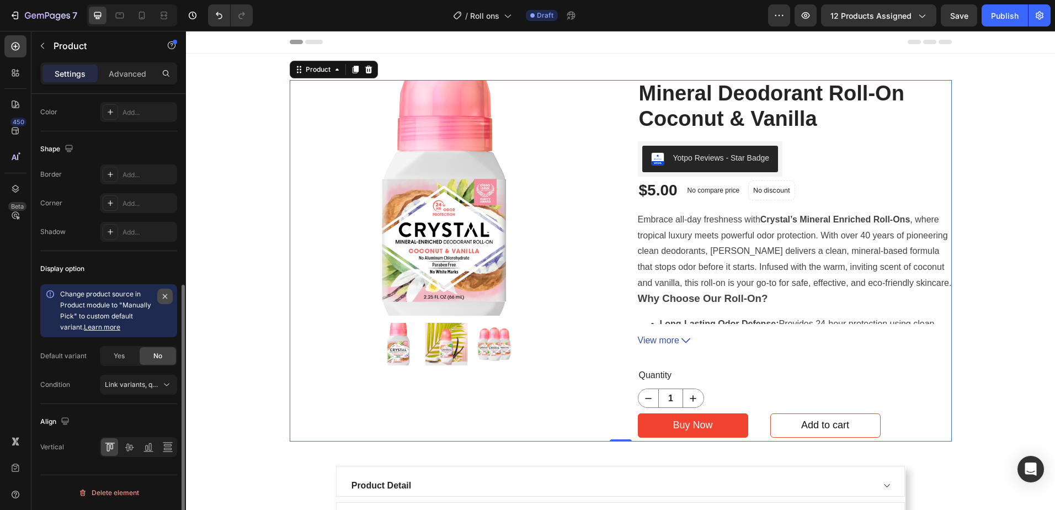
click at [167, 295] on icon "button" at bounding box center [165, 296] width 9 height 9
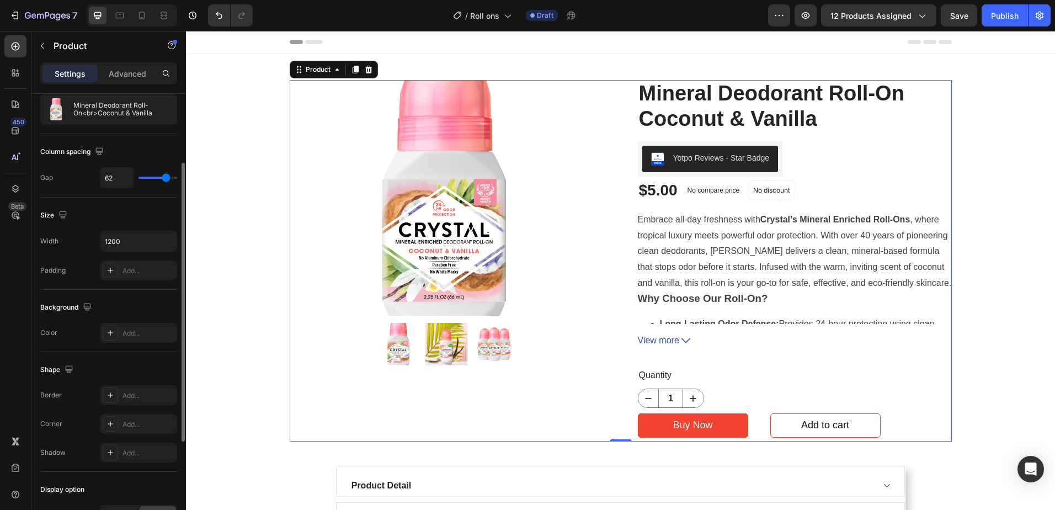
scroll to position [0, 0]
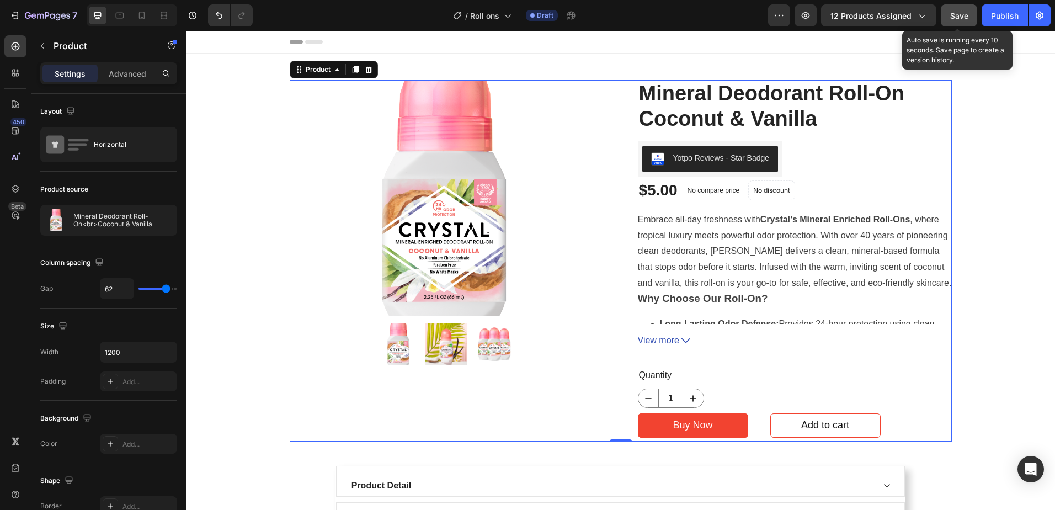
click at [967, 22] on button "Save" at bounding box center [959, 15] width 36 height 22
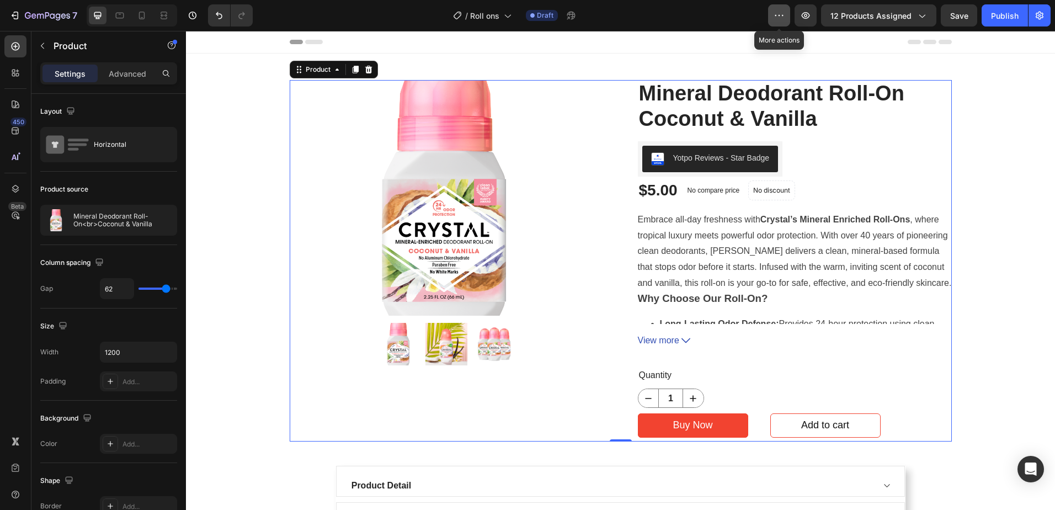
click at [778, 12] on icon "button" at bounding box center [778, 15] width 11 height 11
click at [864, 15] on span "12 products assigned" at bounding box center [870, 16] width 81 height 12
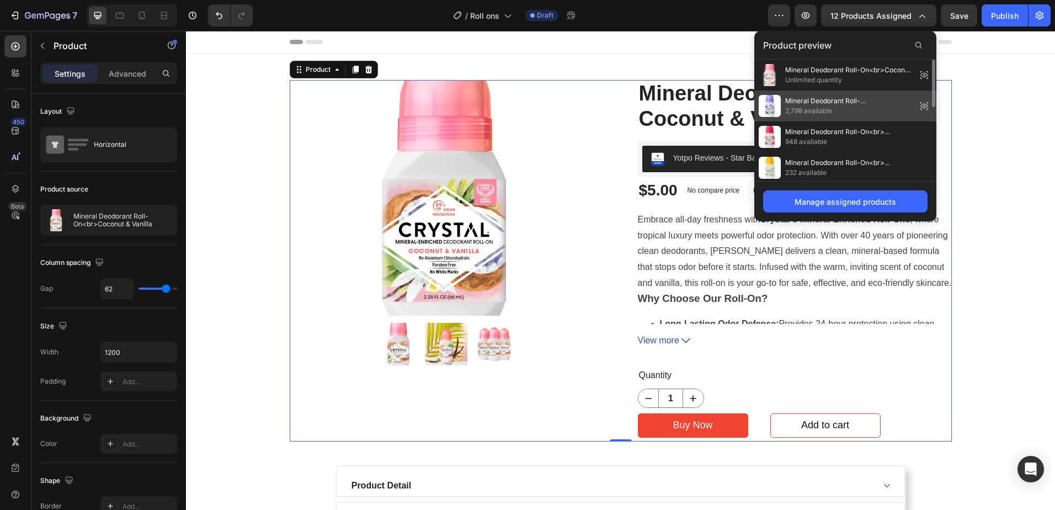
click at [855, 100] on span "Mineral Deodorant Roll-On<br>Lavender & White Tea" at bounding box center [848, 101] width 127 height 10
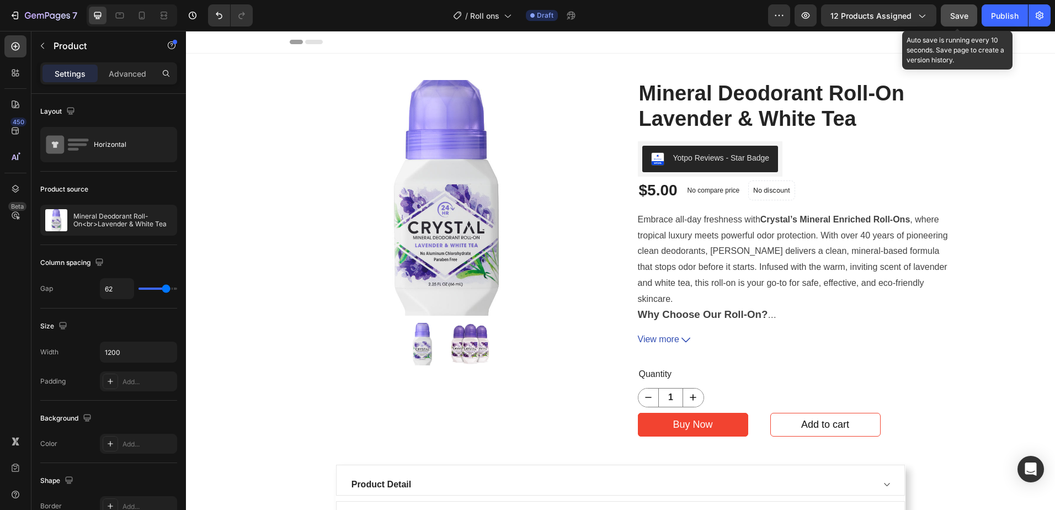
click at [957, 20] on span "Save" at bounding box center [959, 15] width 18 height 9
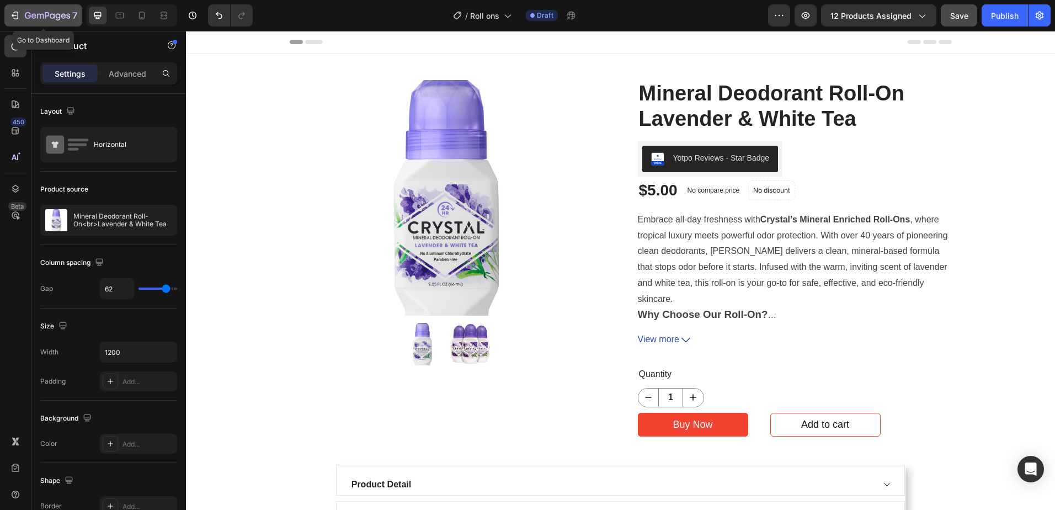
click at [15, 17] on icon "button" at bounding box center [14, 15] width 11 height 11
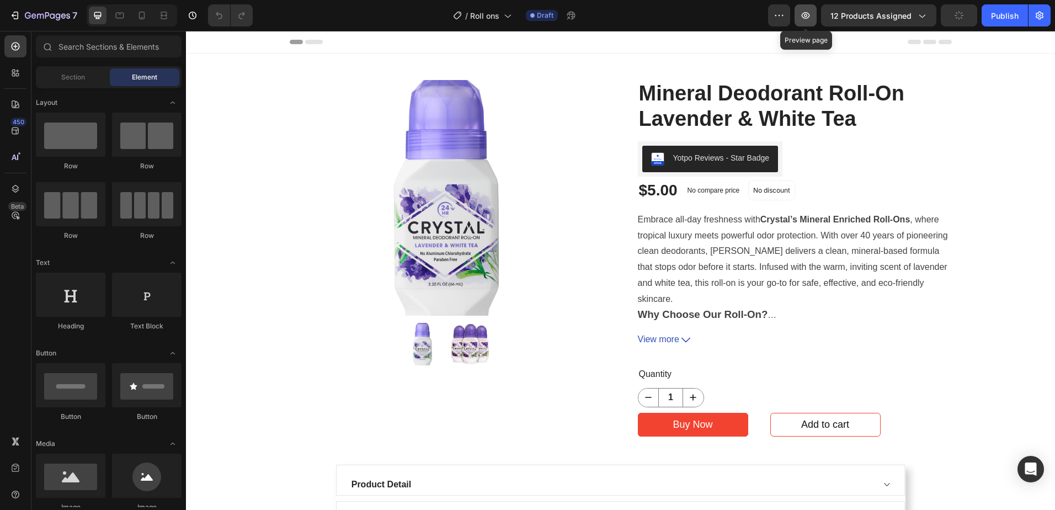
click at [809, 19] on icon "button" at bounding box center [805, 15] width 11 height 11
click at [37, 14] on icon "button" at bounding box center [47, 16] width 45 height 9
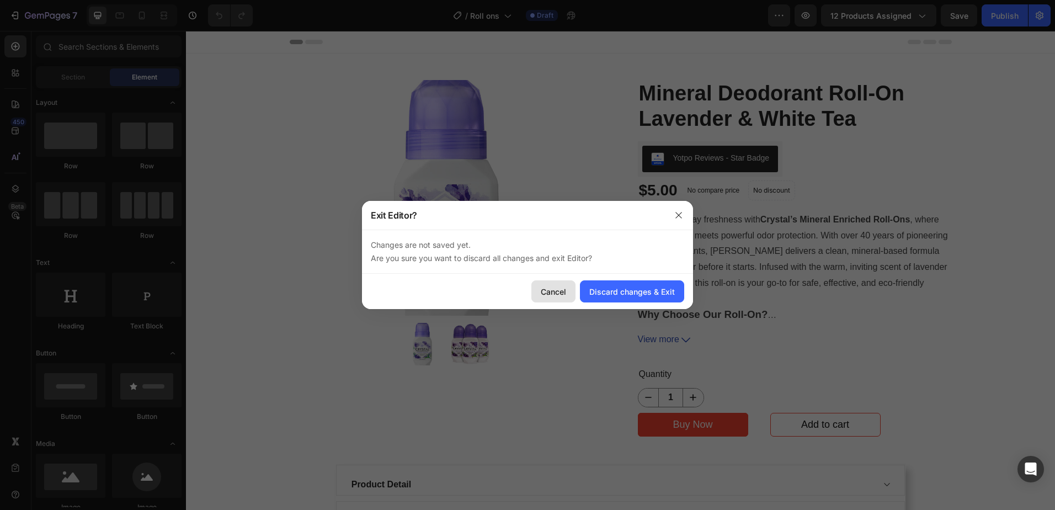
click at [558, 288] on div "Cancel" at bounding box center [553, 292] width 25 height 12
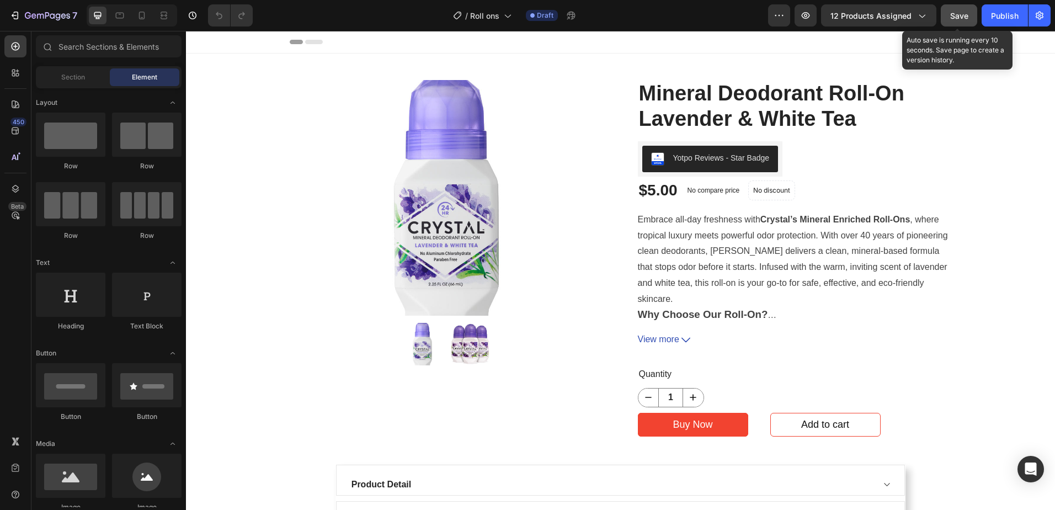
click at [958, 19] on span "Save" at bounding box center [959, 15] width 18 height 9
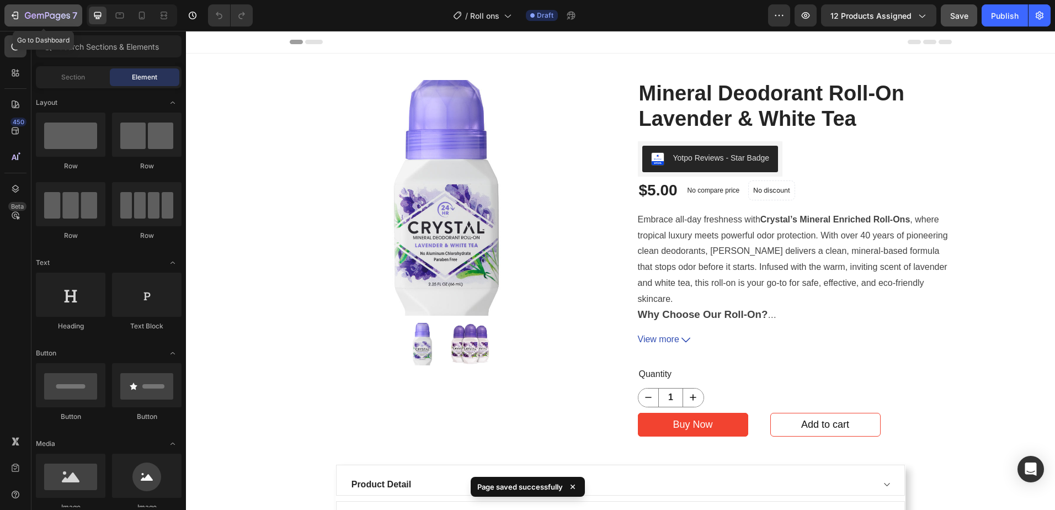
click at [27, 13] on icon "button" at bounding box center [28, 15] width 6 height 7
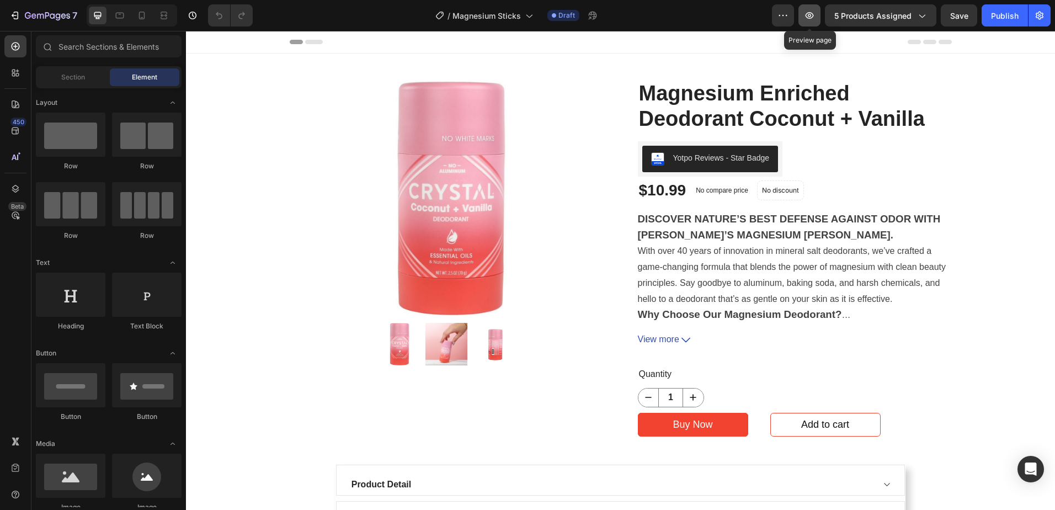
click at [812, 15] on icon "button" at bounding box center [809, 15] width 8 height 7
click at [24, 13] on div "7" at bounding box center [43, 15] width 68 height 13
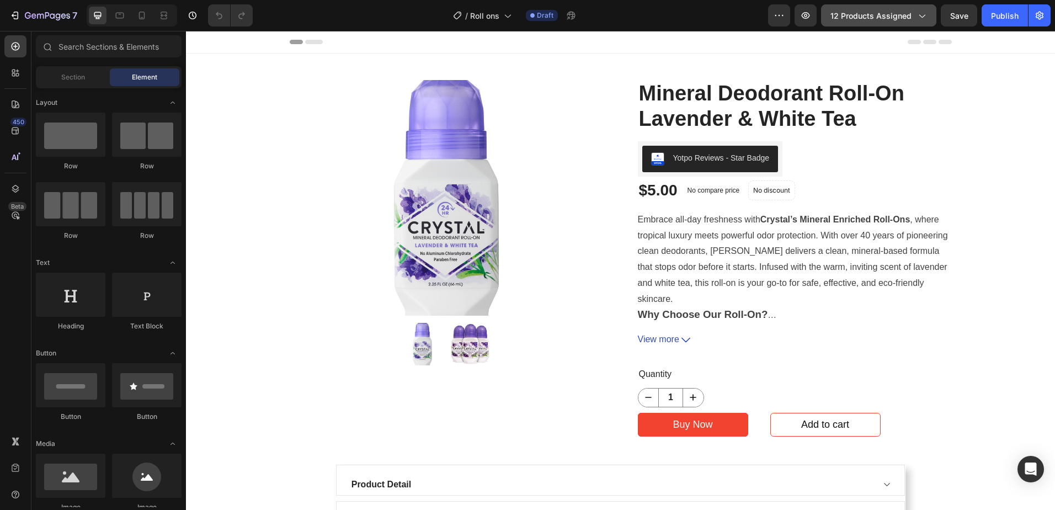
click at [920, 15] on icon "button" at bounding box center [922, 16] width 6 height 3
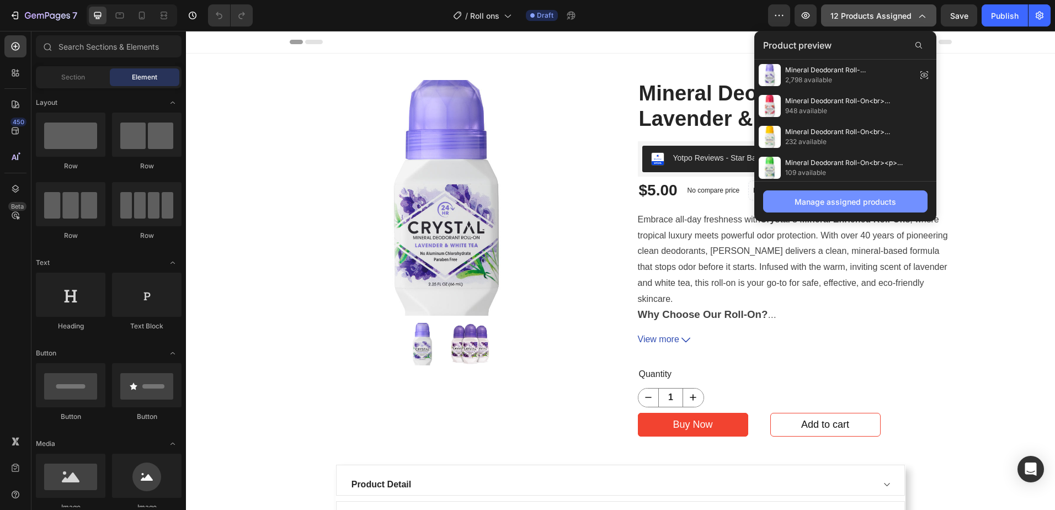
click at [840, 198] on div "Manage assigned products" at bounding box center [845, 202] width 102 height 12
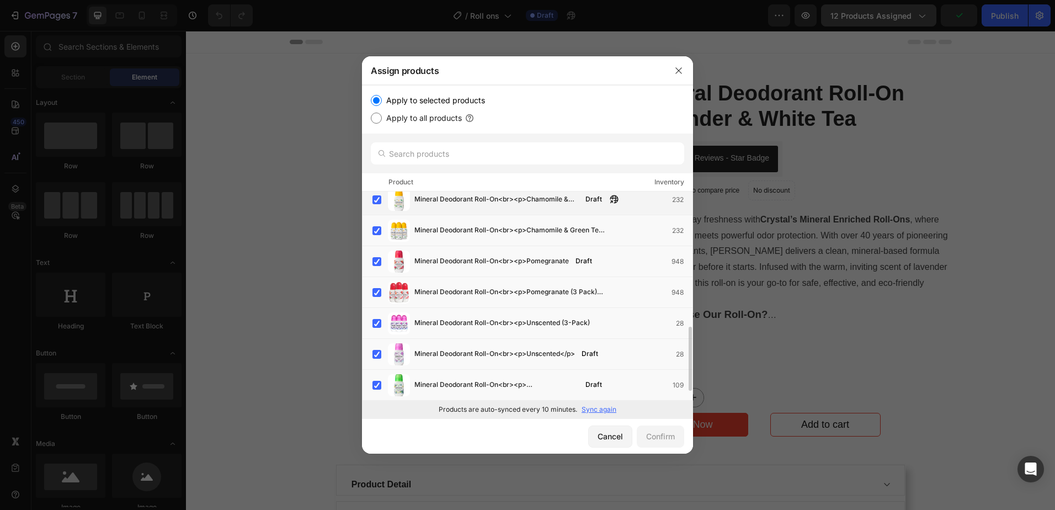
scroll to position [471, 0]
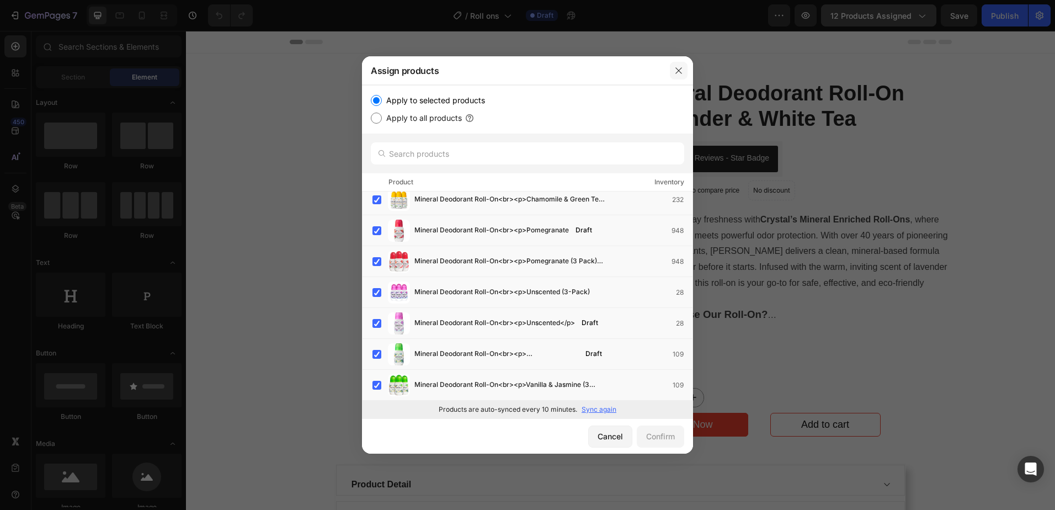
click at [680, 72] on icon "button" at bounding box center [678, 70] width 6 height 6
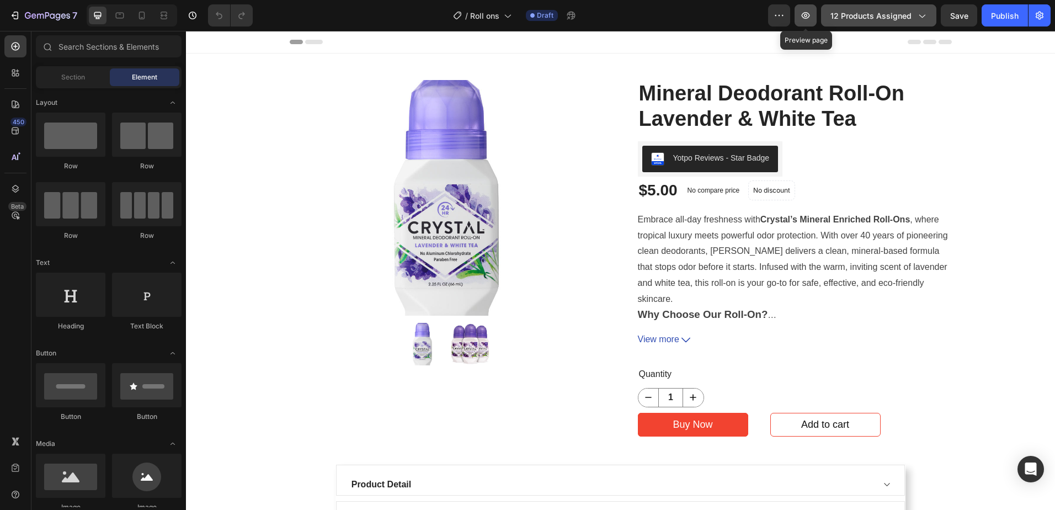
click at [811, 18] on icon "button" at bounding box center [805, 15] width 11 height 11
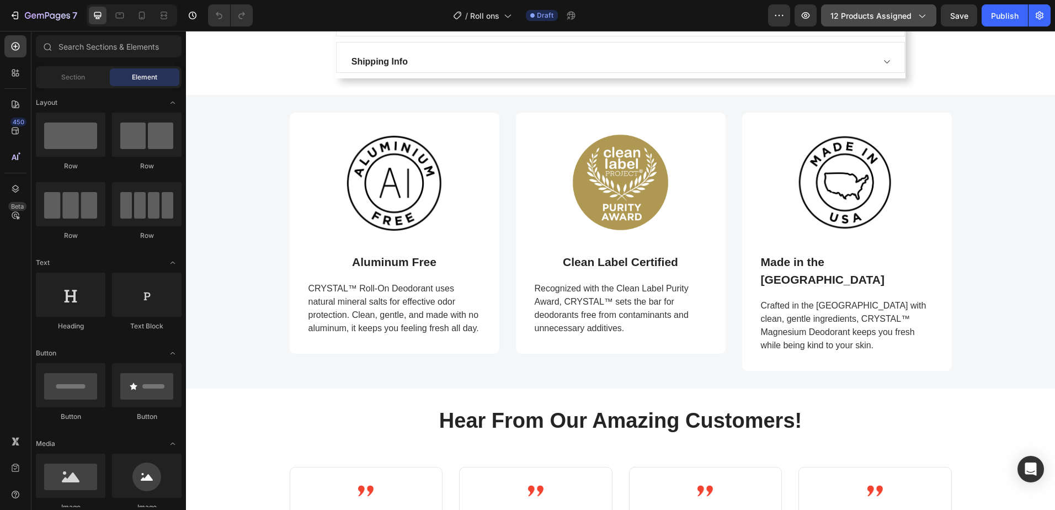
scroll to position [552, 0]
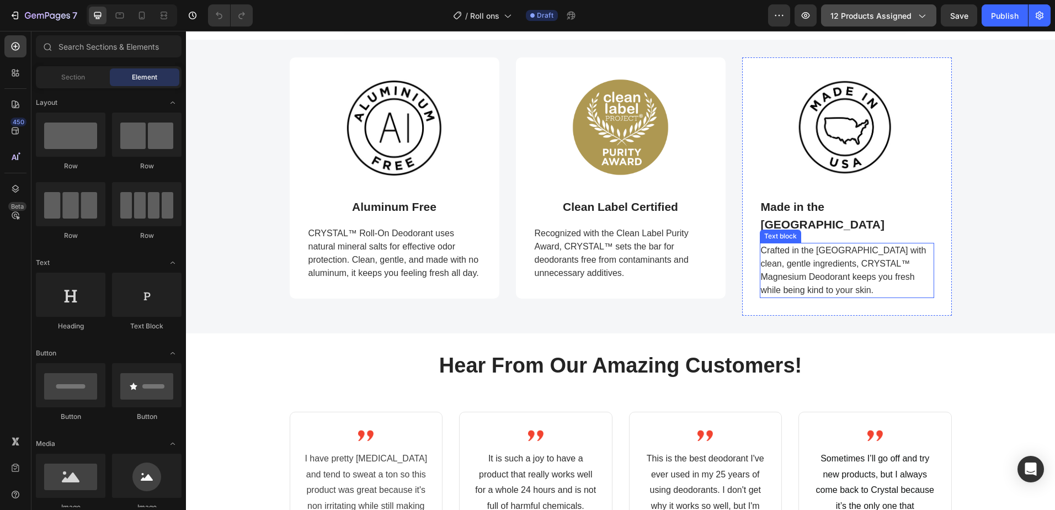
click at [803, 246] on span "Crafted in the USA with clean, gentle ingredients, CRYSTAL™ Magnesium Deodorant…" at bounding box center [844, 270] width 166 height 49
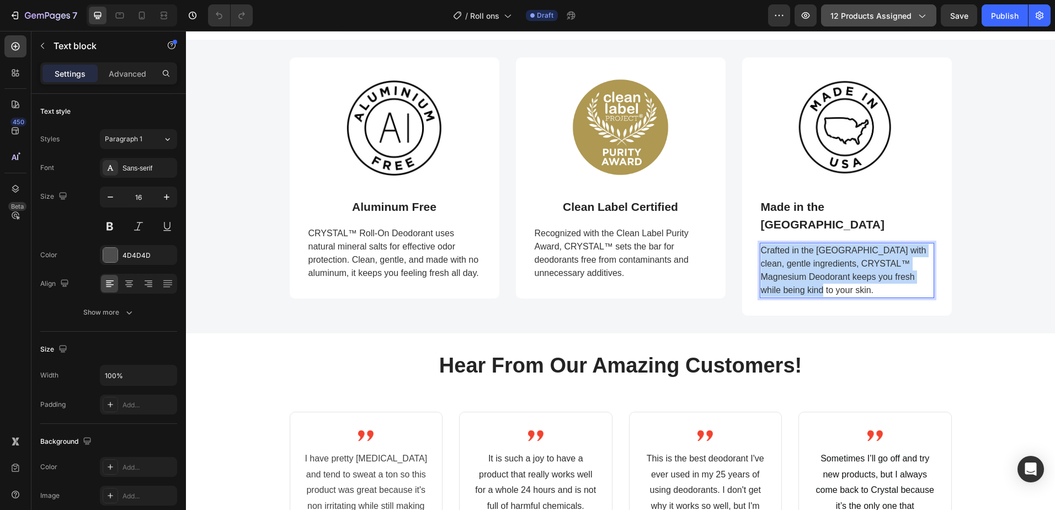
click at [803, 246] on span "Crafted in the USA with clean, gentle ingredients, CRYSTAL™ Magnesium Deodorant…" at bounding box center [844, 270] width 166 height 49
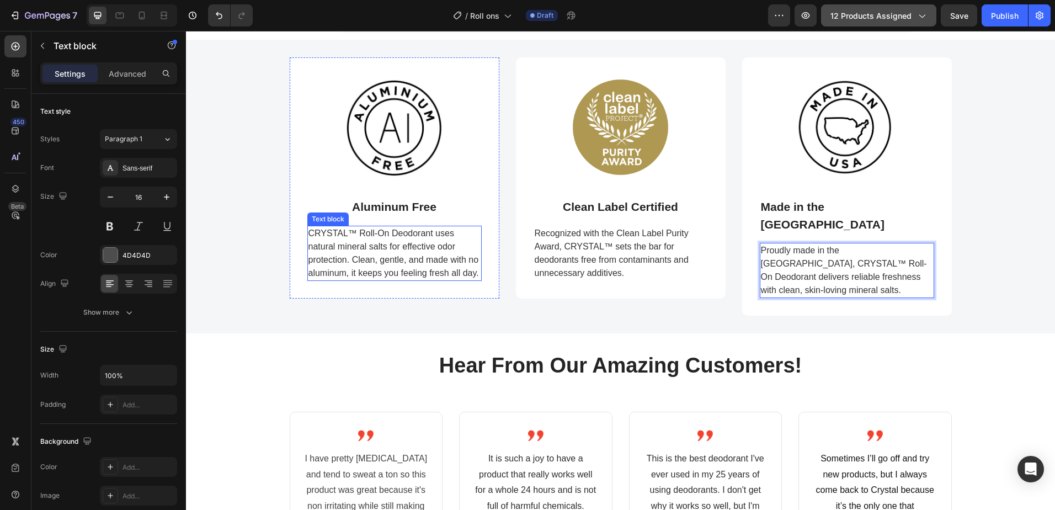
click at [376, 246] on span "CRYSTAL™ Roll-On Deodorant uses natural mineral salts for effective odor protec…" at bounding box center [393, 252] width 170 height 49
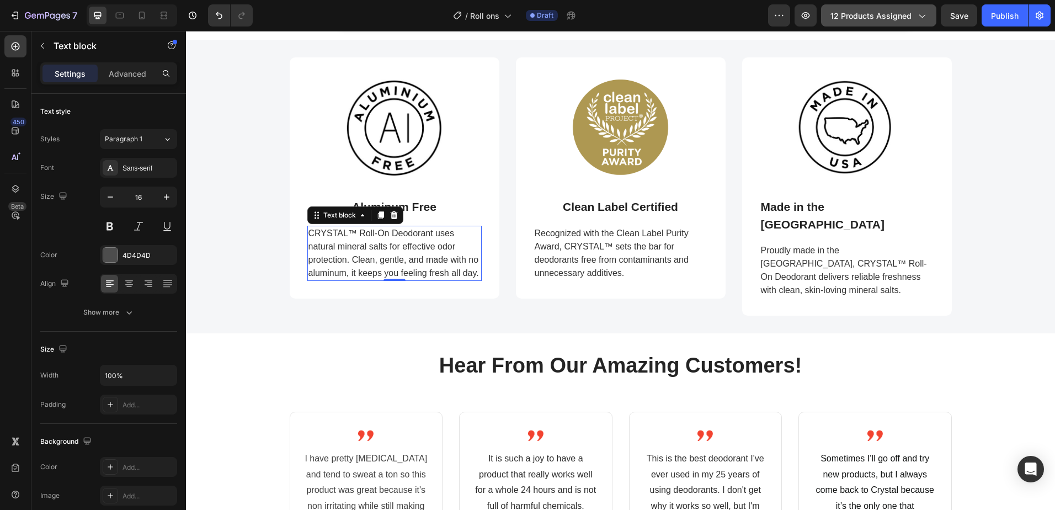
click at [376, 246] on span "CRYSTAL™ Roll-On Deodorant uses natural mineral salts for effective odor protec…" at bounding box center [393, 252] width 170 height 49
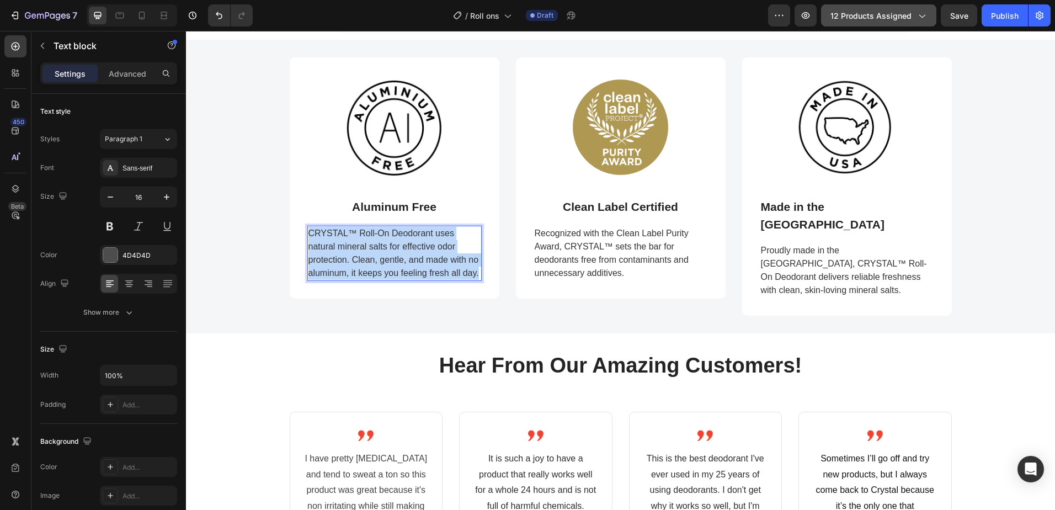
click at [376, 246] on span "CRYSTAL™ Roll-On Deodorant uses natural mineral salts for effective odor protec…" at bounding box center [393, 252] width 170 height 49
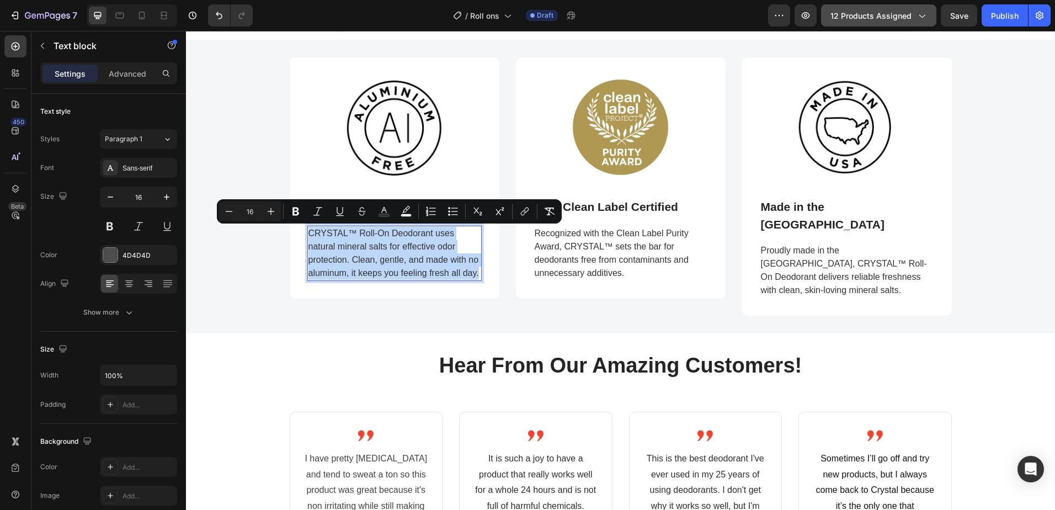
copy span "CRYSTAL™ Roll-On Deodorant uses natural mineral salts for effective odor protec…"
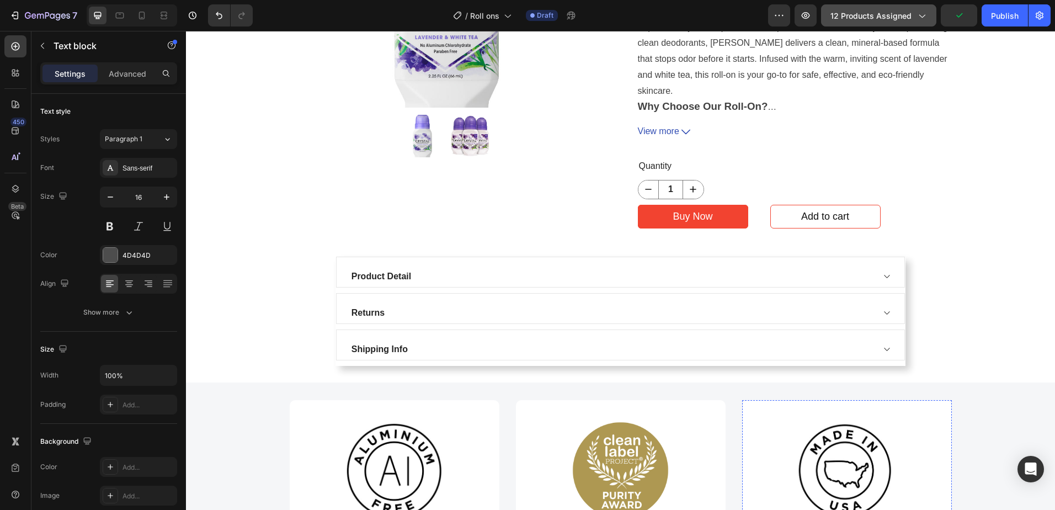
scroll to position [39, 0]
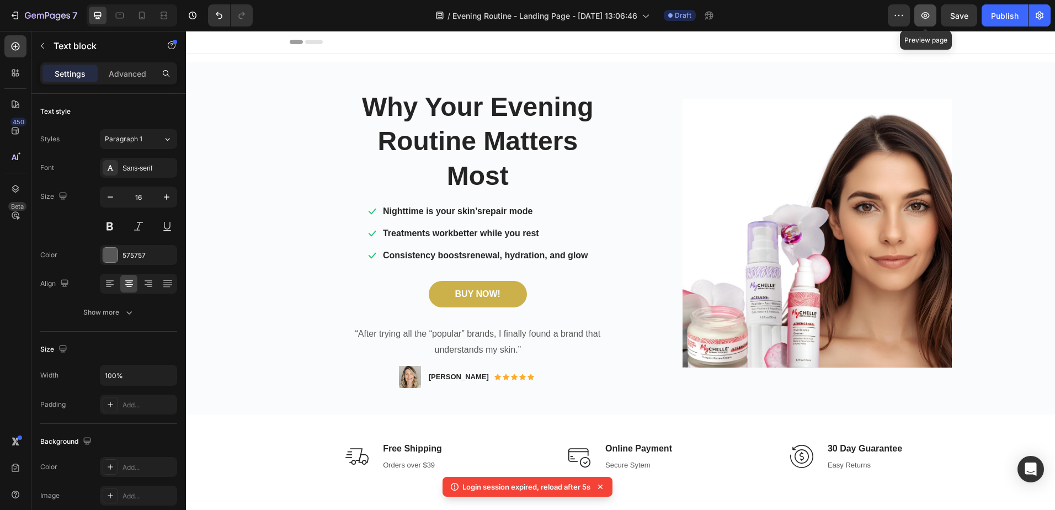
click at [926, 16] on icon "button" at bounding box center [925, 15] width 11 height 11
